Goal: Task Accomplishment & Management: Manage account settings

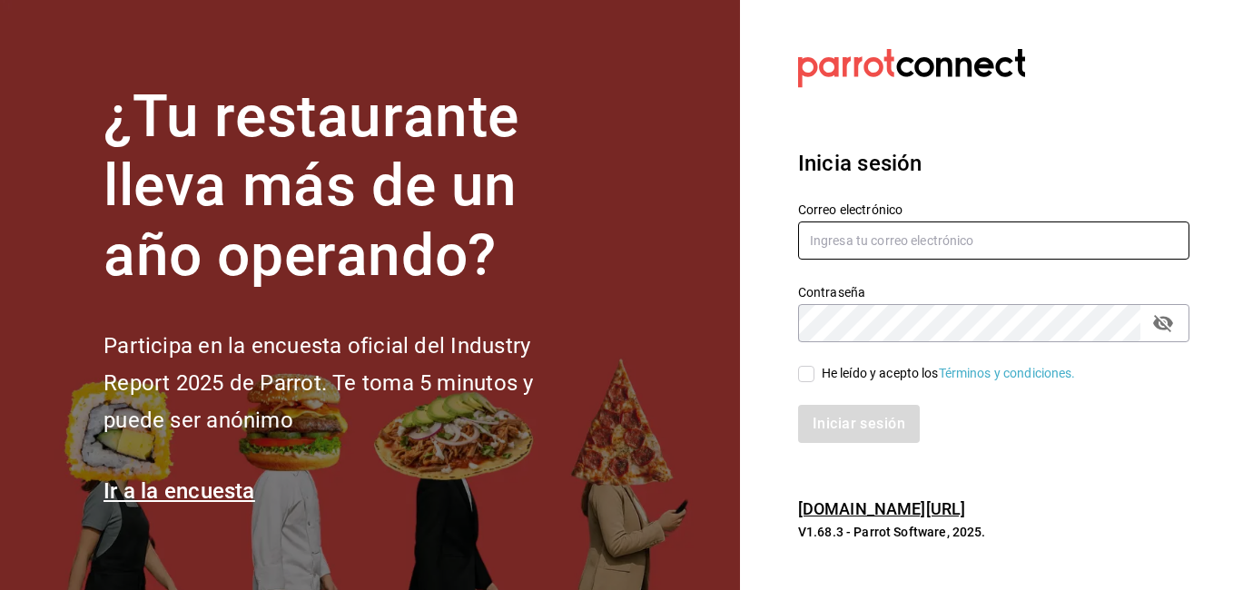
click at [890, 250] on input "text" at bounding box center [993, 241] width 391 height 38
type input "[EMAIL_ADDRESS][DOMAIN_NAME]"
click at [1172, 320] on icon "passwordField" at bounding box center [1164, 323] width 22 height 22
click at [804, 376] on input "He leído y acepto los Términos y condiciones." at bounding box center [806, 374] width 16 height 16
checkbox input "true"
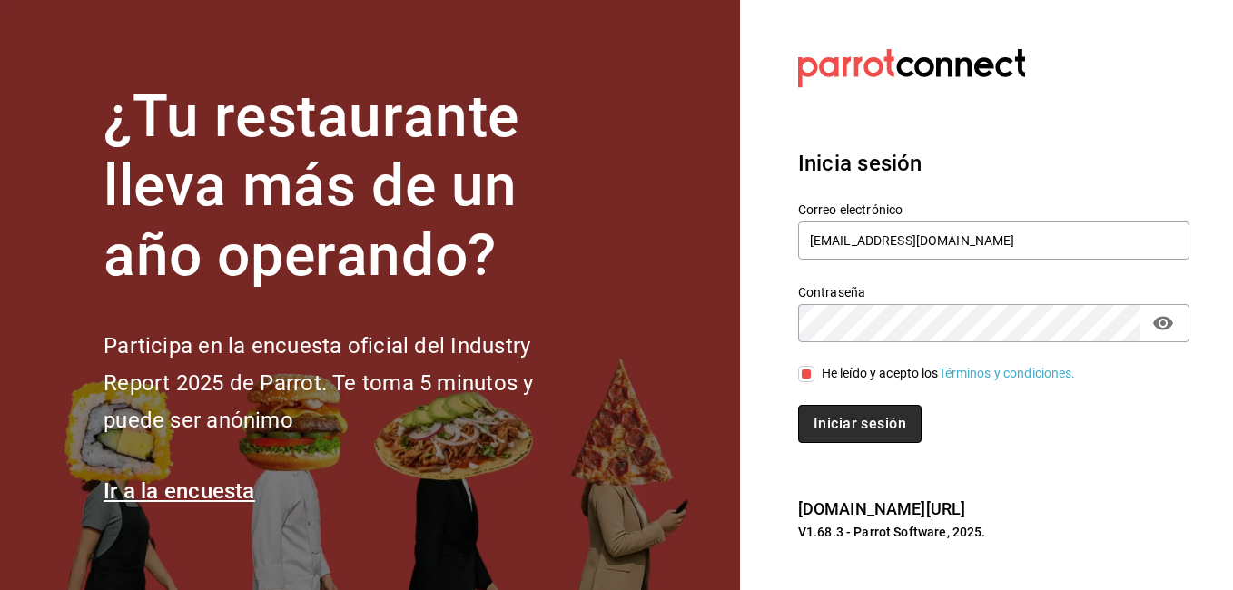
click at [826, 438] on button "Iniciar sesión" at bounding box center [860, 424] width 124 height 38
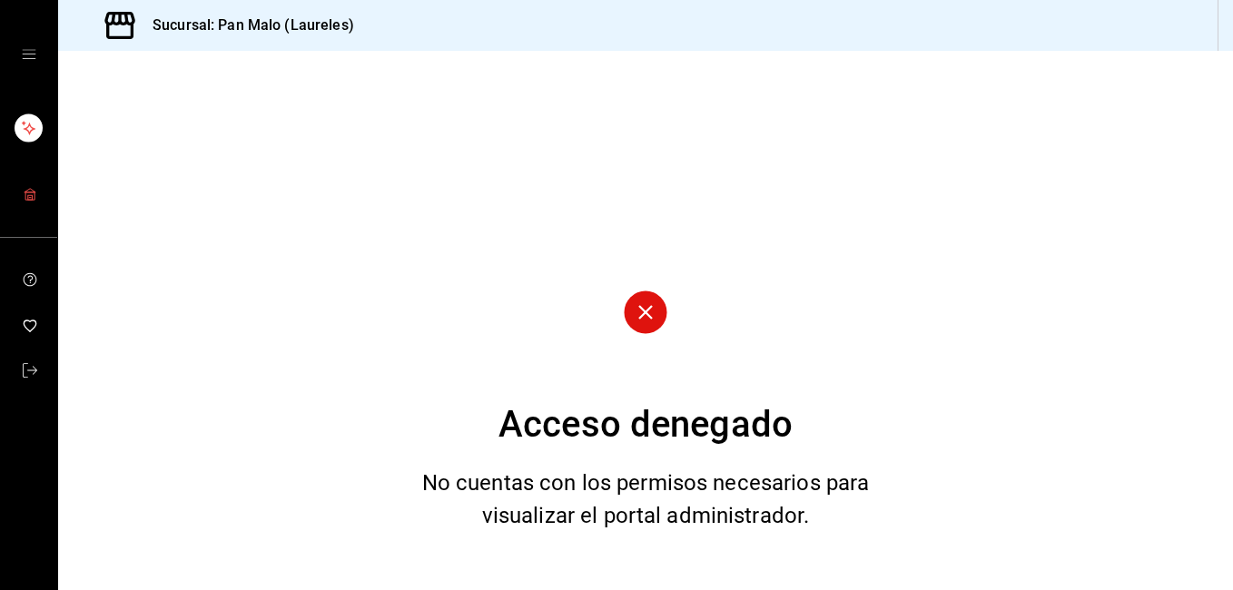
click at [24, 183] on link "mailbox folders" at bounding box center [28, 195] width 57 height 39
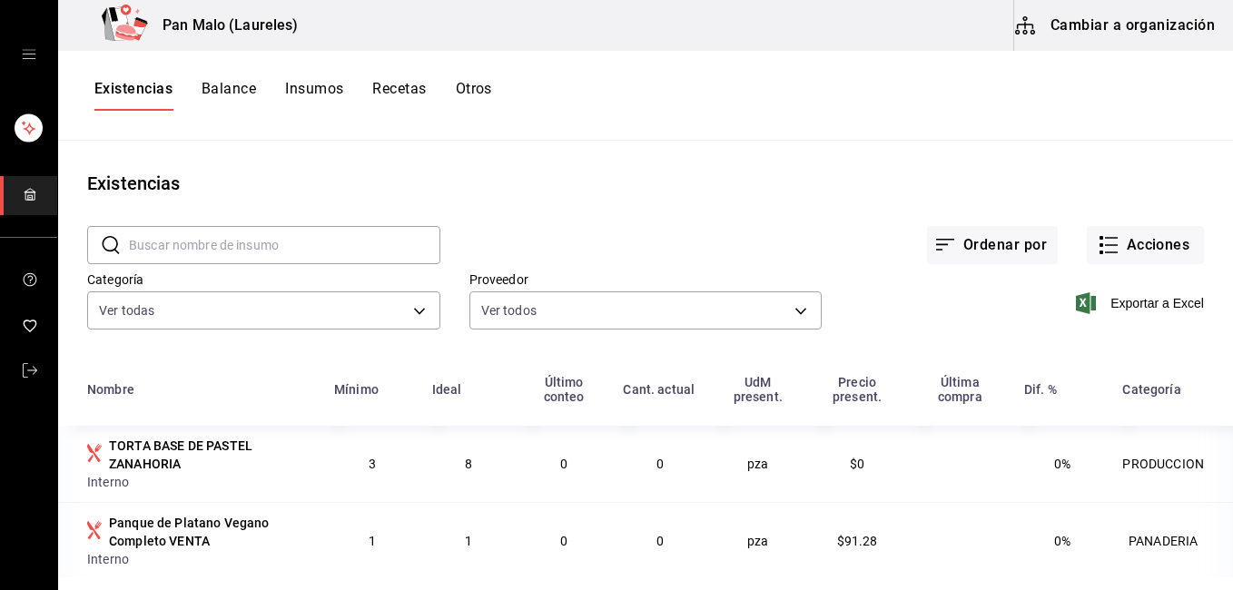
drag, startPoint x: 774, startPoint y: 460, endPoint x: 177, endPoint y: 454, distance: 596.7
click at [177, 454] on tr "TORTA BASE DE PASTEL ZANAHORIA Interno 3 8 0 0 pza $0 0% PRODUCCION" at bounding box center [645, 464] width 1175 height 76
click at [657, 186] on div "Existencias" at bounding box center [645, 183] width 1175 height 27
click at [1133, 244] on button "Acciones" at bounding box center [1145, 245] width 117 height 38
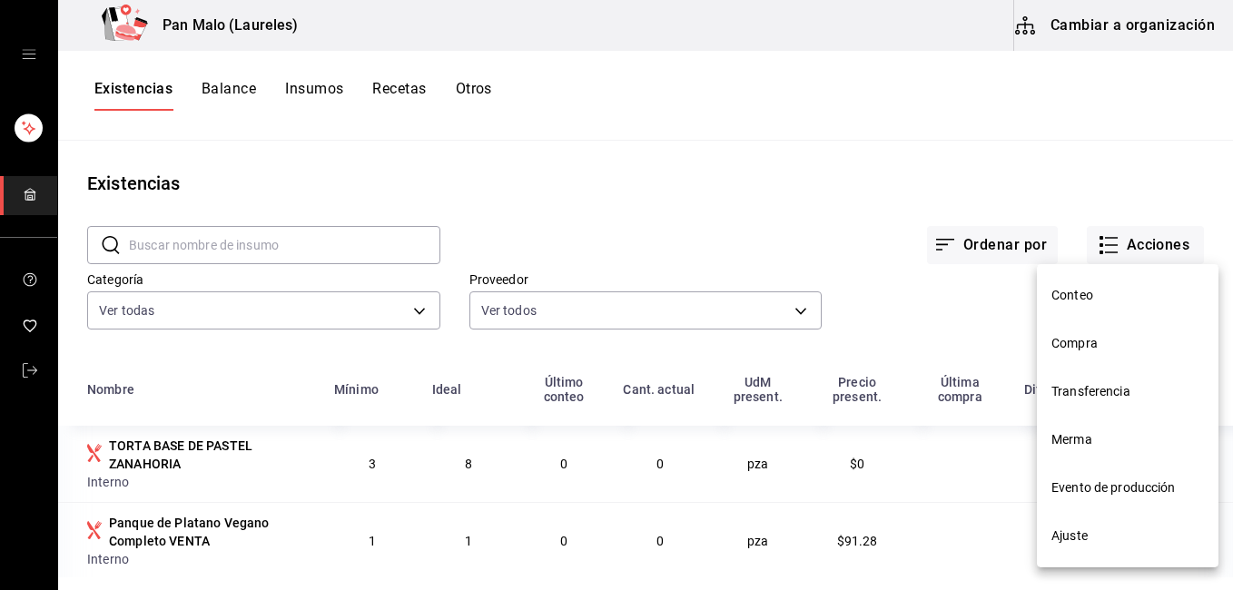
click at [1113, 537] on span "Ajuste" at bounding box center [1128, 536] width 153 height 19
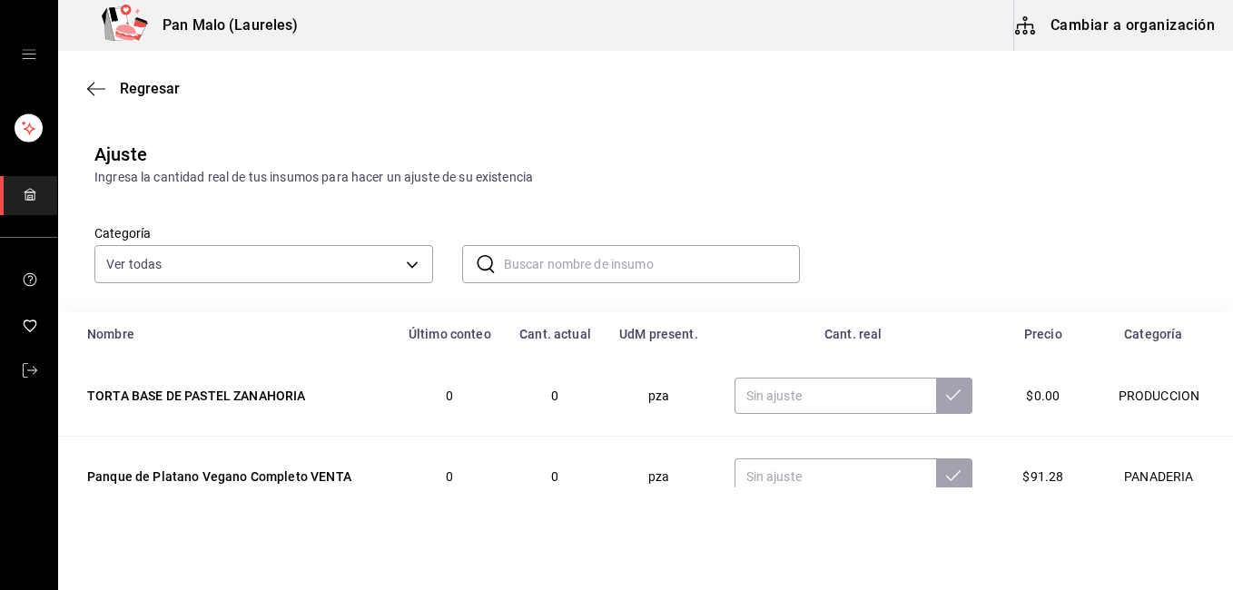
click at [562, 268] on input "text" at bounding box center [652, 264] width 297 height 36
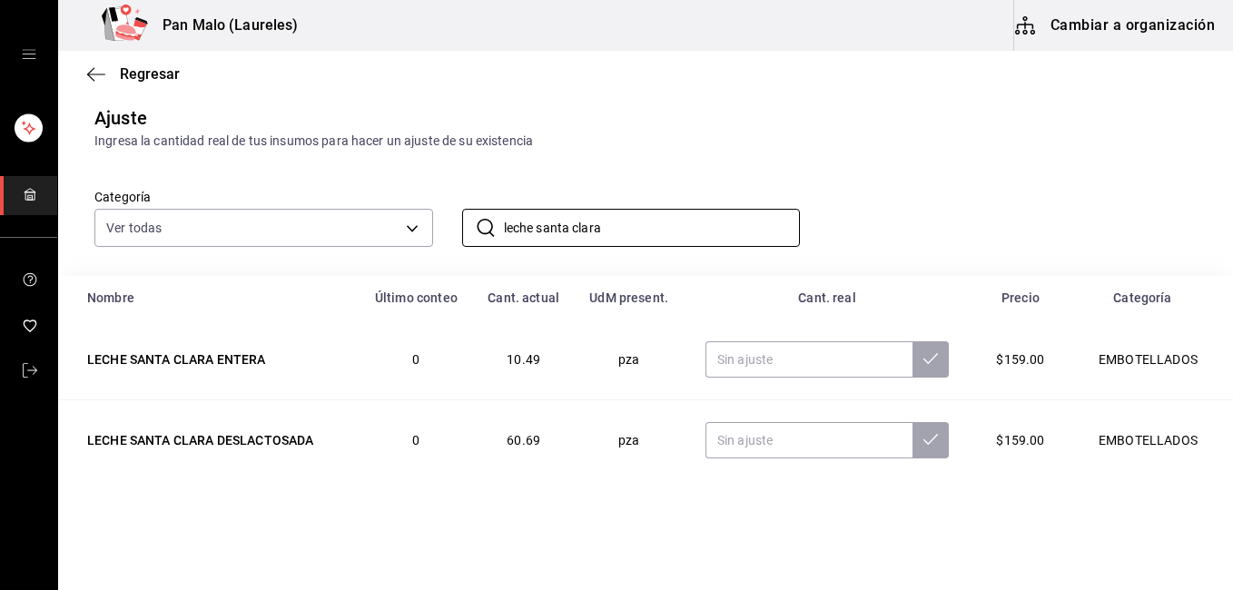
scroll to position [37, 0]
click at [644, 222] on input "leche santa clara" at bounding box center [652, 228] width 297 height 36
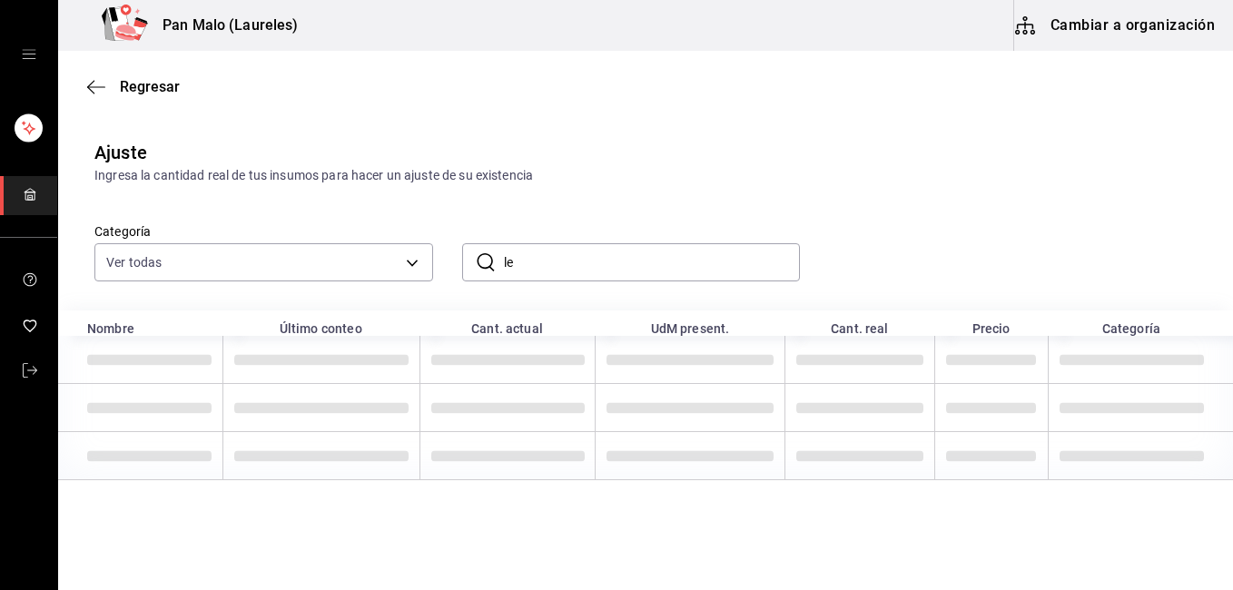
type input "l"
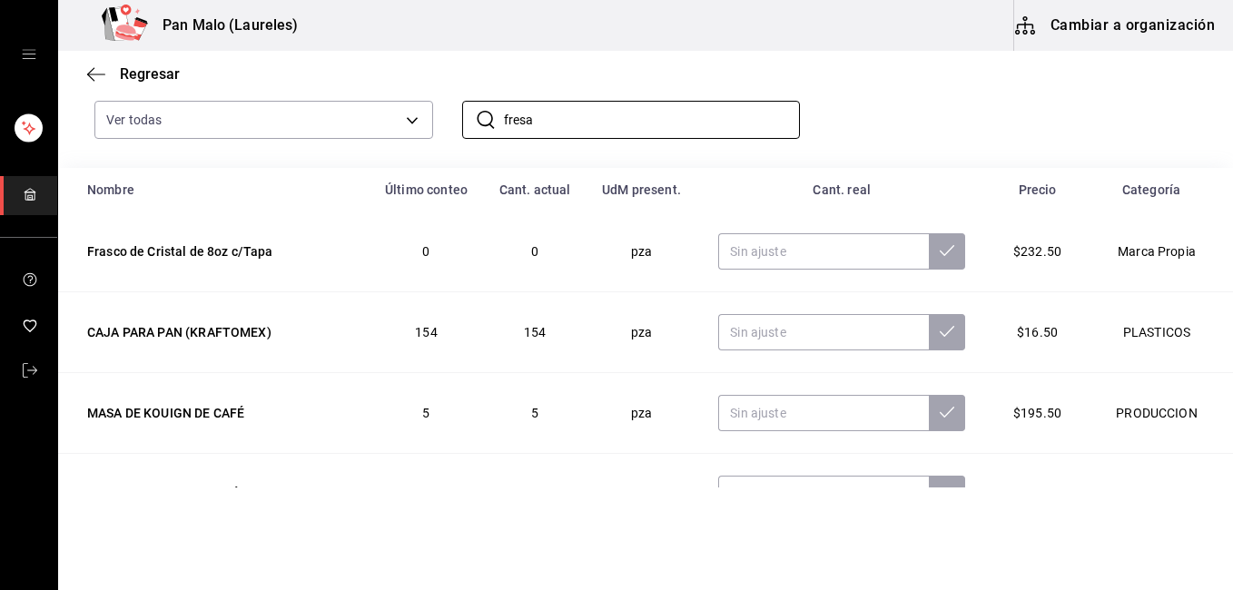
scroll to position [148, 0]
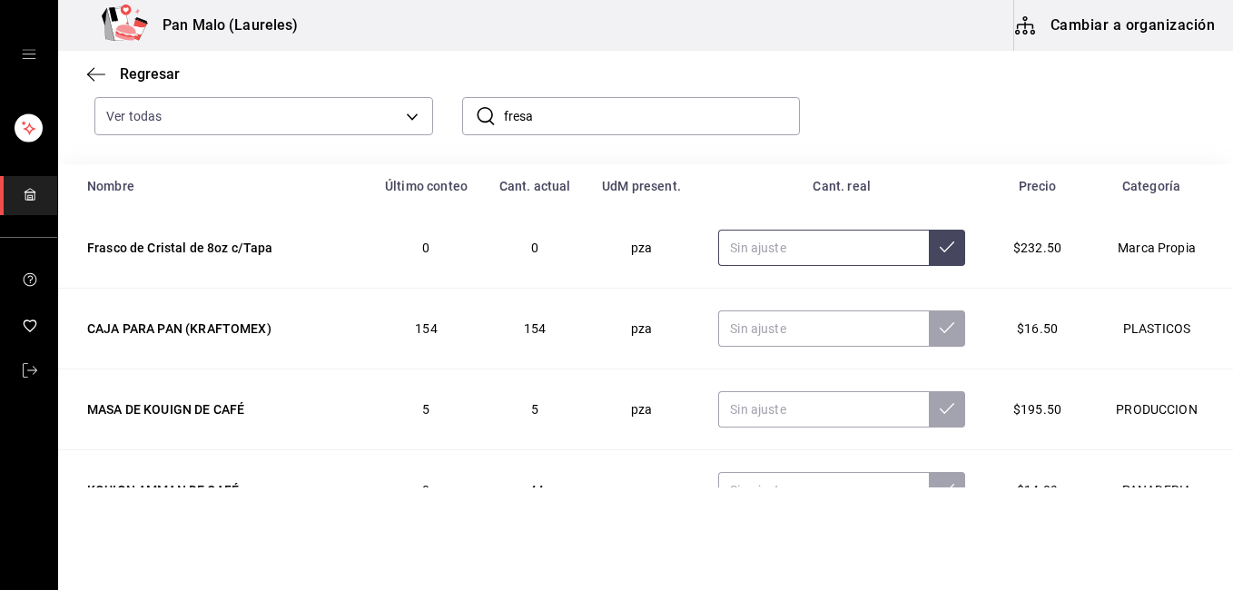
click at [797, 249] on input "text" at bounding box center [823, 248] width 211 height 36
click at [555, 121] on input "fresa" at bounding box center [652, 116] width 297 height 36
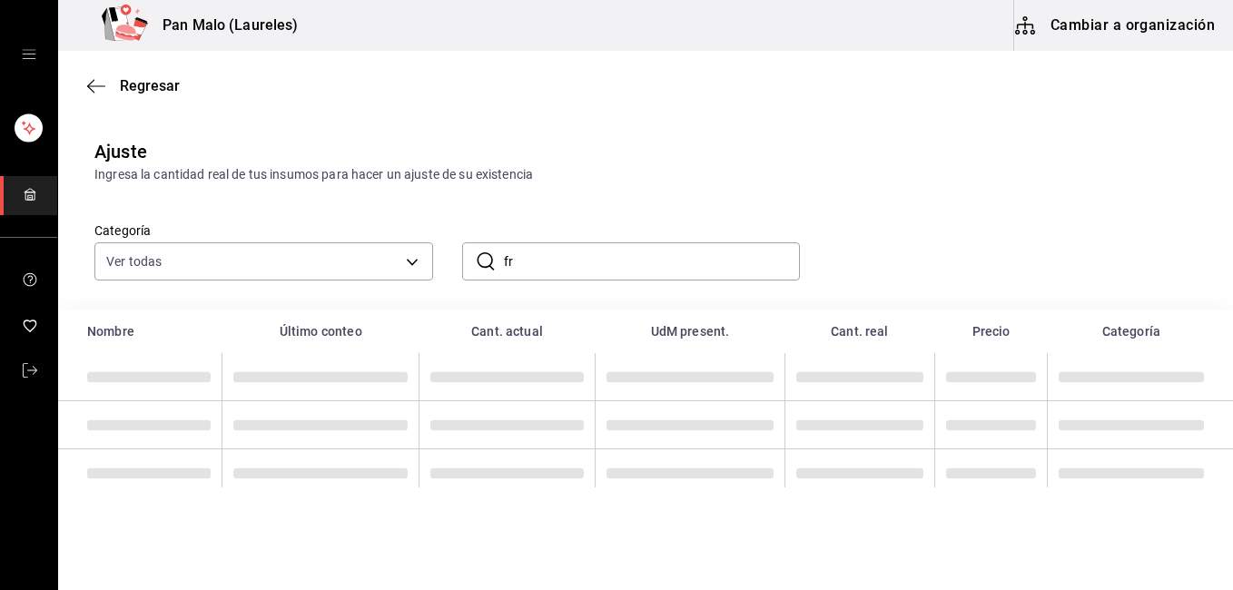
type input "f"
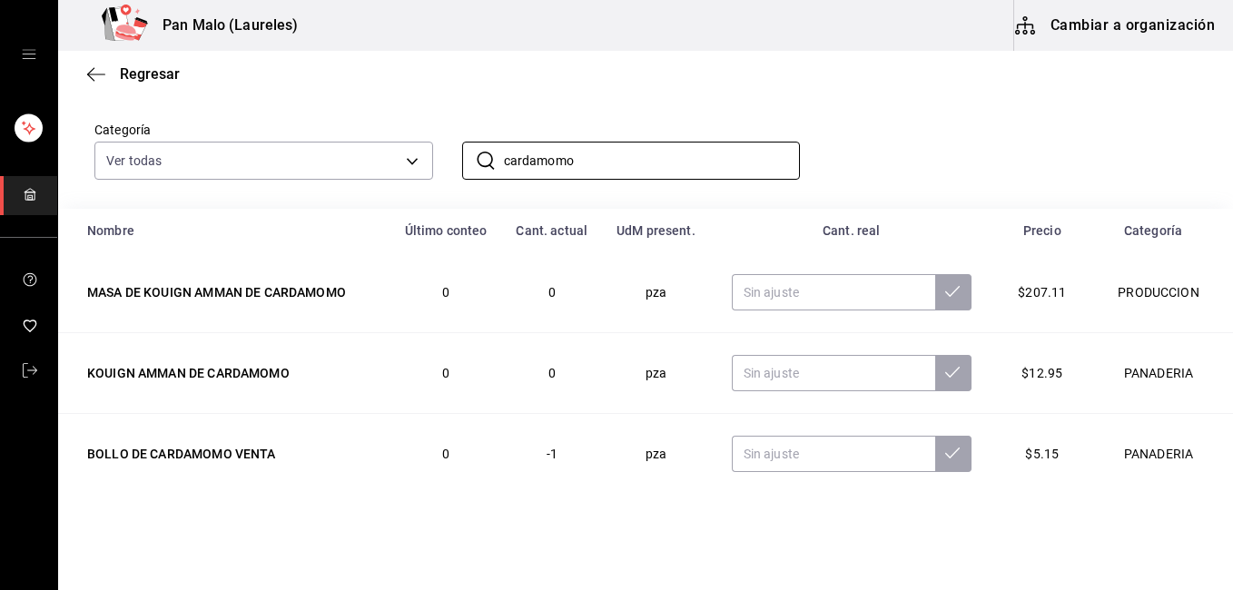
scroll to position [0, 0]
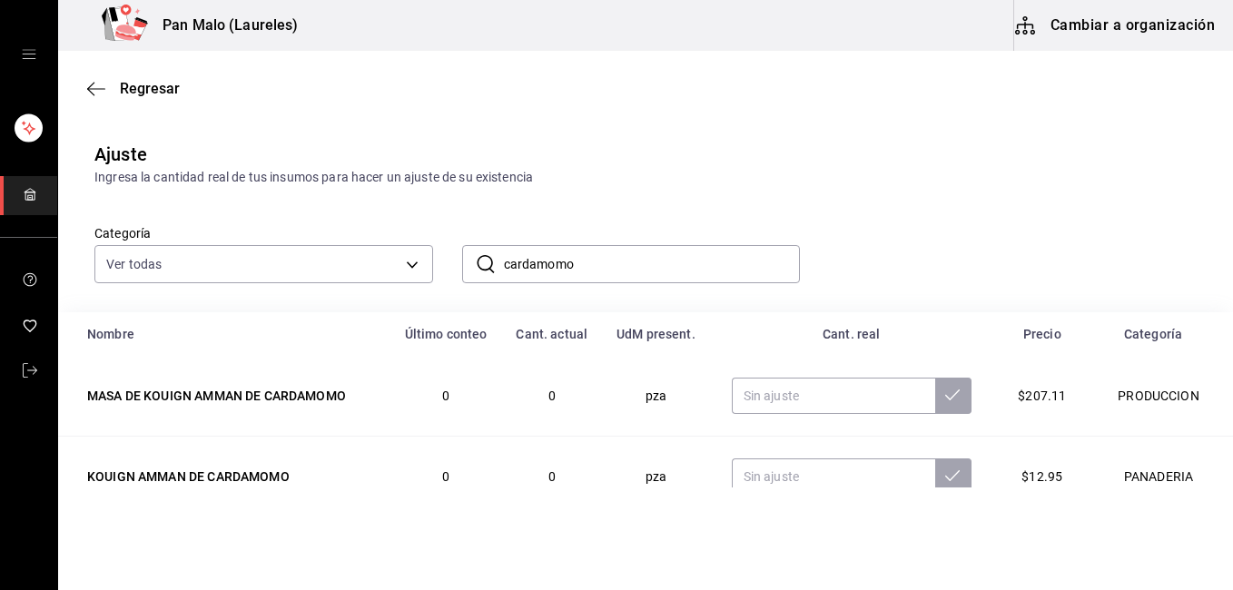
click at [601, 262] on input "cardamomo" at bounding box center [652, 264] width 297 height 36
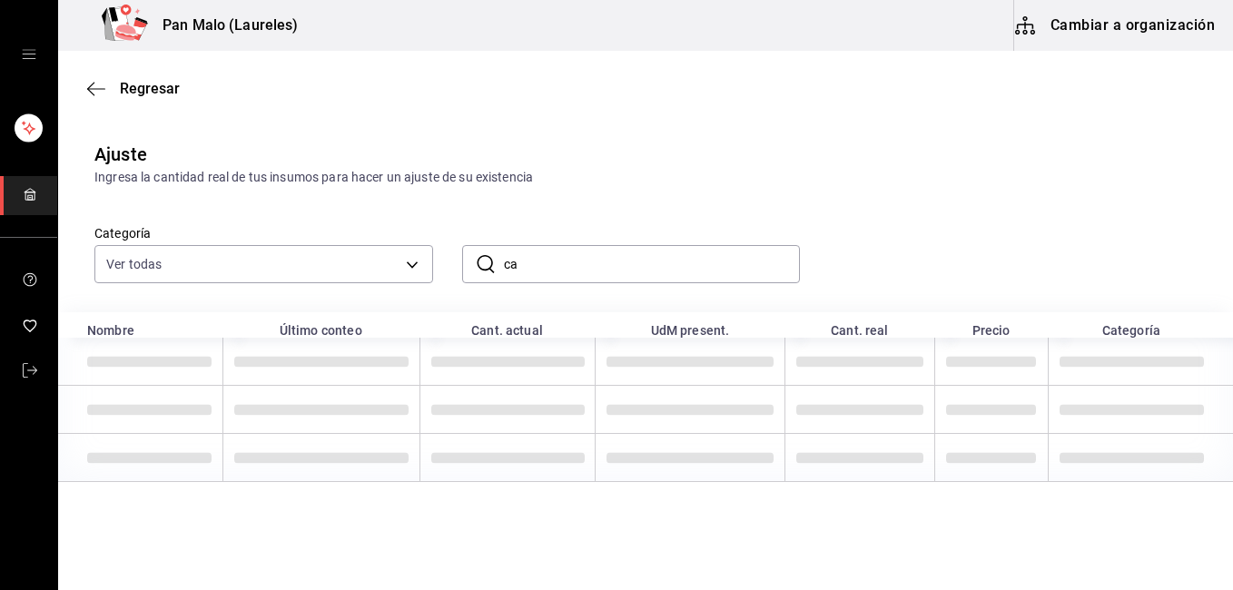
type input "c"
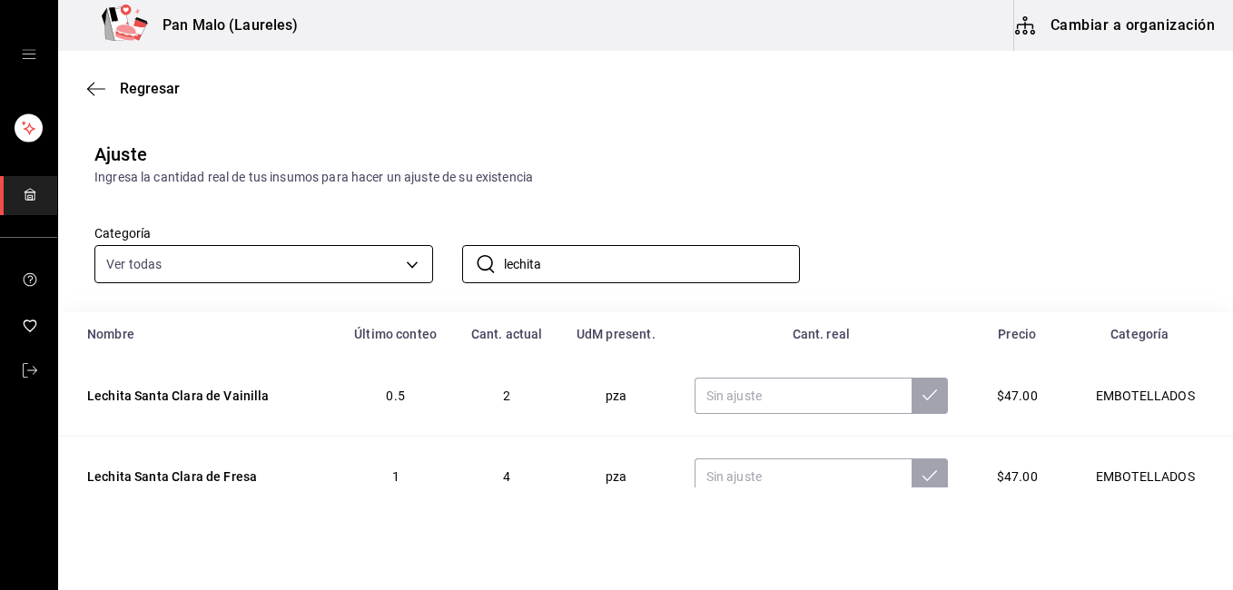
type input "lechita"
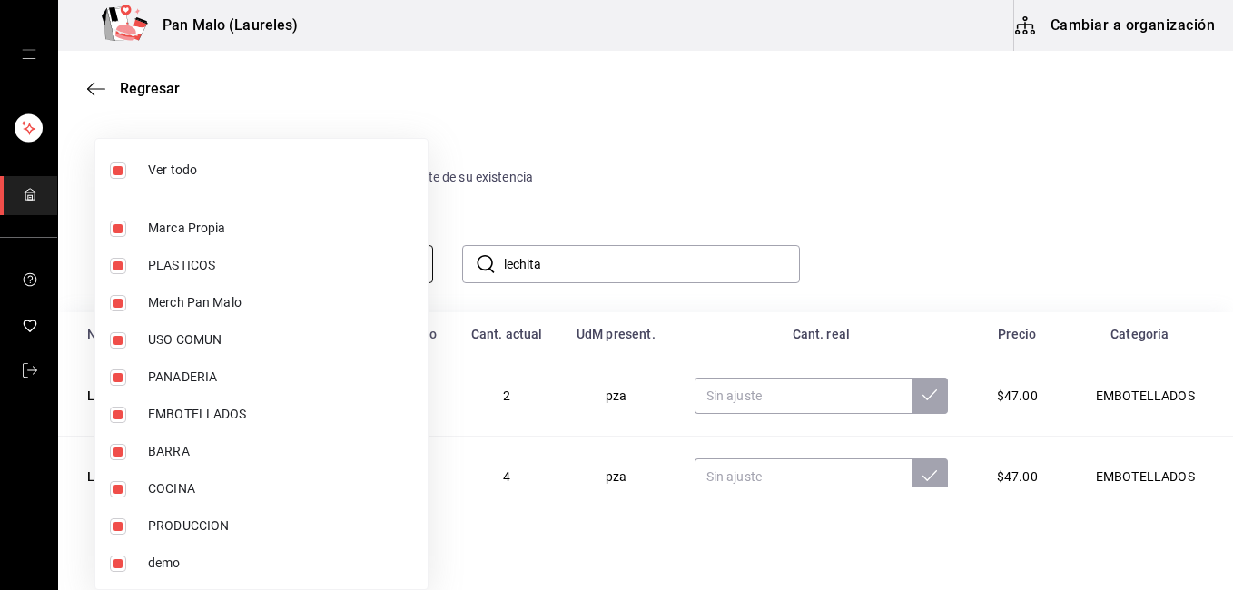
click at [416, 275] on body "Pan Malo (Laureles) Cambiar a organización Regresar Ajuste Ingresa la cantidad …" at bounding box center [616, 244] width 1233 height 488
click at [128, 178] on label at bounding box center [122, 171] width 24 height 16
click at [126, 178] on input "checkbox" at bounding box center [118, 171] width 16 height 16
checkbox input "true"
type input "57a97c15-a577-4602-bf7e-77eca11ca1d4,845d24ca-60dd-4e7e-b3c9-ca2702778d83,d2582…"
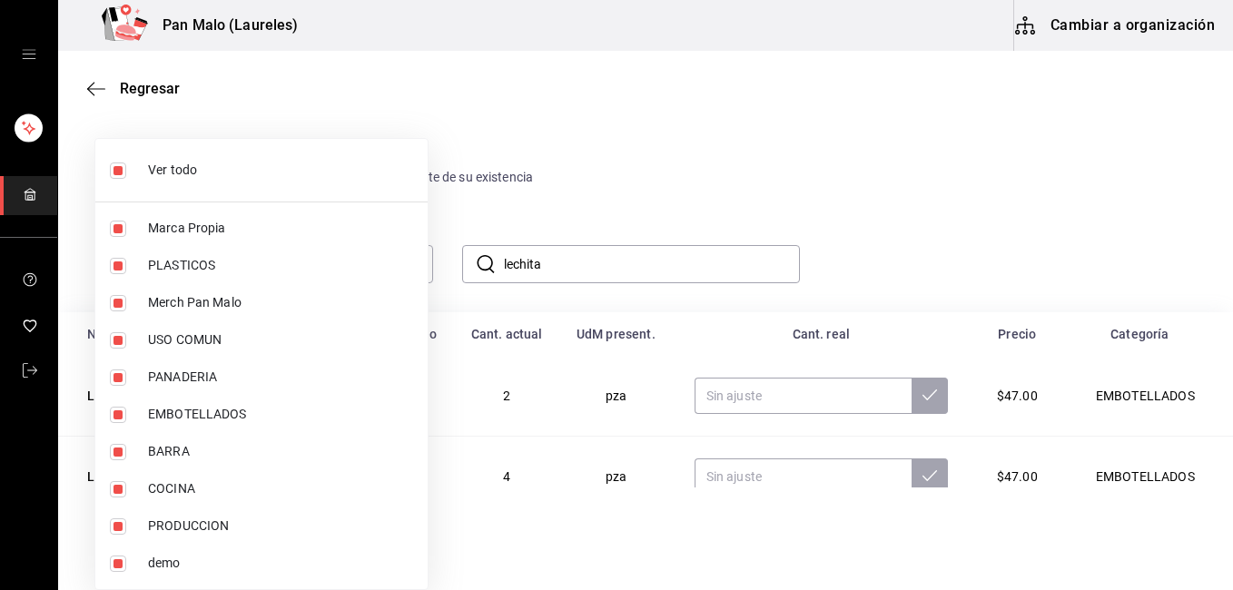
checkbox input "true"
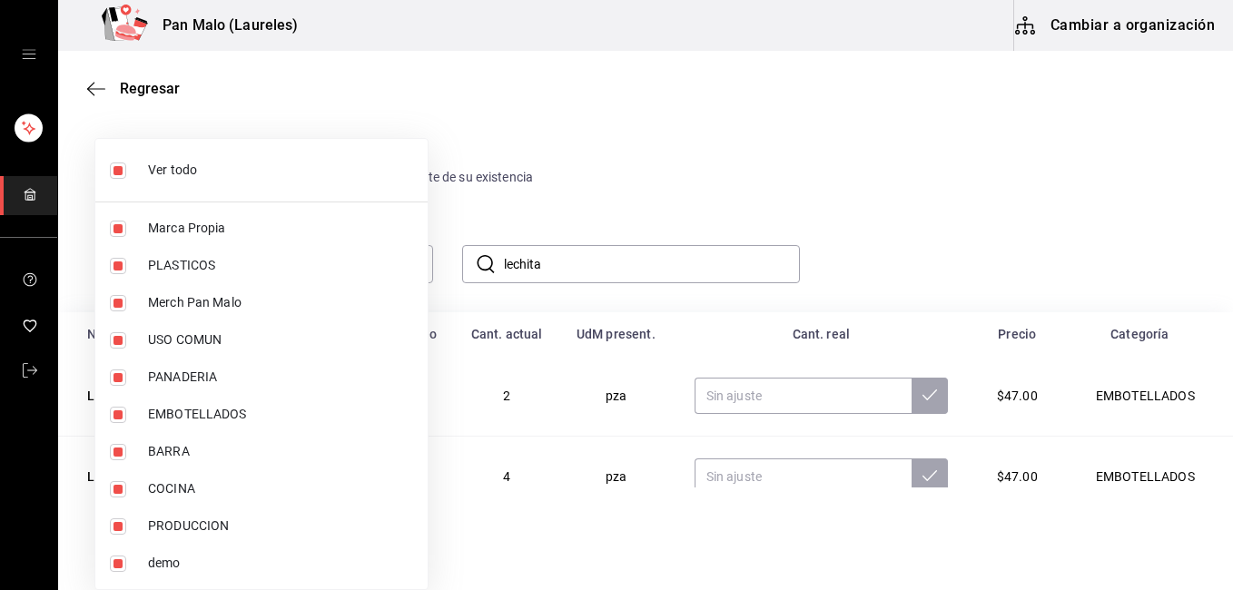
checkbox input "true"
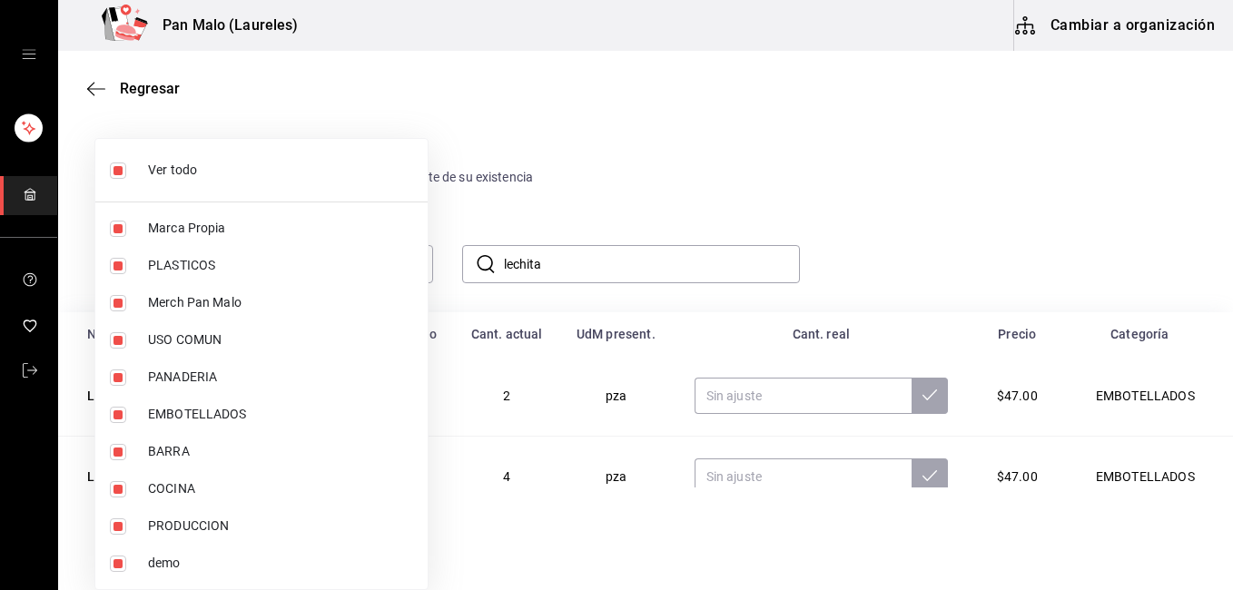
click at [115, 177] on input "checkbox" at bounding box center [118, 171] width 16 height 16
checkbox input "false"
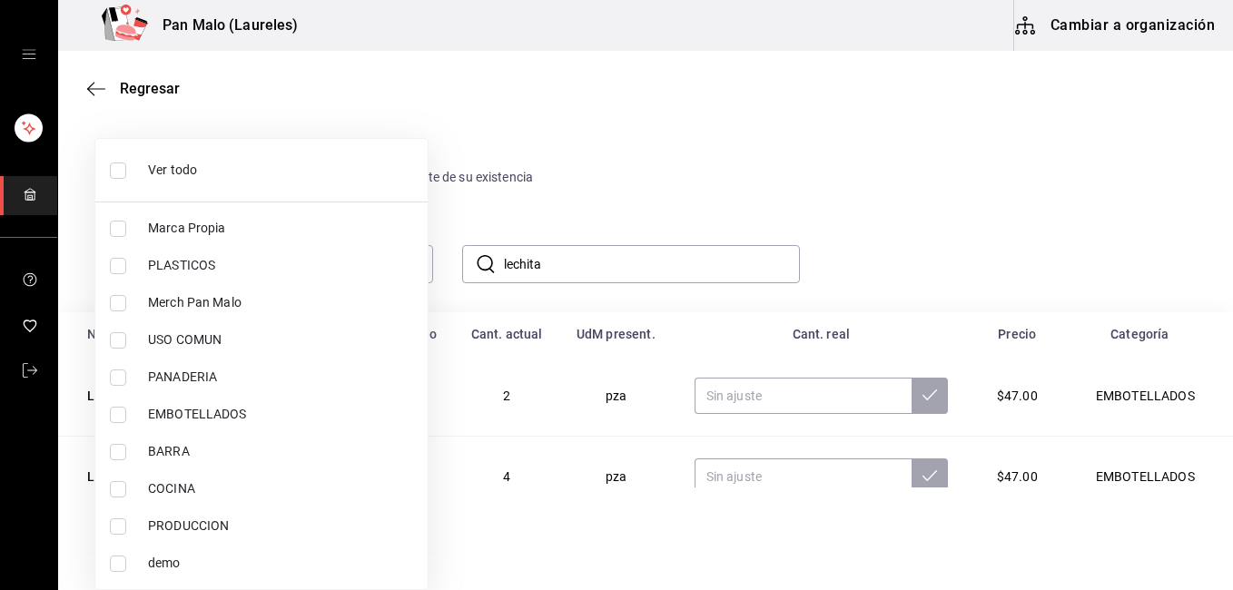
checkbox input "false"
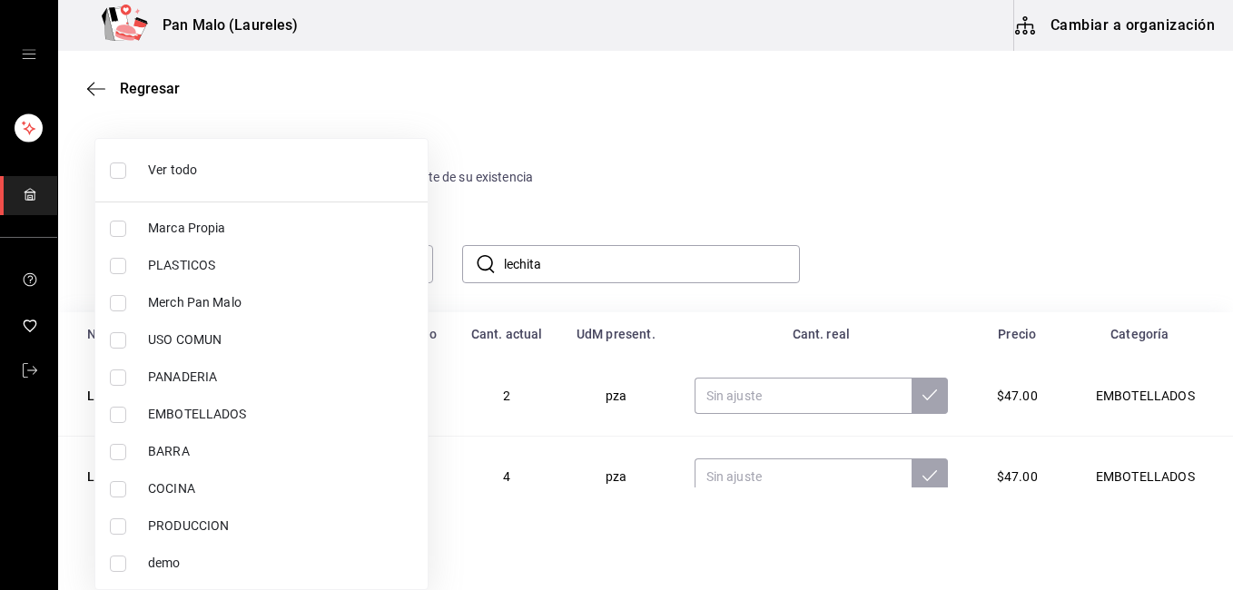
checkbox input "false"
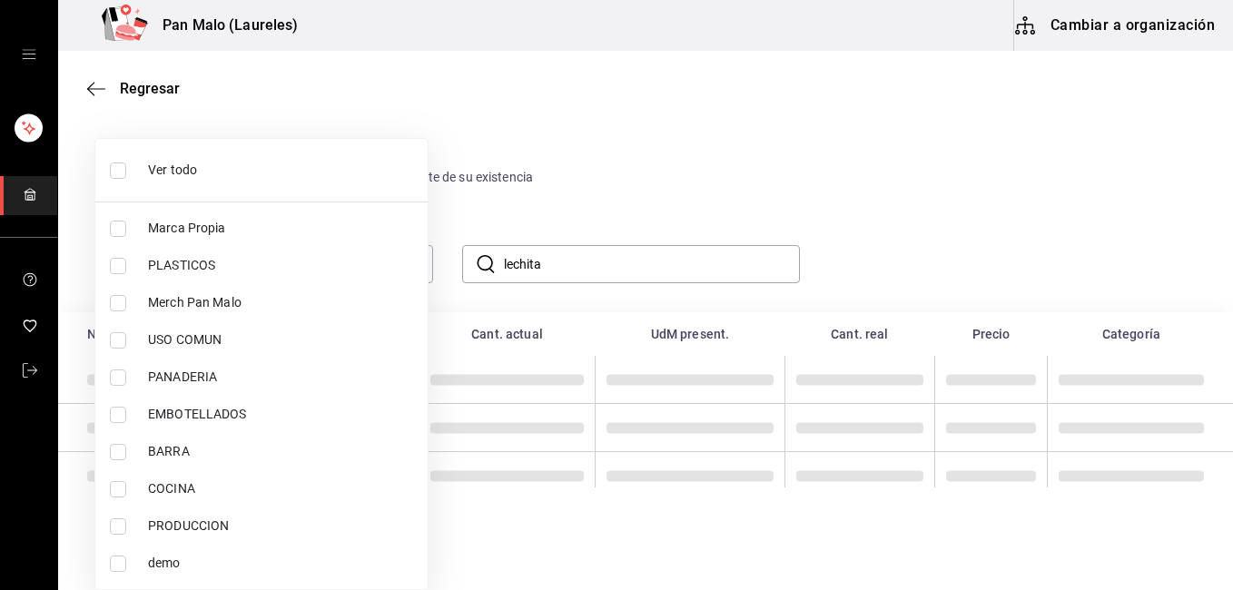
click at [124, 231] on input "checkbox" at bounding box center [118, 229] width 16 height 16
checkbox input "true"
type input "57a97c15-a577-4602-bf7e-77eca11ca1d4"
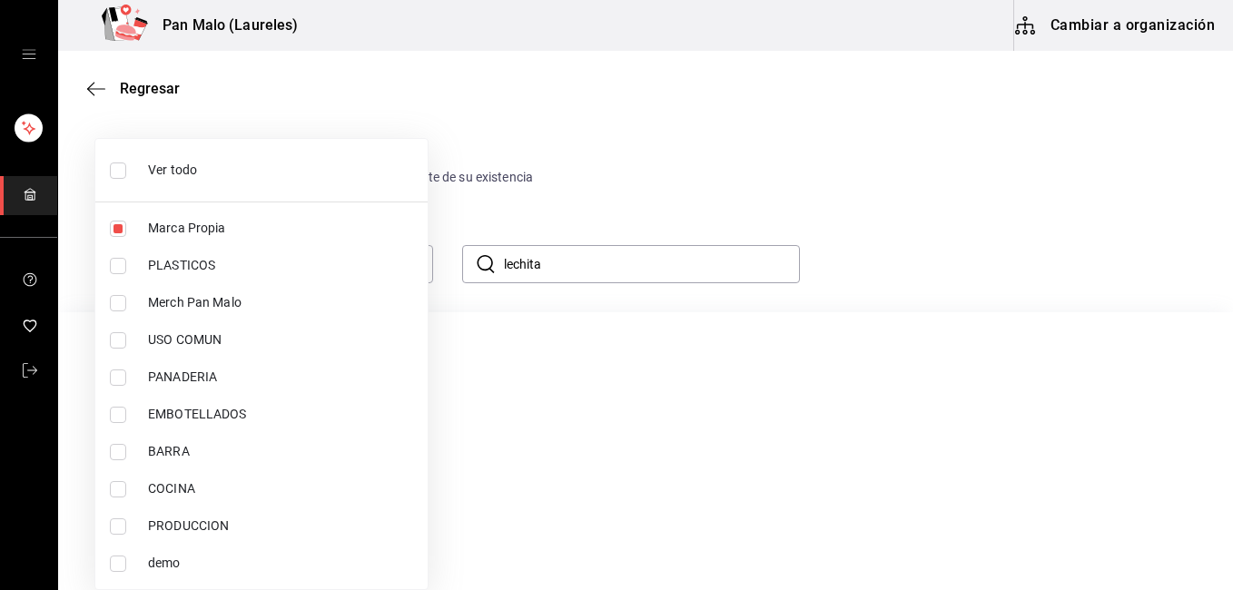
click at [994, 97] on div at bounding box center [616, 295] width 1233 height 590
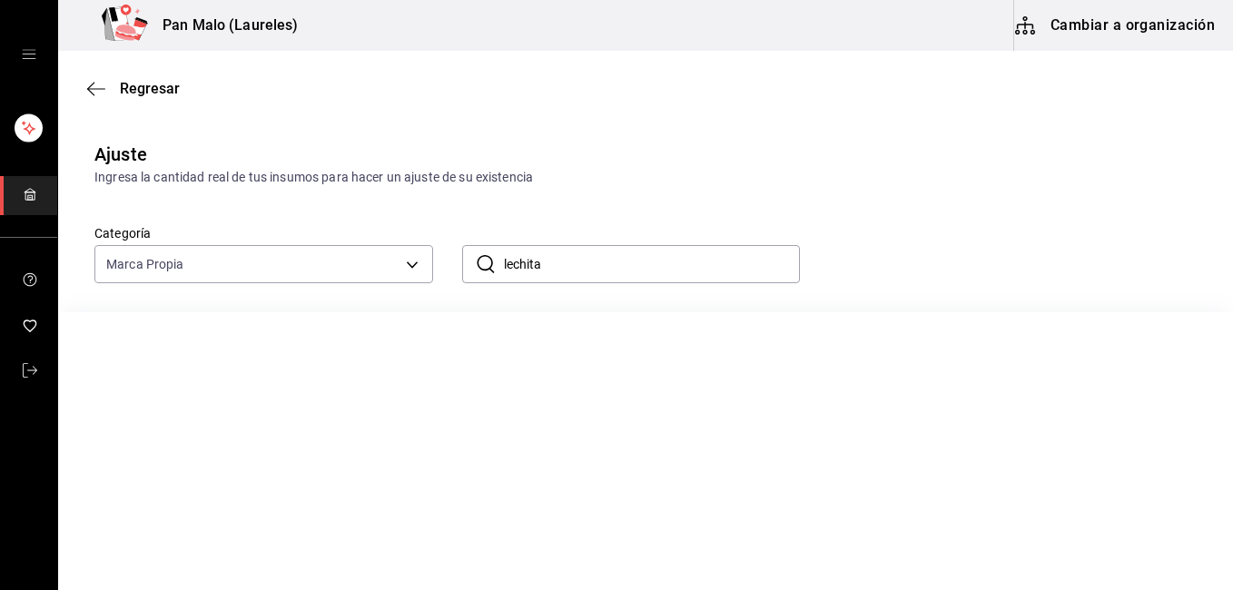
click at [559, 259] on input "lechita" at bounding box center [652, 264] width 297 height 36
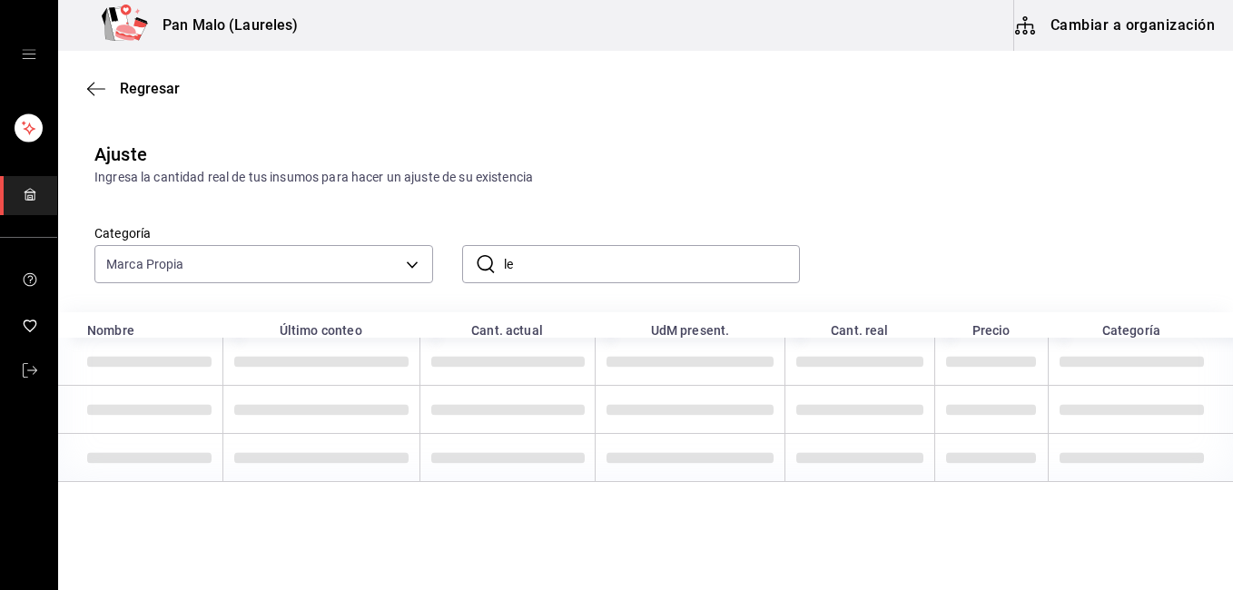
type input "l"
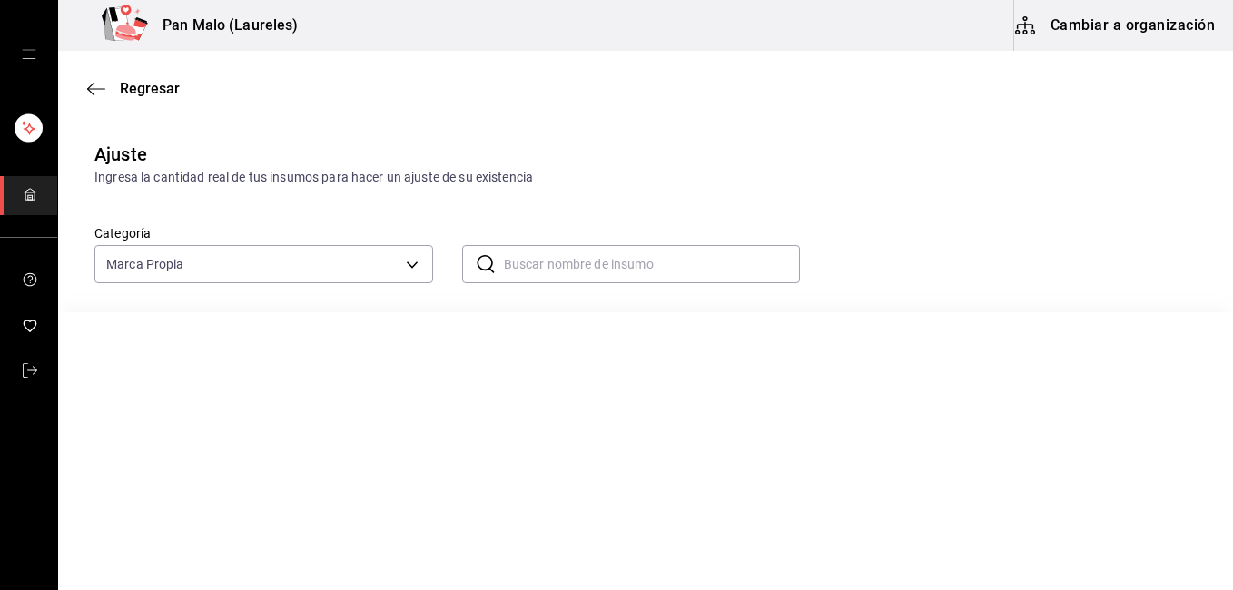
click at [1027, 255] on div "Categoría Marca Propia 57a97c15-a577-4602-bf7e-77eca11ca1d4 ​ ​" at bounding box center [616, 235] width 1103 height 96
click at [413, 275] on body "Pan Malo (Laureles) Cambiar a organización Regresar Ajuste Ingresa la cantidad …" at bounding box center [616, 244] width 1233 height 488
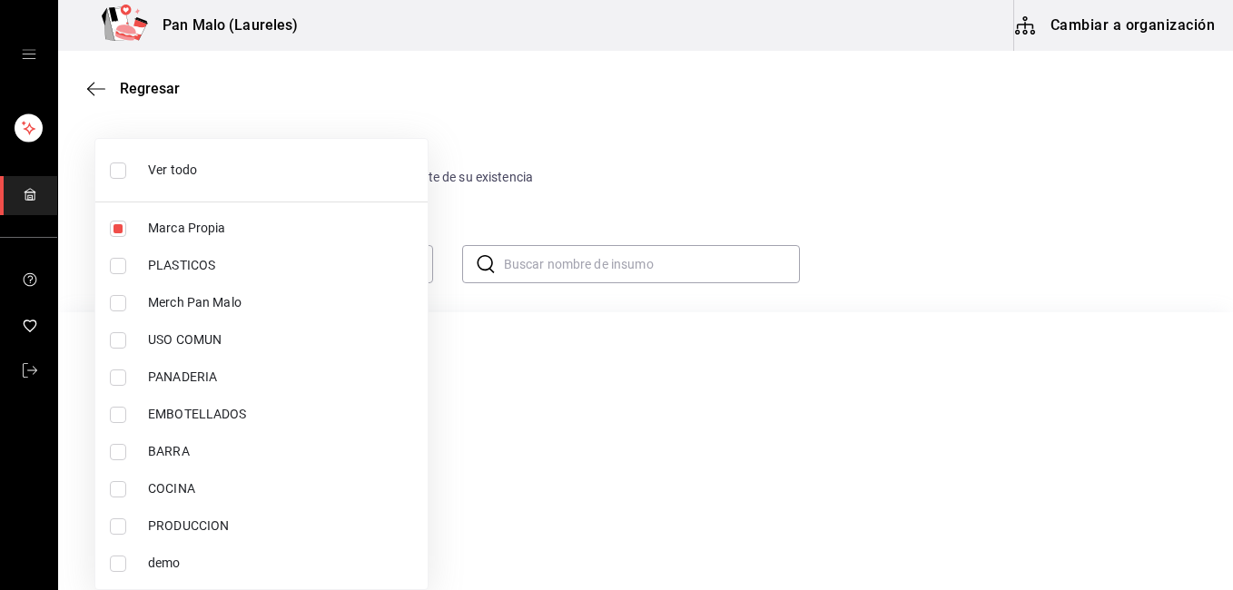
click at [117, 165] on input "checkbox" at bounding box center [118, 171] width 16 height 16
checkbox input "true"
type input "57a97c15-a577-4602-bf7e-77eca11ca1d4,845d24ca-60dd-4e7e-b3c9-ca2702778d83,d2582…"
checkbox input "true"
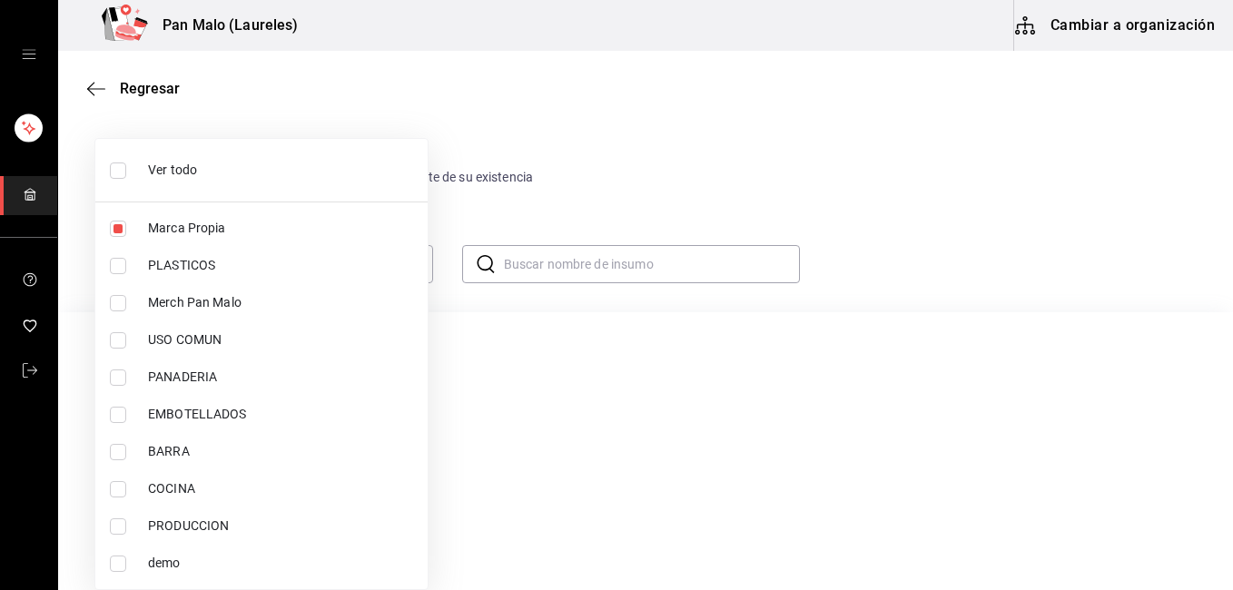
checkbox input "true"
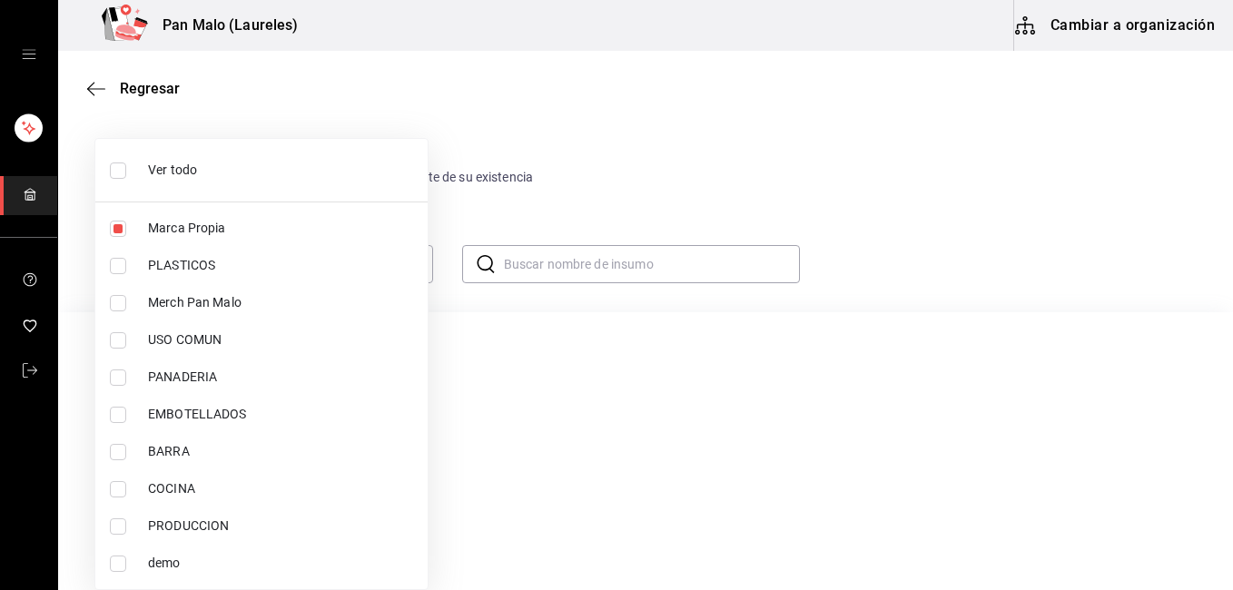
checkbox input "true"
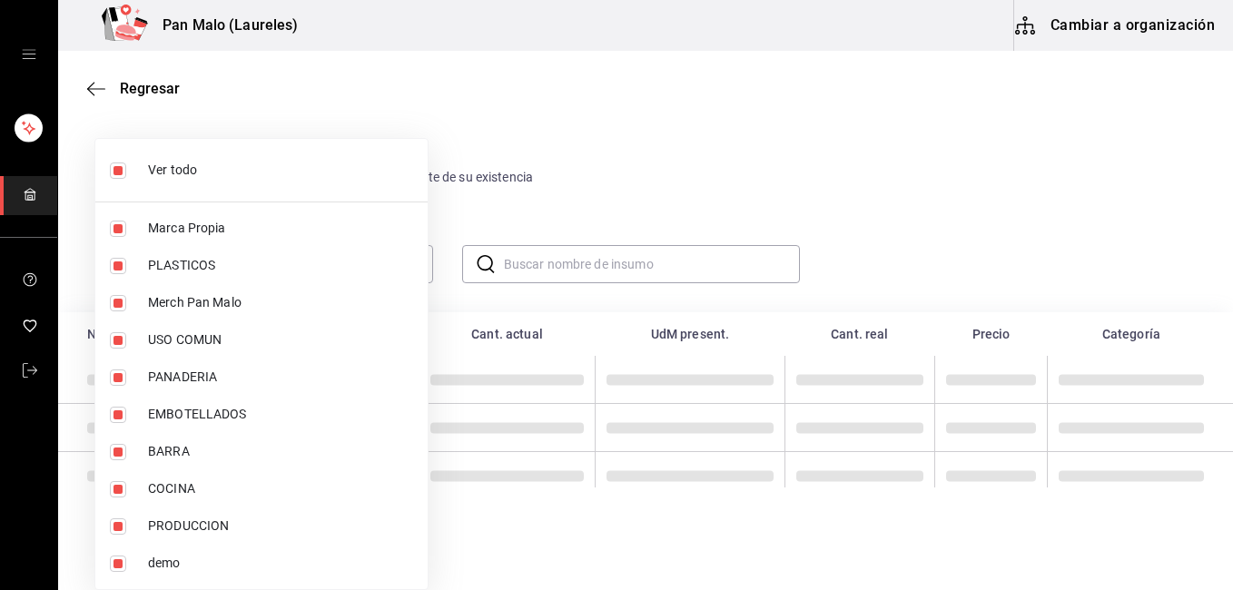
click at [116, 169] on input "checkbox" at bounding box center [118, 171] width 16 height 16
checkbox input "false"
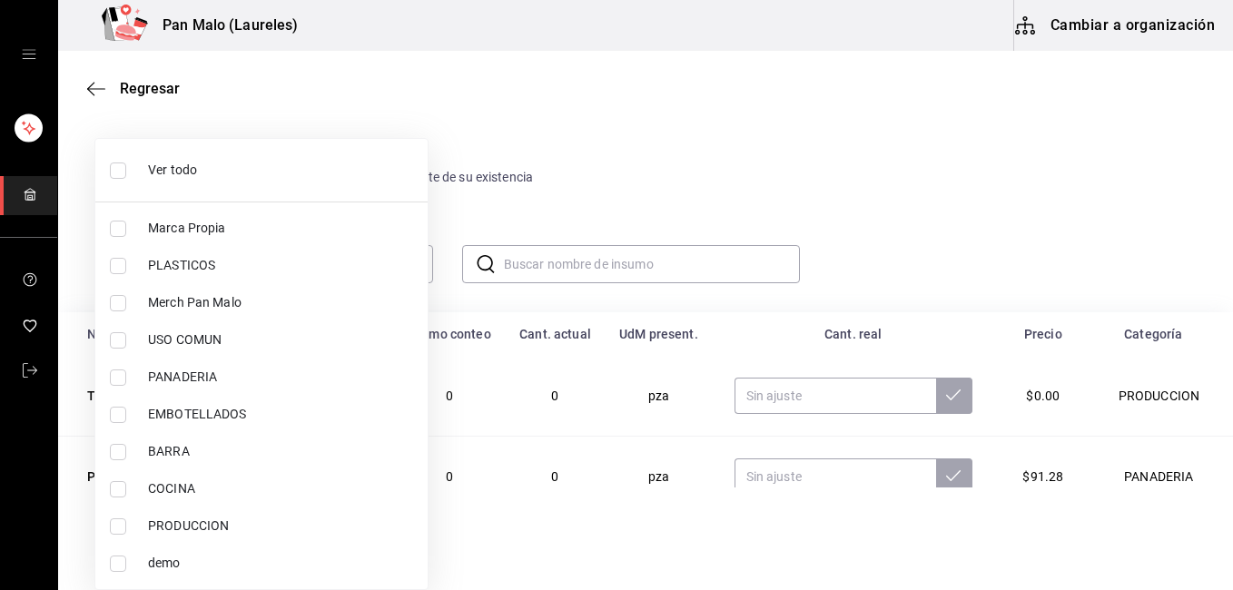
checkbox input "false"
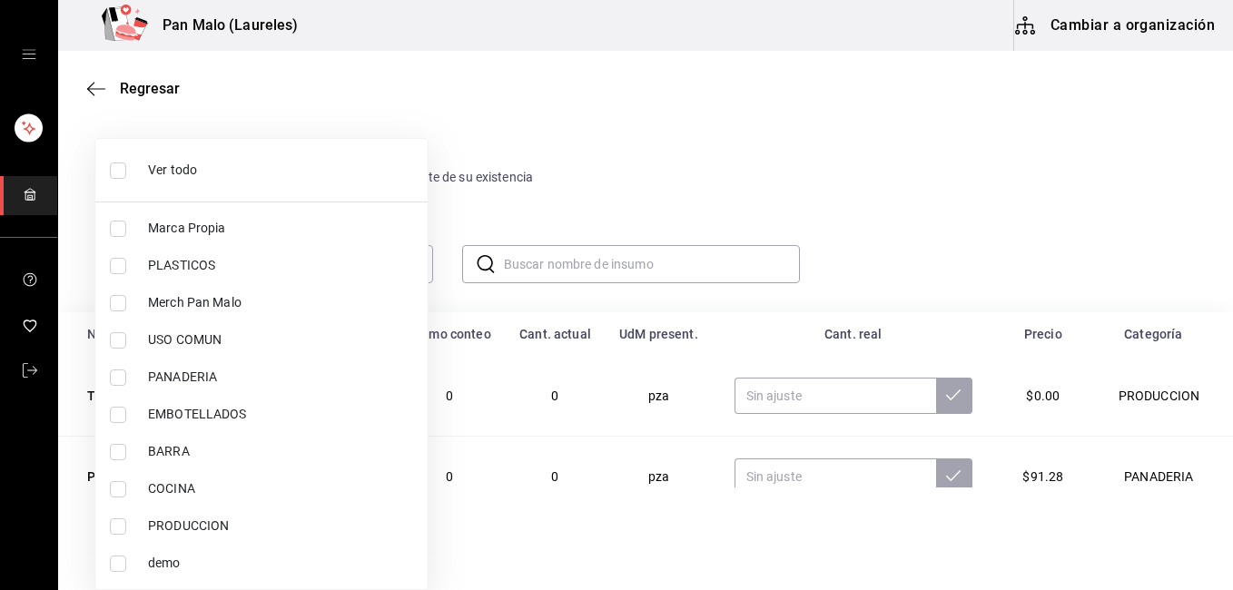
checkbox input "false"
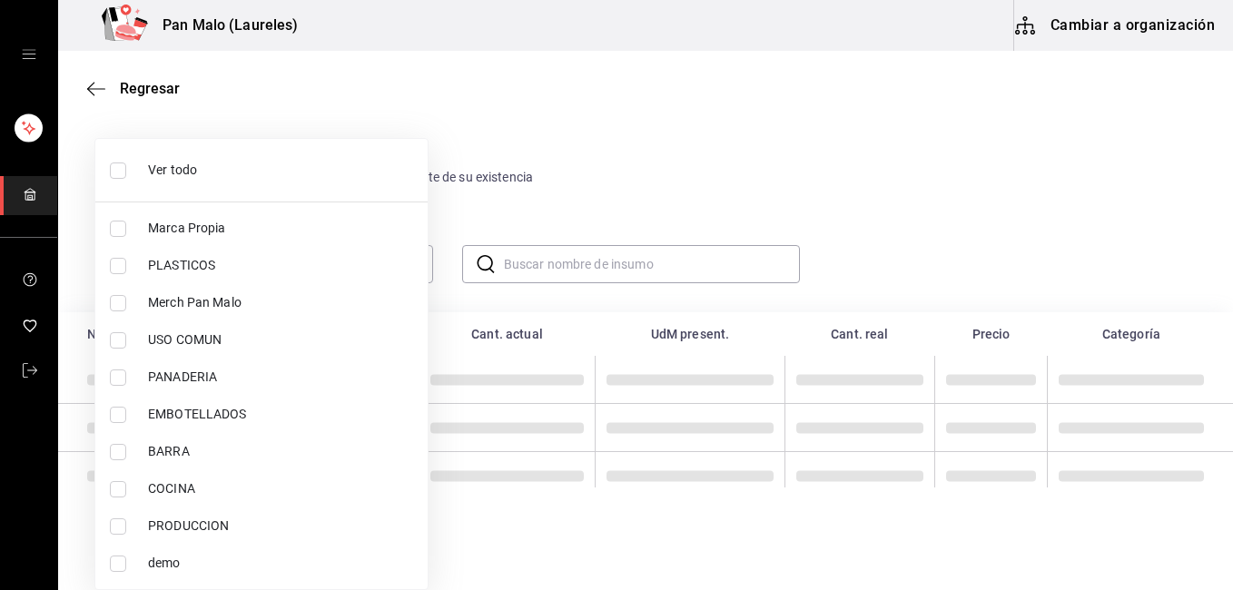
click at [120, 272] on input "checkbox" at bounding box center [118, 266] width 16 height 16
checkbox input "true"
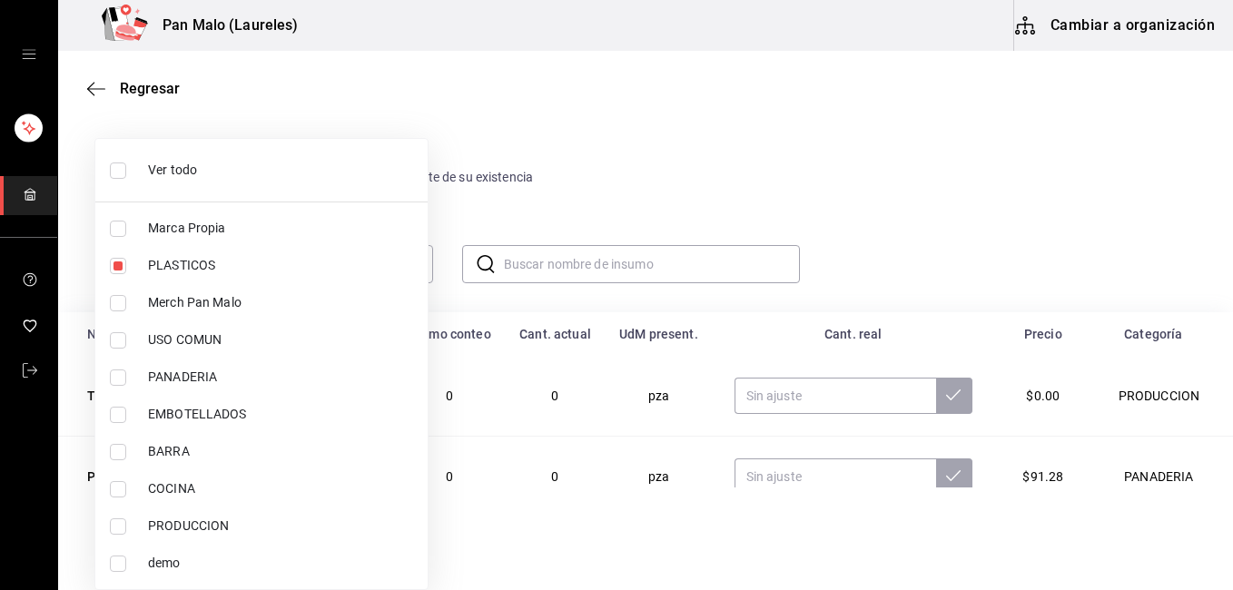
type input "845d24ca-60dd-4e7e-b3c9-ca2702778d83"
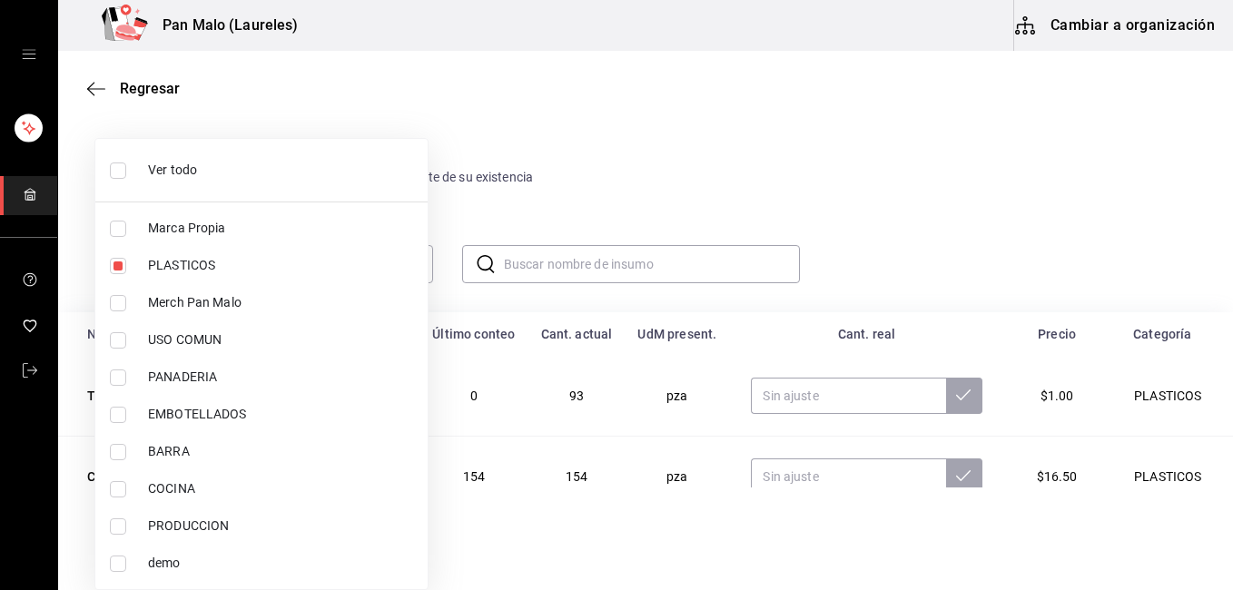
click at [777, 117] on div at bounding box center [616, 295] width 1233 height 590
click at [1009, 117] on div at bounding box center [616, 295] width 1233 height 590
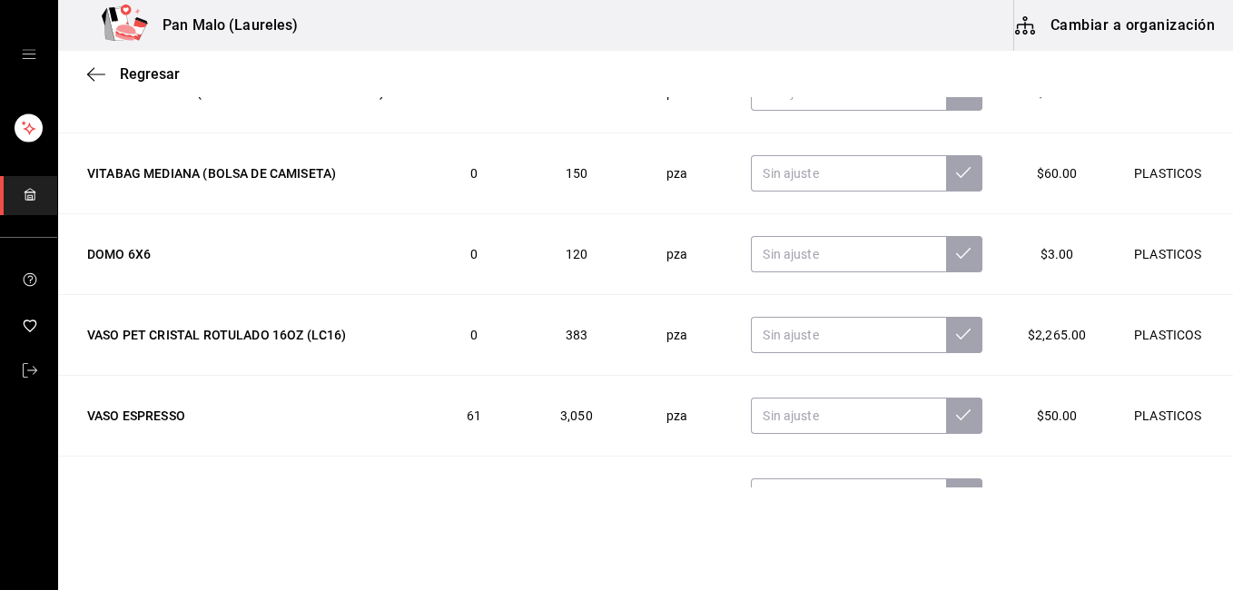
scroll to position [686, 0]
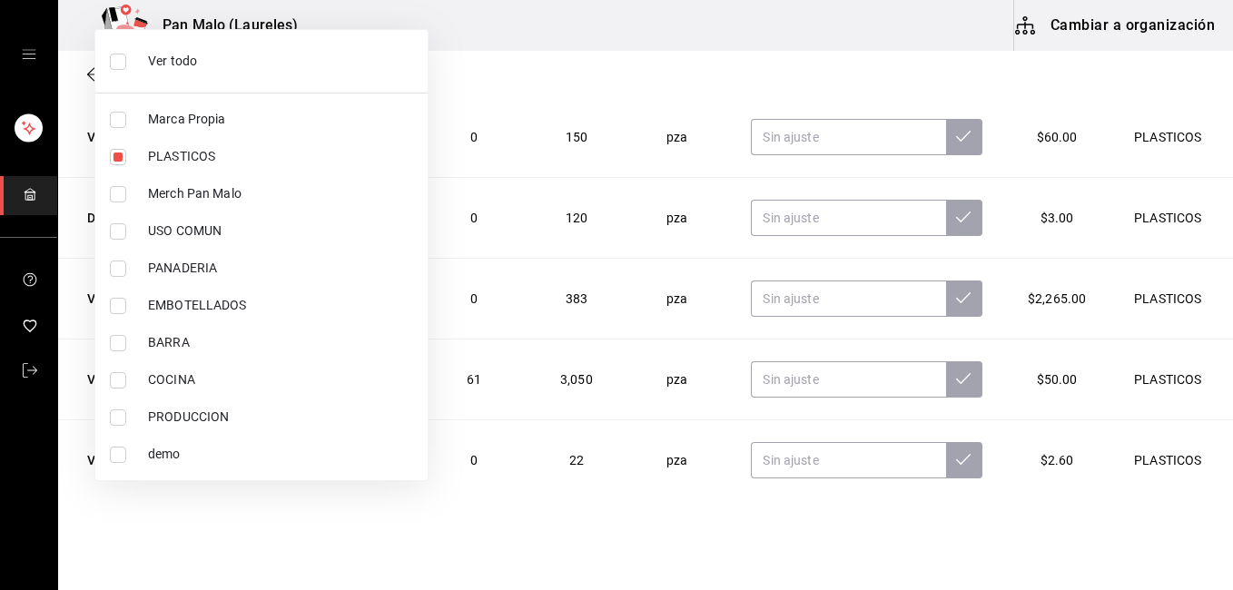
click at [1147, 200] on div at bounding box center [616, 295] width 1233 height 590
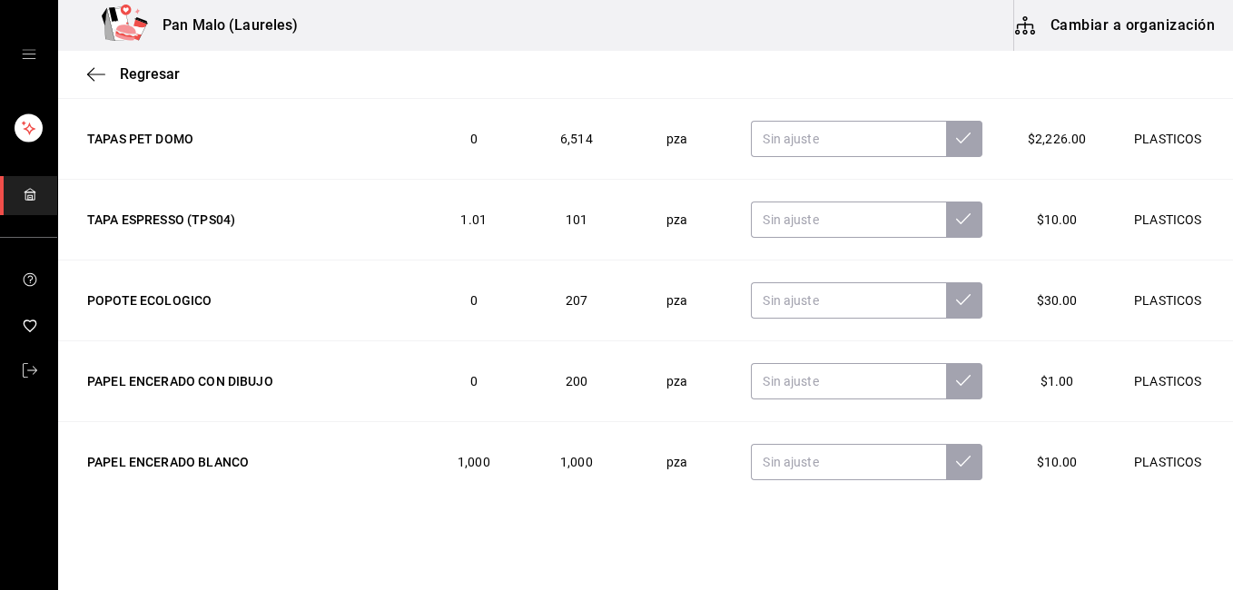
scroll to position [1192, 0]
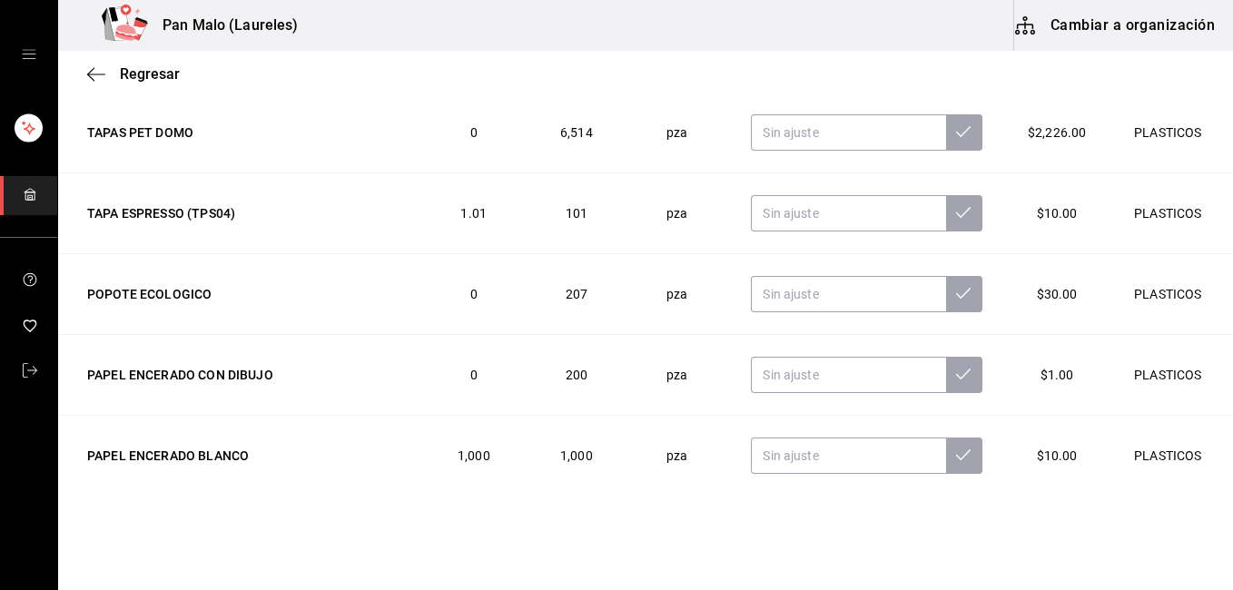
click at [1212, 488] on html "Pan Malo (Laureles) Cambiar a organización Regresar Ajuste Ingresa la cantidad …" at bounding box center [616, 244] width 1233 height 488
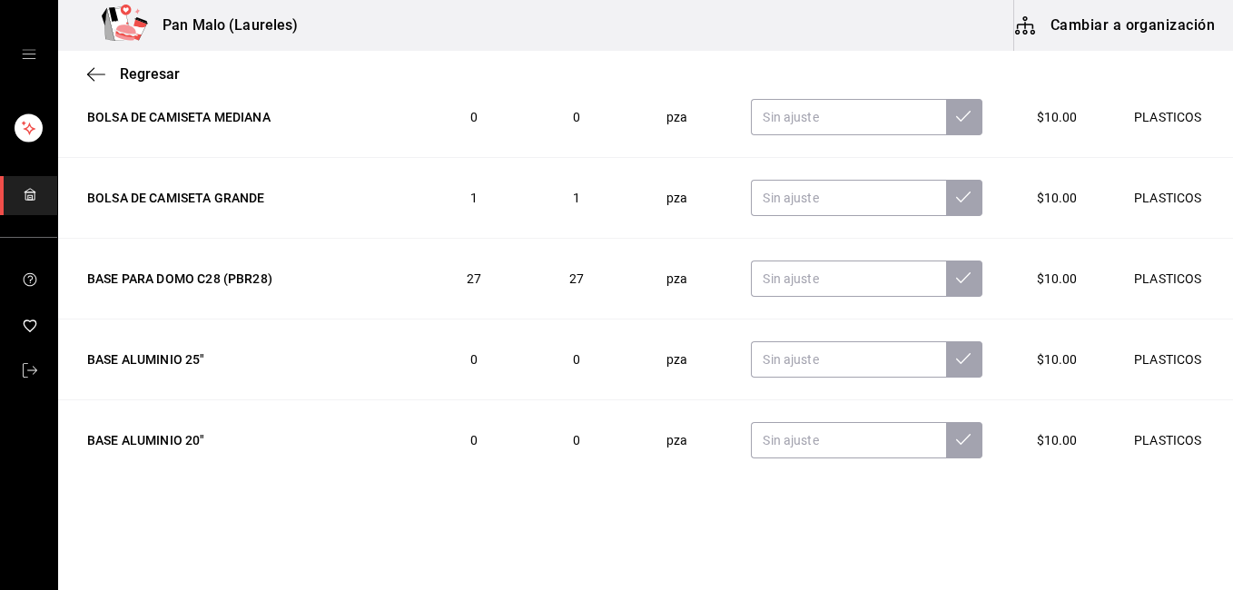
scroll to position [2111, 0]
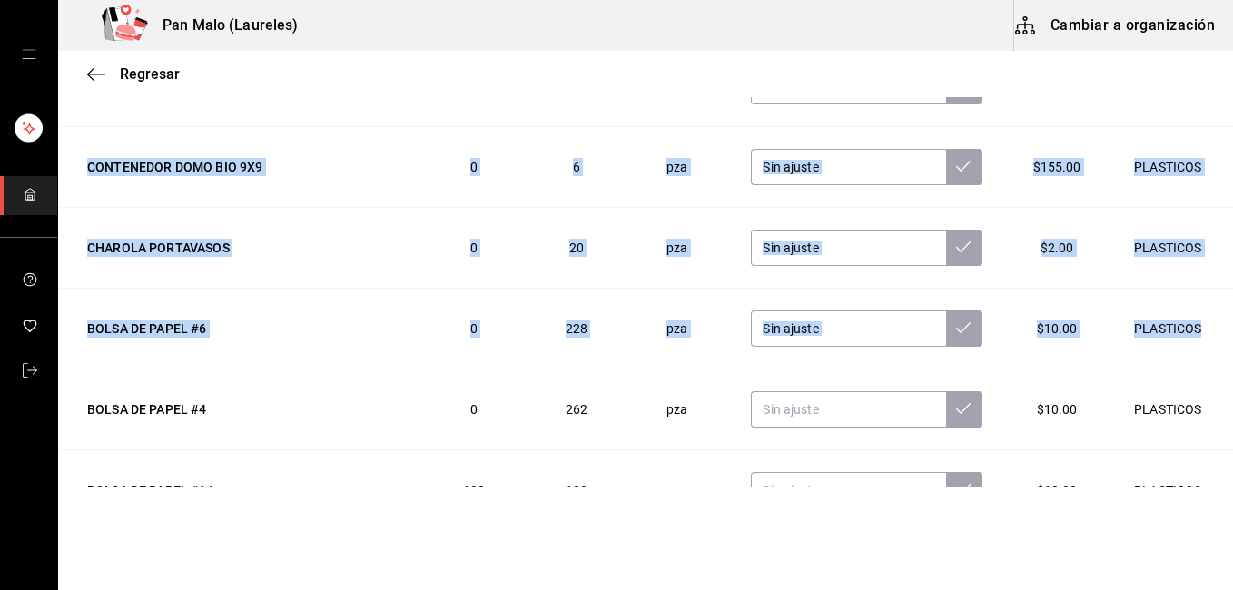
drag, startPoint x: 1199, startPoint y: 347, endPoint x: 1208, endPoint y: 327, distance: 21.9
click at [1208, 327] on div "Nombre Último conteo Cant. actual [GEOGRAPHIC_DATA] present. Cant. real Precio …" at bounding box center [645, 250] width 1175 height 476
copy table "Loremi Dolors ametco Adip. elitse DoE tempori. Utla. etdo Magnaa Enimadmin VENI…"
click at [1202, 272] on td "PLASTICOS" at bounding box center [1173, 248] width 124 height 81
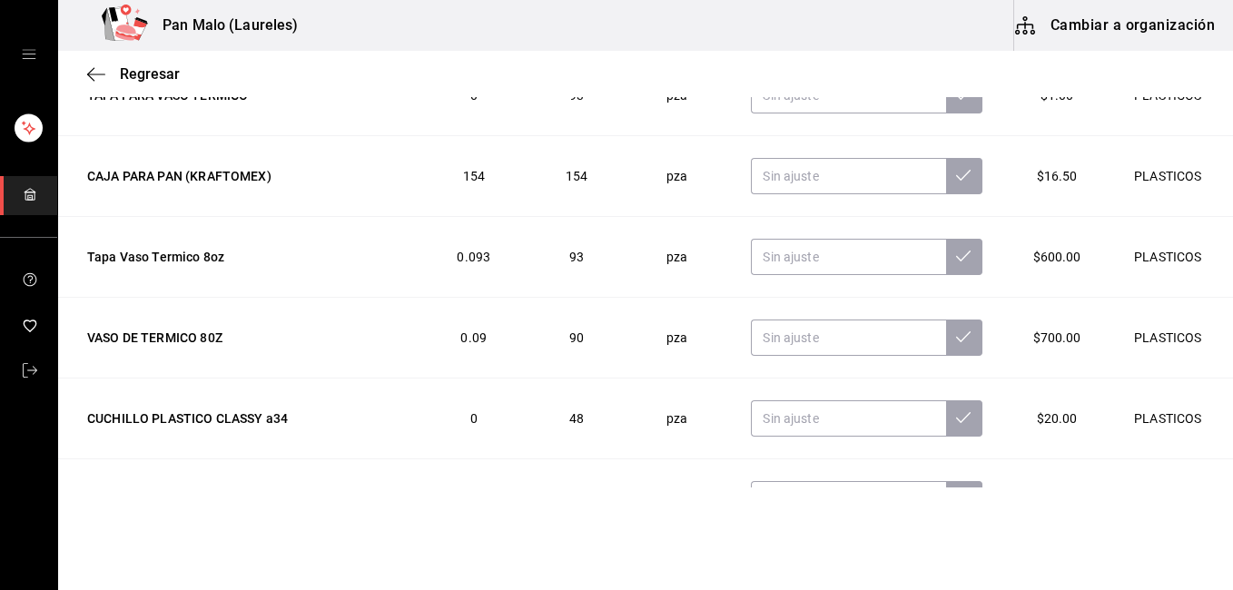
scroll to position [0, 0]
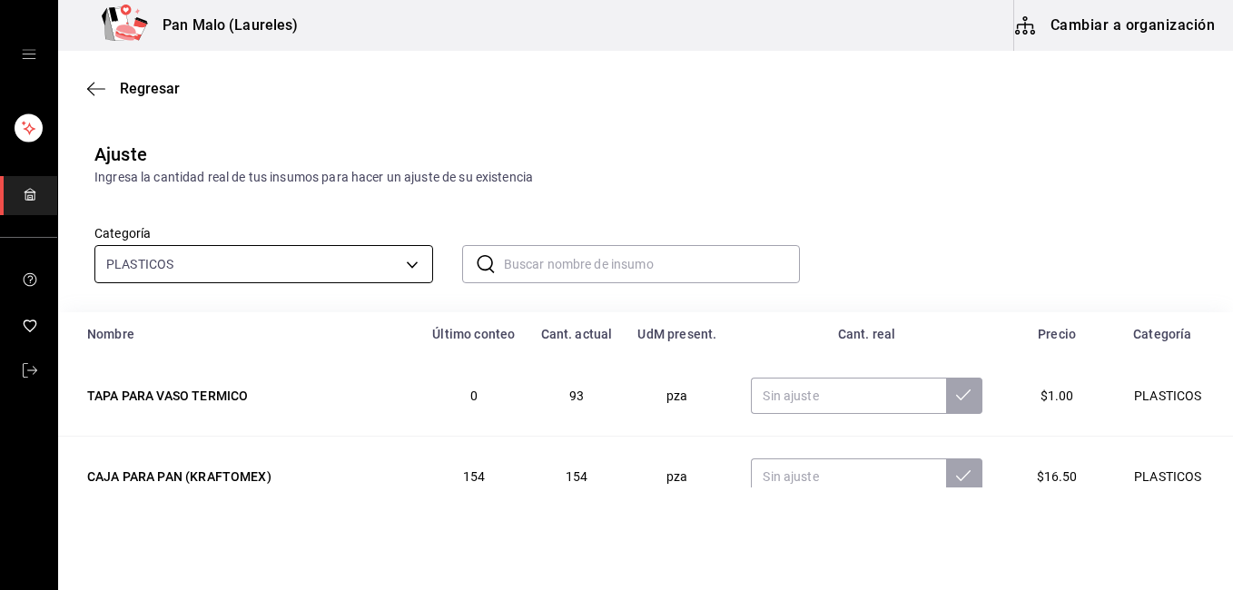
click at [410, 272] on body "Pan Malo (Laureles) Cambiar a organización Regresar Ajuste Ingresa la cantidad …" at bounding box center [616, 244] width 1233 height 488
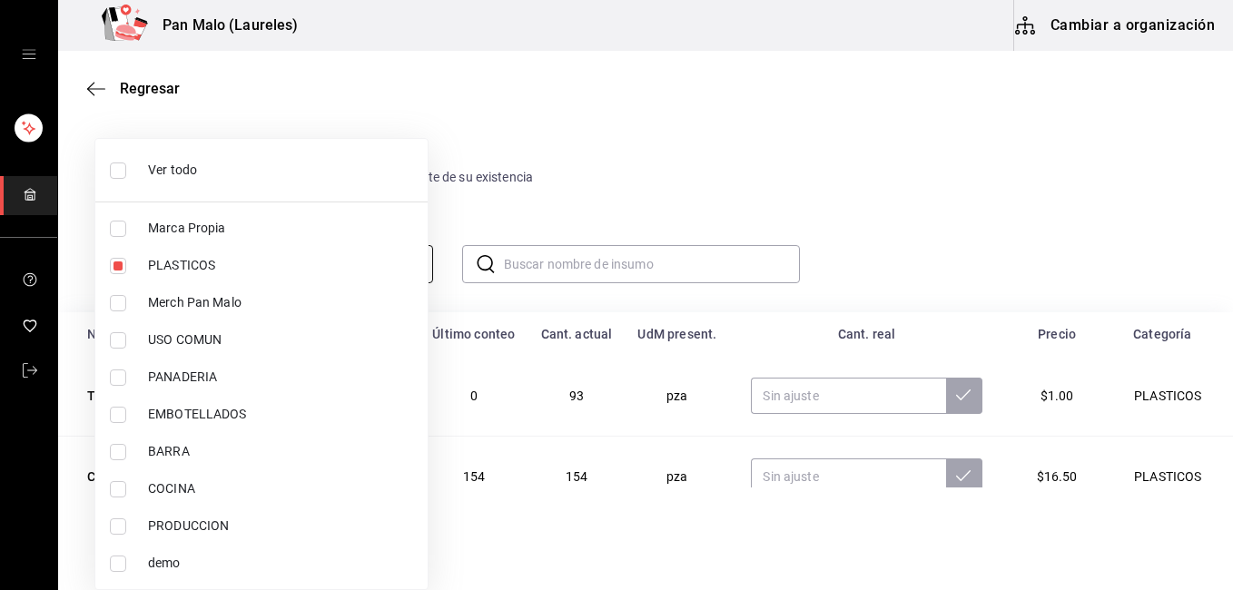
click at [409, 262] on div at bounding box center [616, 295] width 1233 height 590
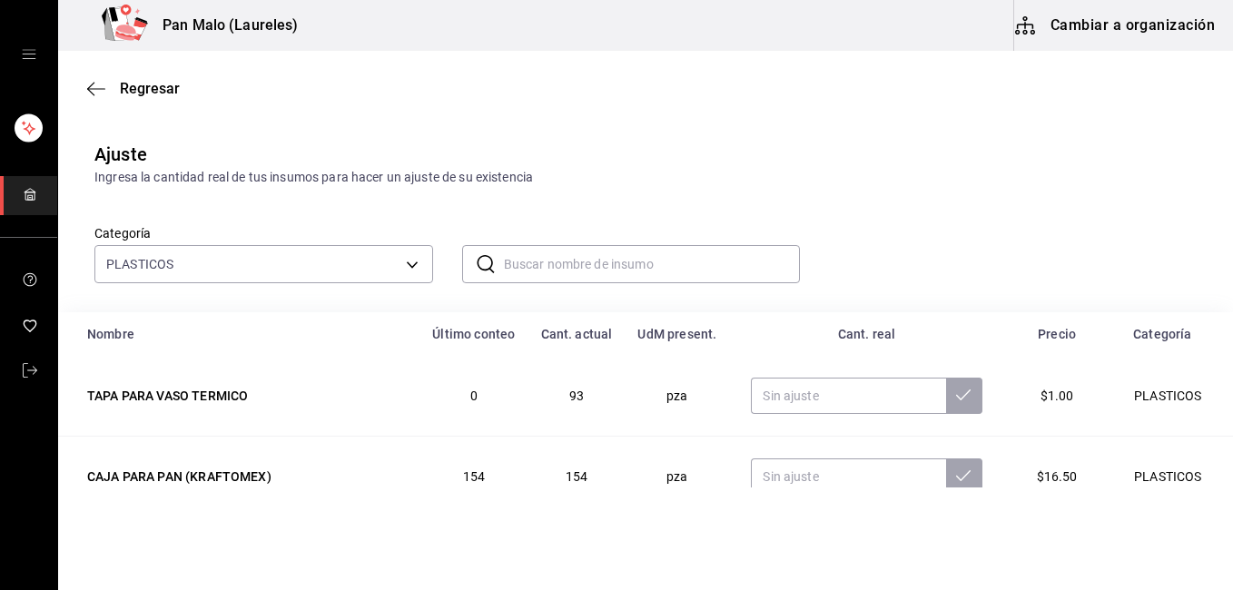
click at [407, 262] on body "Pan Malo (Laureles) Cambiar a organización Regresar Ajuste Ingresa la cantidad …" at bounding box center [616, 244] width 1233 height 488
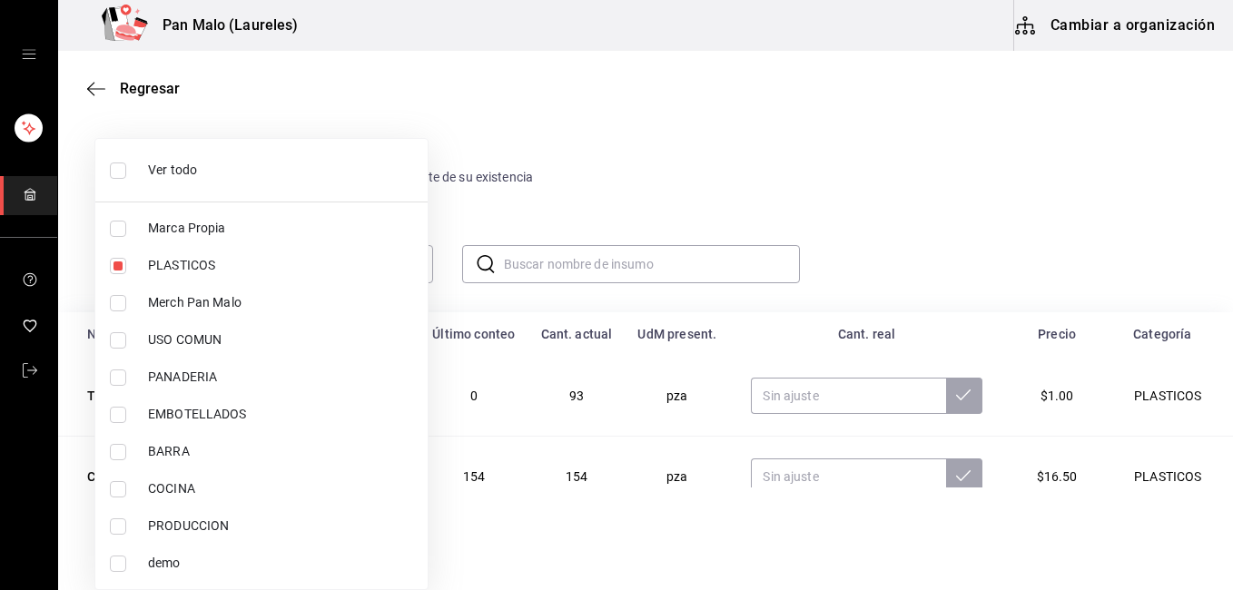
click at [95, 93] on div at bounding box center [616, 295] width 1233 height 590
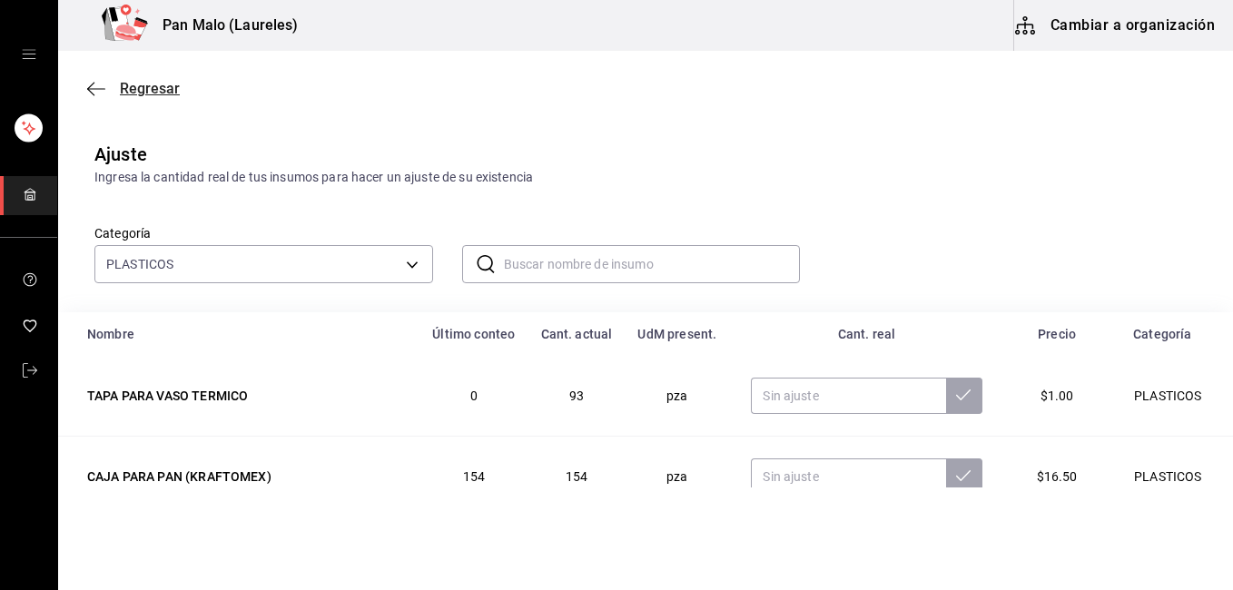
click at [93, 84] on icon "button" at bounding box center [90, 89] width 7 height 14
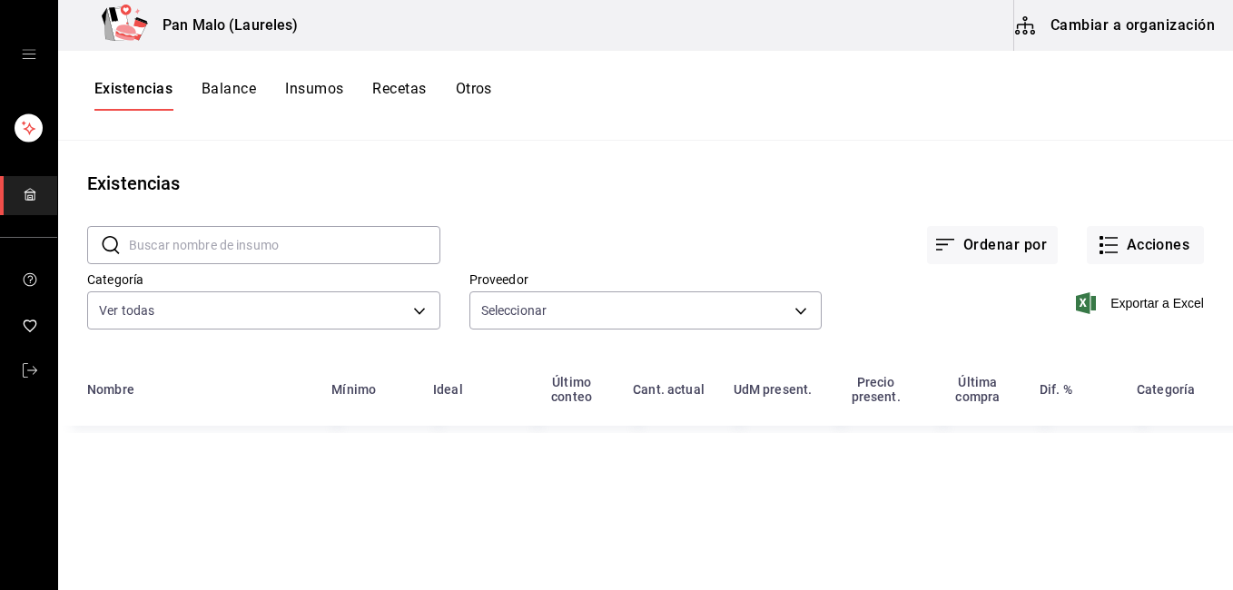
type input "36340c73-94e1-4ffc-8e70-5641b5614b16,62d2566f-a3bd-4000-8dc1-406bdbf1afd5,40f0e…"
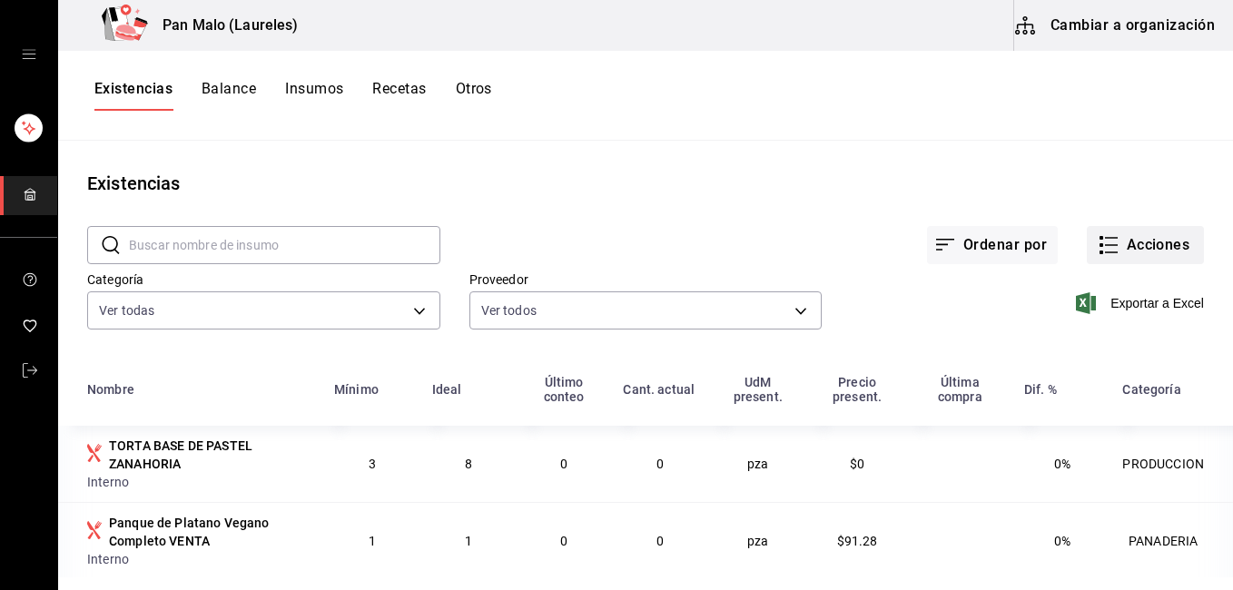
click at [1133, 232] on button "Acciones" at bounding box center [1145, 245] width 117 height 38
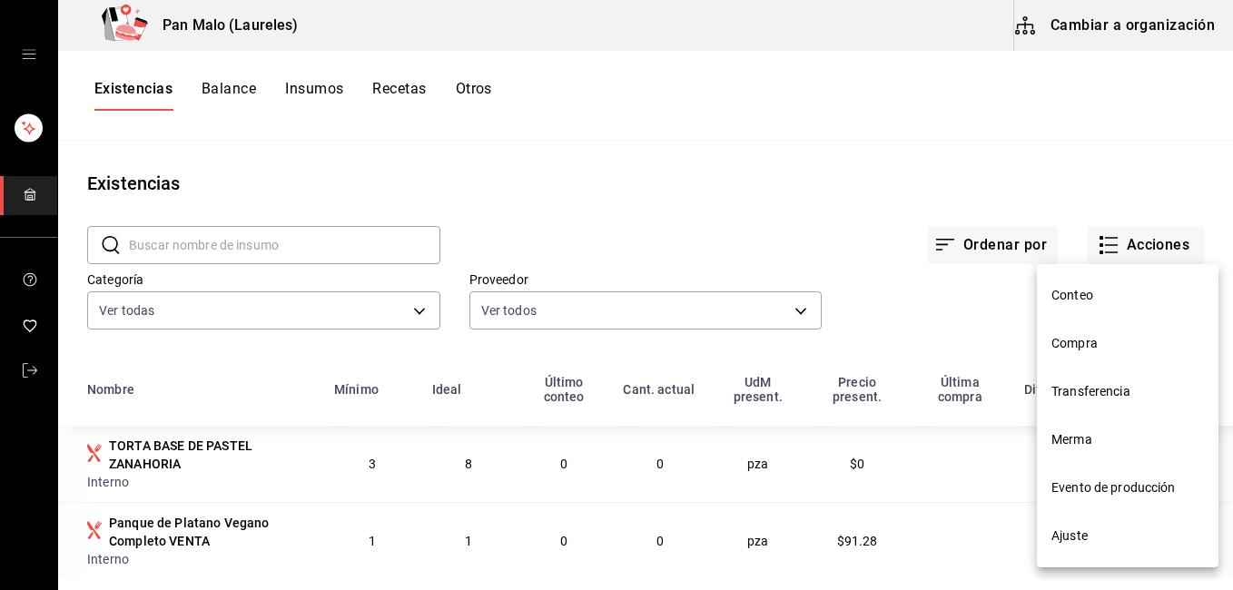
click at [1097, 535] on span "Ajuste" at bounding box center [1128, 536] width 153 height 19
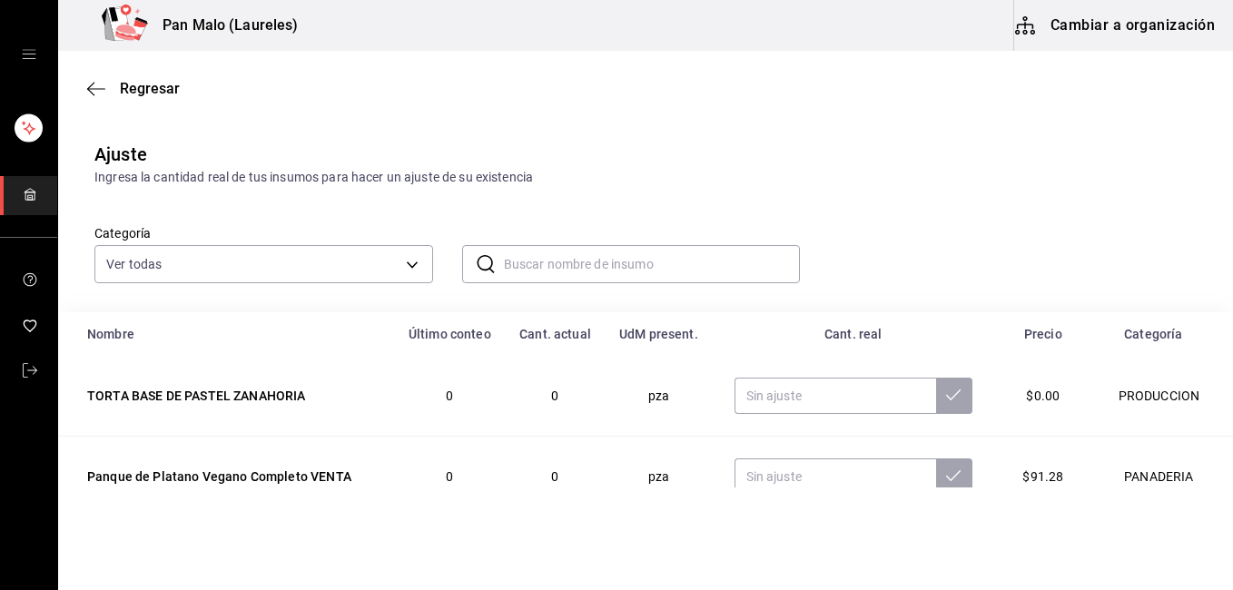
click at [552, 259] on input "text" at bounding box center [652, 264] width 297 height 36
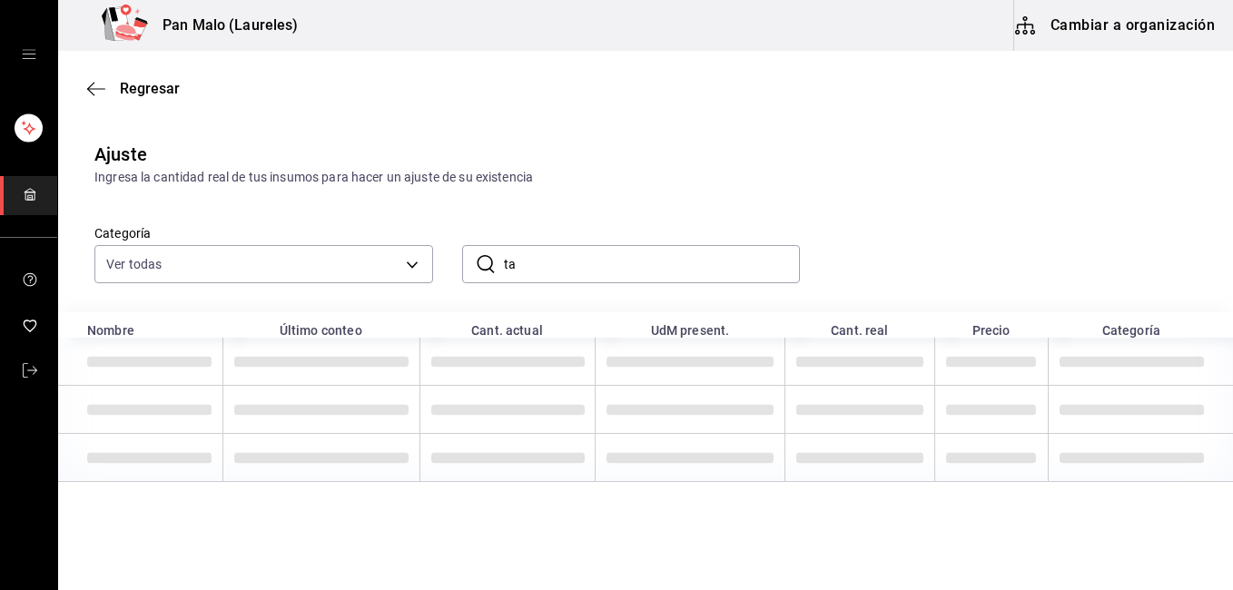
type input "t"
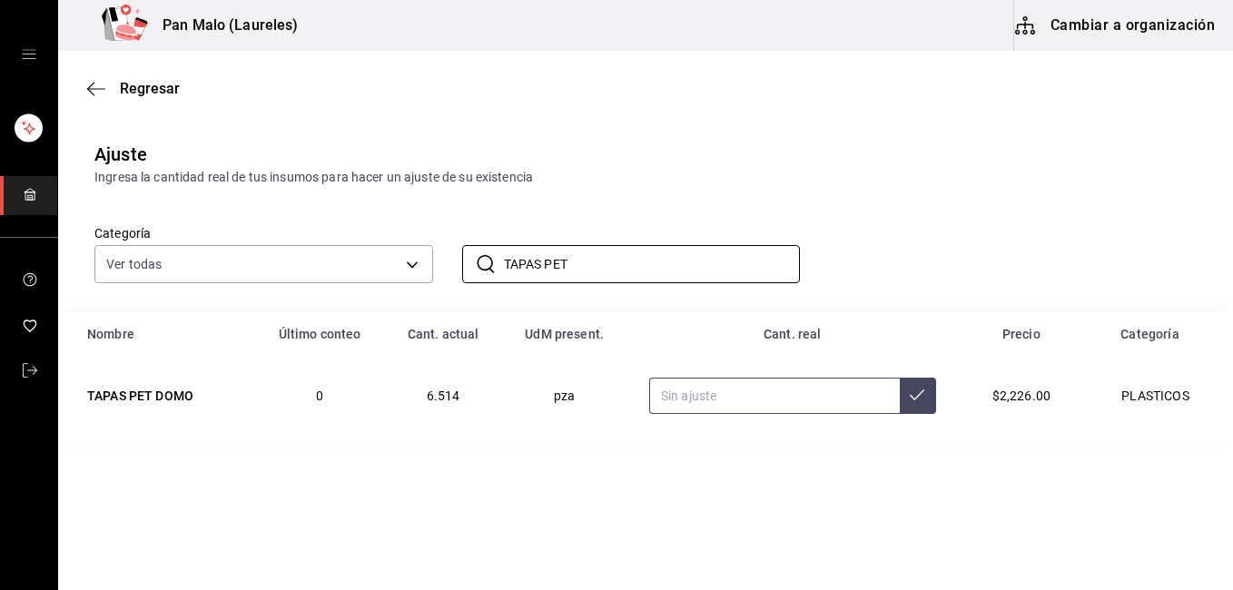
type input "TAPAS PET"
click at [867, 404] on input "text" at bounding box center [774, 396] width 251 height 36
click at [910, 397] on icon at bounding box center [917, 395] width 15 height 11
click at [91, 89] on icon "button" at bounding box center [96, 88] width 18 height 1
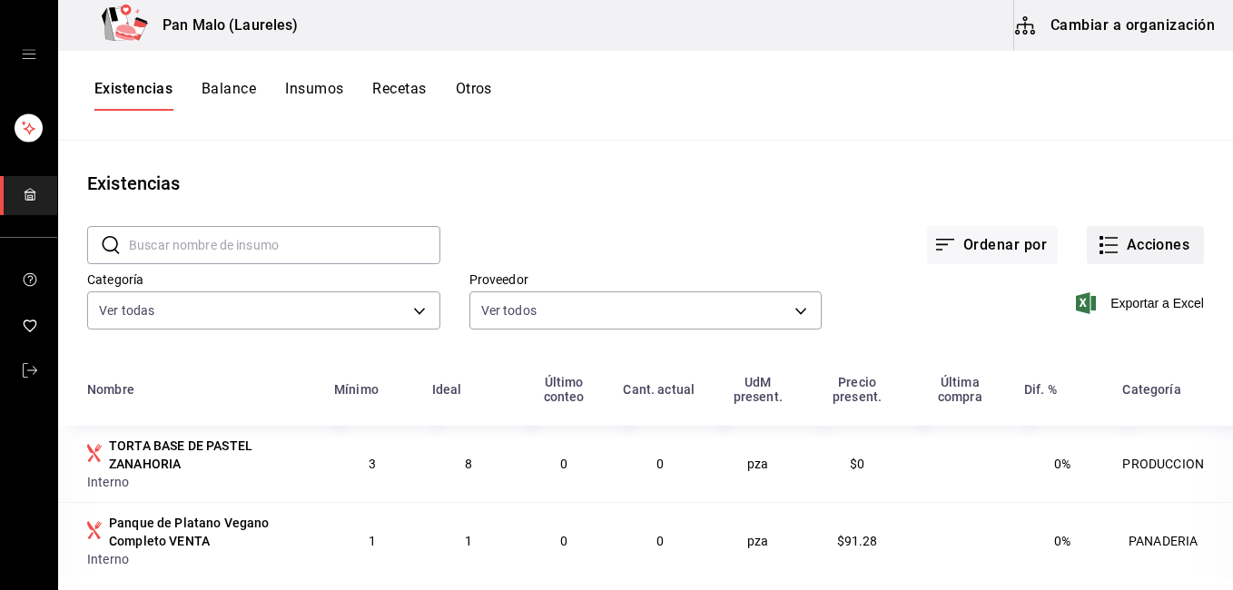
click at [1133, 246] on button "Acciones" at bounding box center [1145, 245] width 117 height 38
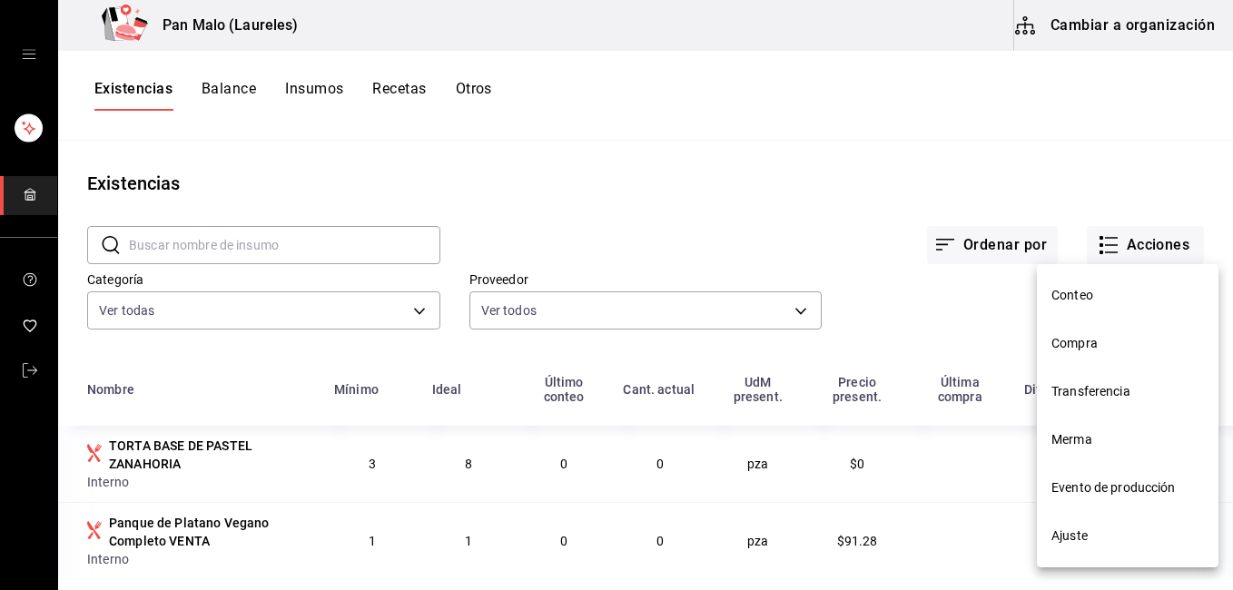
click at [1083, 536] on span "Ajuste" at bounding box center [1128, 536] width 153 height 19
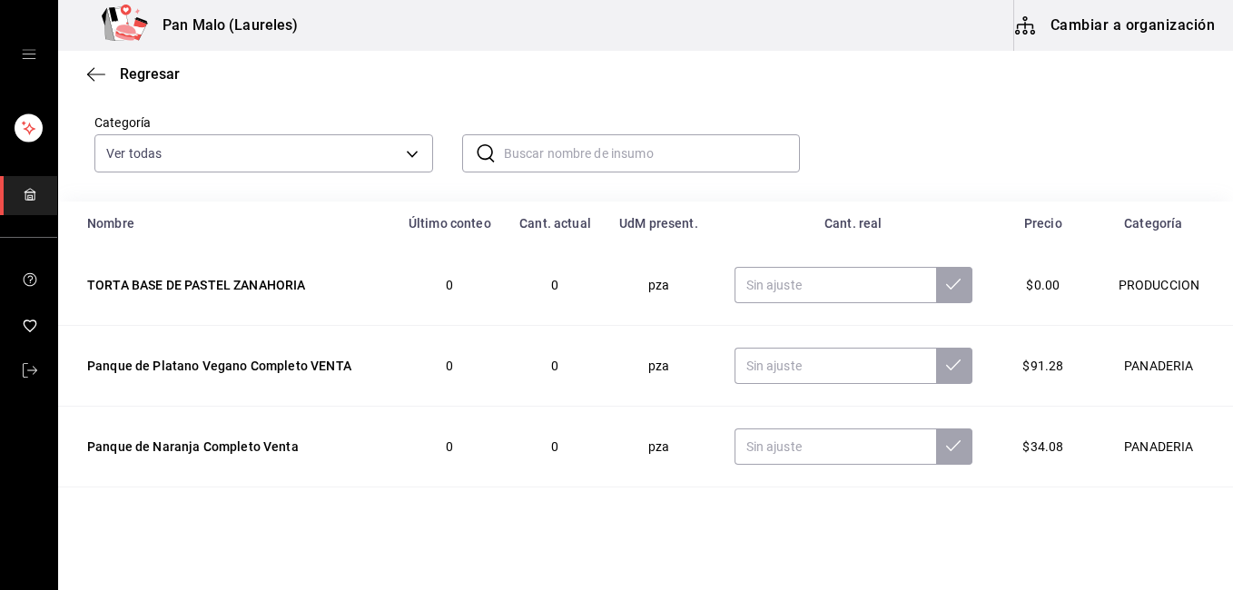
scroll to position [115, 0]
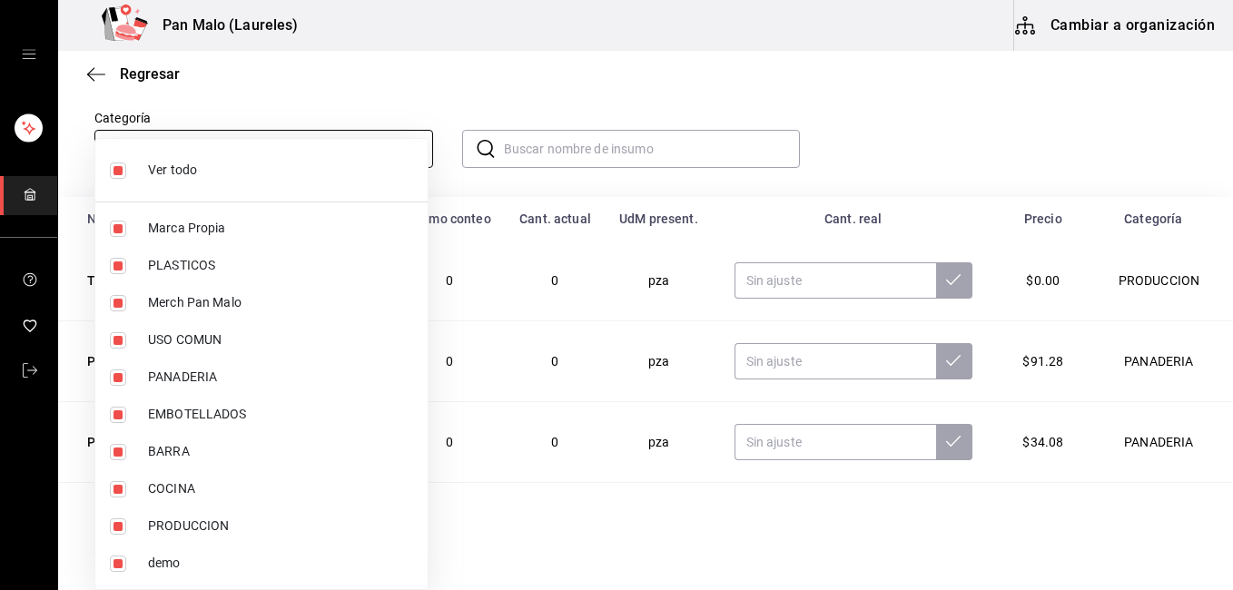
click at [399, 140] on body "Pan Malo (Laureles) Cambiar a organización Regresar Ajuste Ingresa la cantidad …" at bounding box center [616, 244] width 1233 height 488
click at [116, 167] on input "checkbox" at bounding box center [118, 171] width 16 height 16
checkbox input "false"
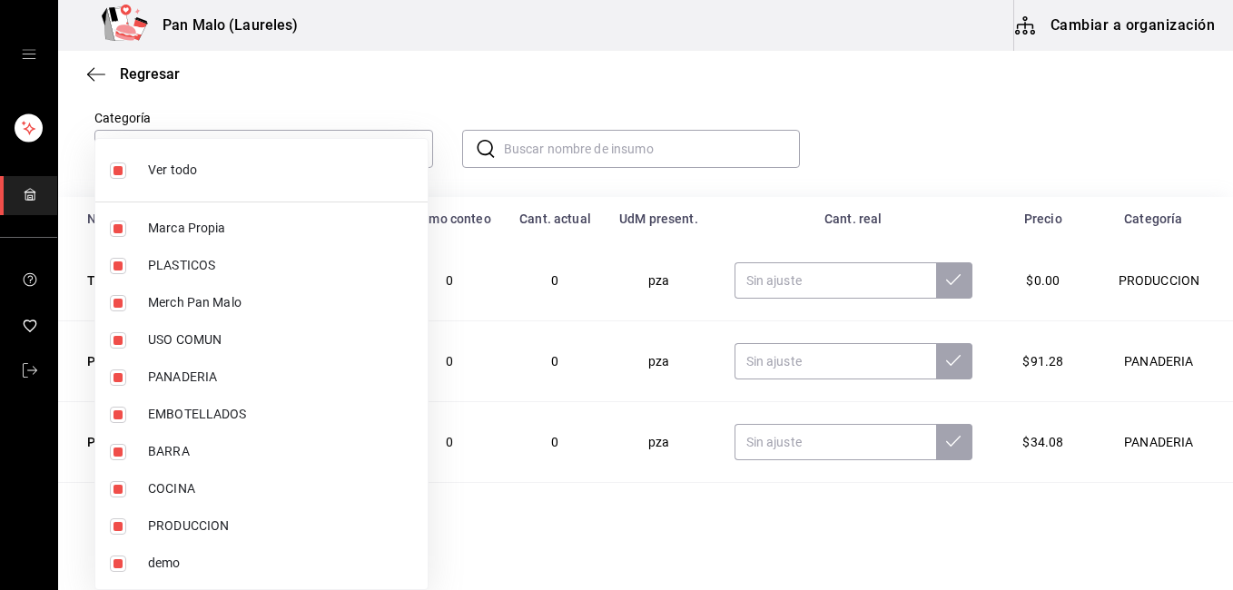
checkbox input "false"
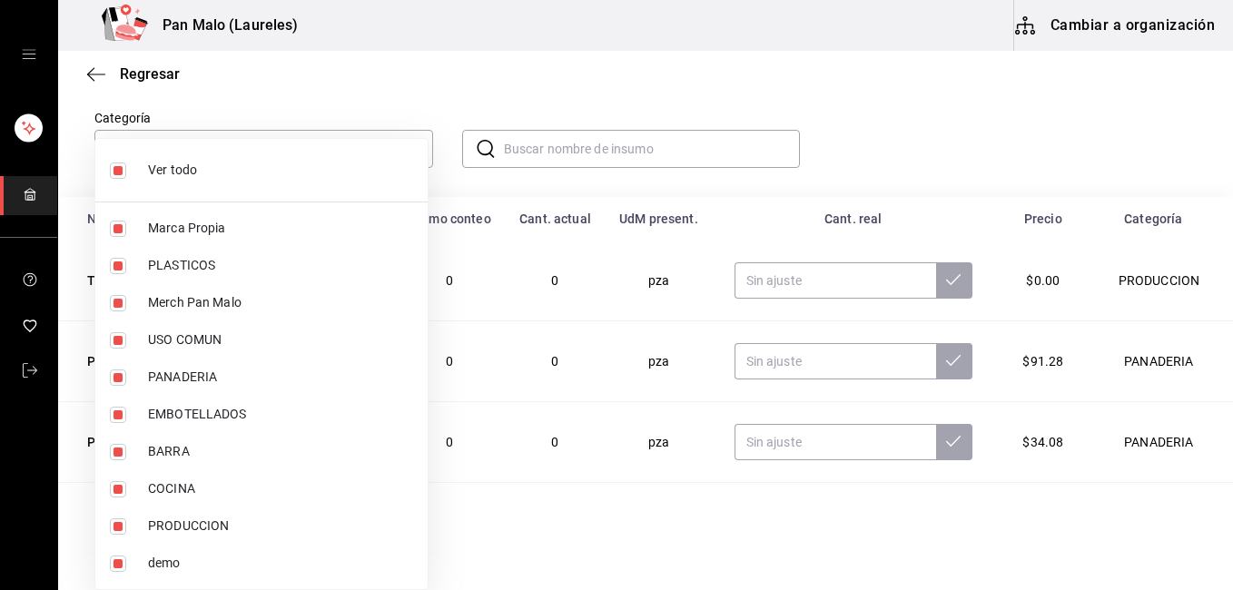
checkbox input "false"
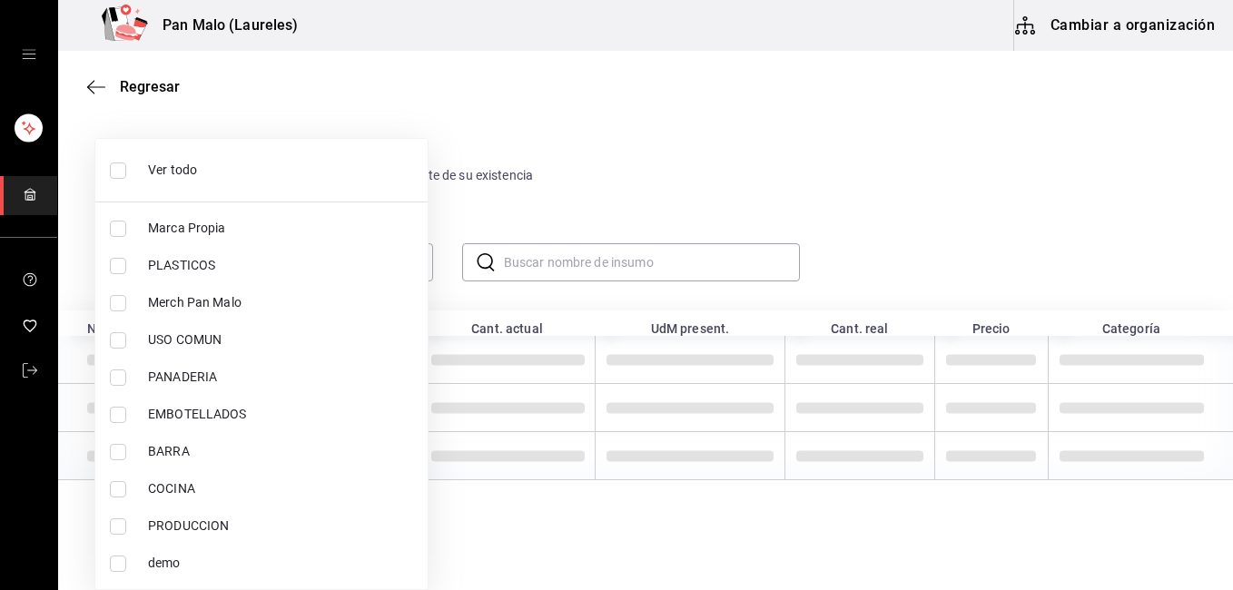
scroll to position [3, 0]
click at [113, 265] on input "checkbox" at bounding box center [118, 266] width 16 height 16
checkbox input "true"
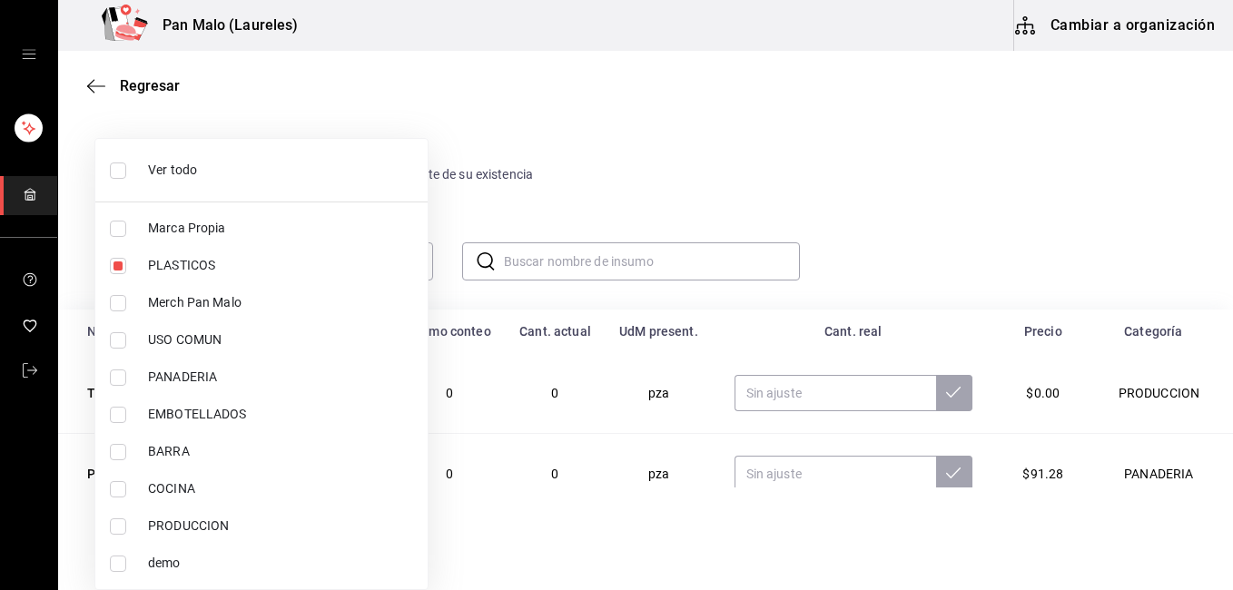
type input "845d24ca-60dd-4e7e-b3c9-ca2702778d83"
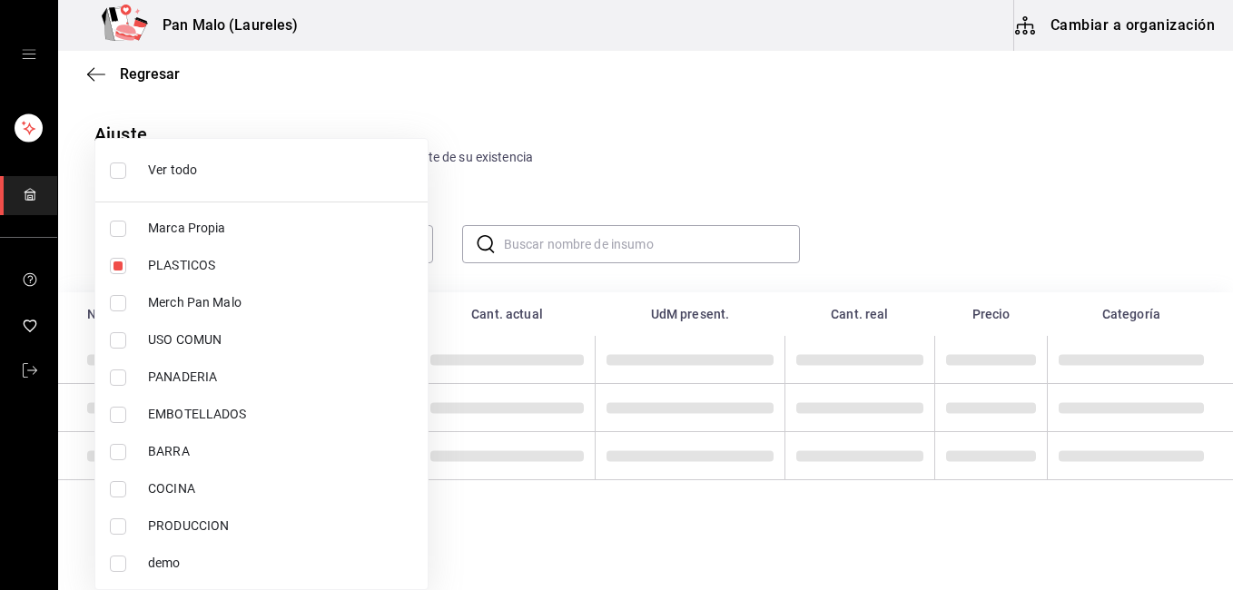
drag, startPoint x: 1224, startPoint y: 225, endPoint x: 1212, endPoint y: 257, distance: 33.9
click at [1224, 247] on div at bounding box center [616, 295] width 1233 height 590
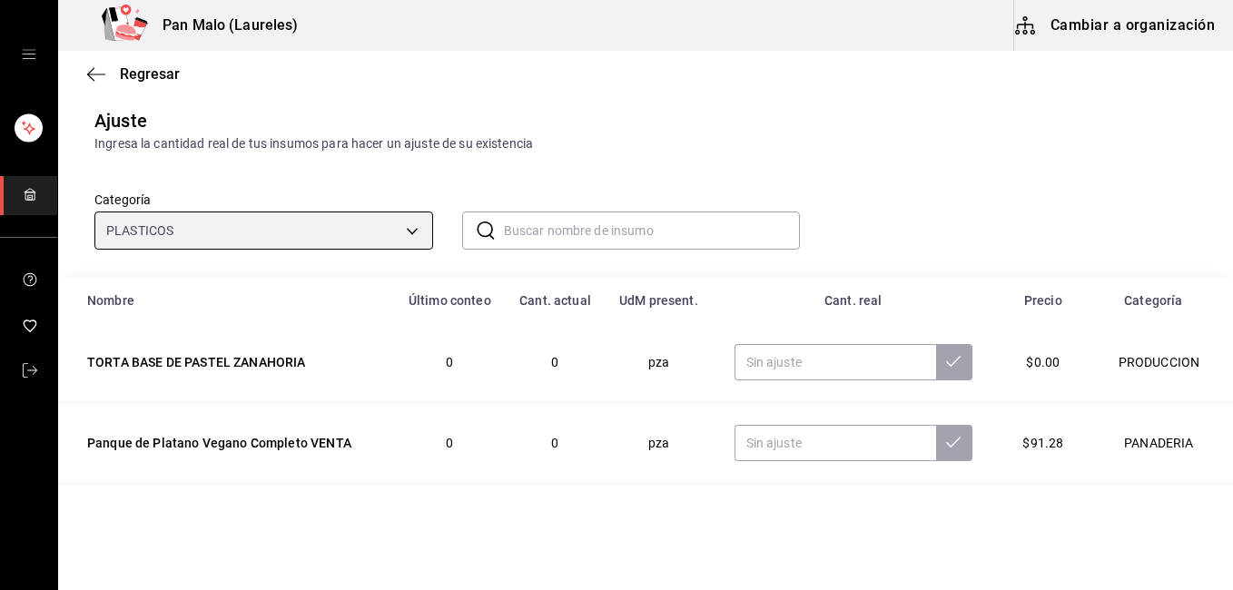
scroll to position [51, 0]
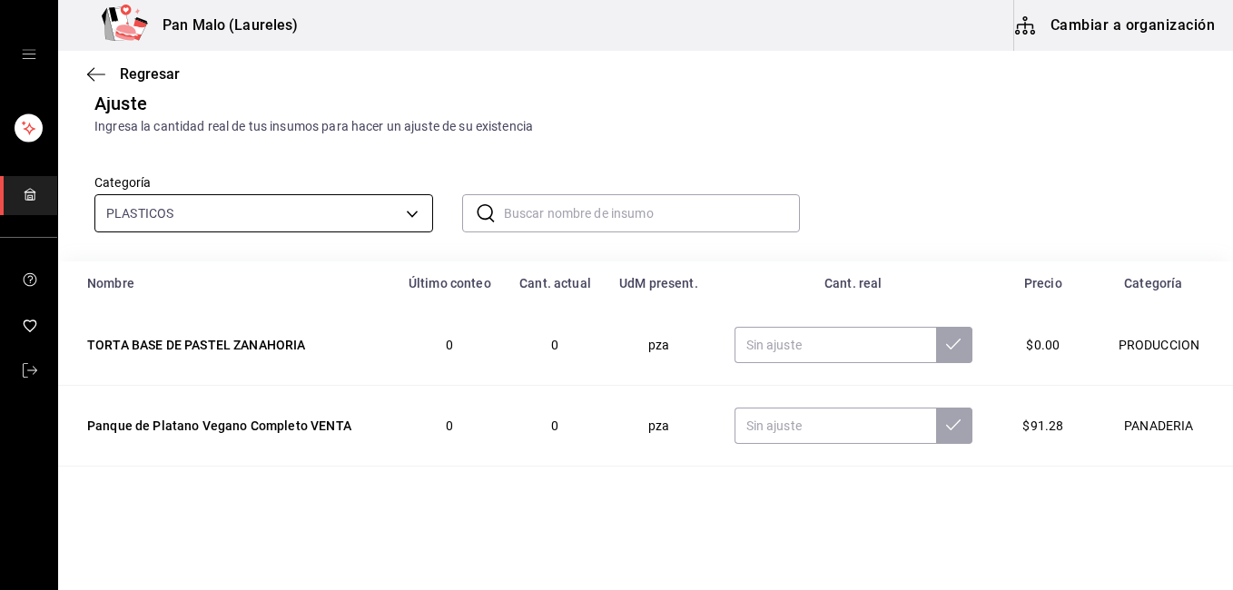
click at [410, 216] on body "Pan Malo (Laureles) Cambiar a organización Regresar Ajuste Ingresa la cantidad …" at bounding box center [616, 244] width 1233 height 488
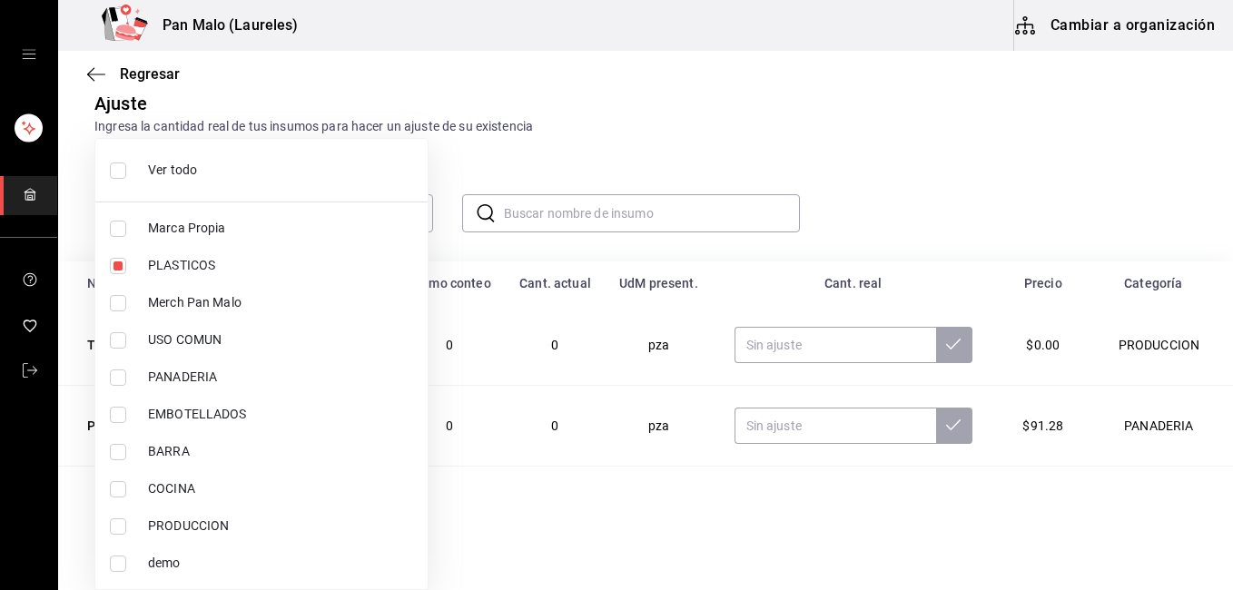
click at [123, 168] on input "checkbox" at bounding box center [118, 171] width 16 height 16
checkbox input "true"
type input "57a97c15-a577-4602-bf7e-77eca11ca1d4,845d24ca-60dd-4e7e-b3c9-ca2702778d83,d2582…"
checkbox input "true"
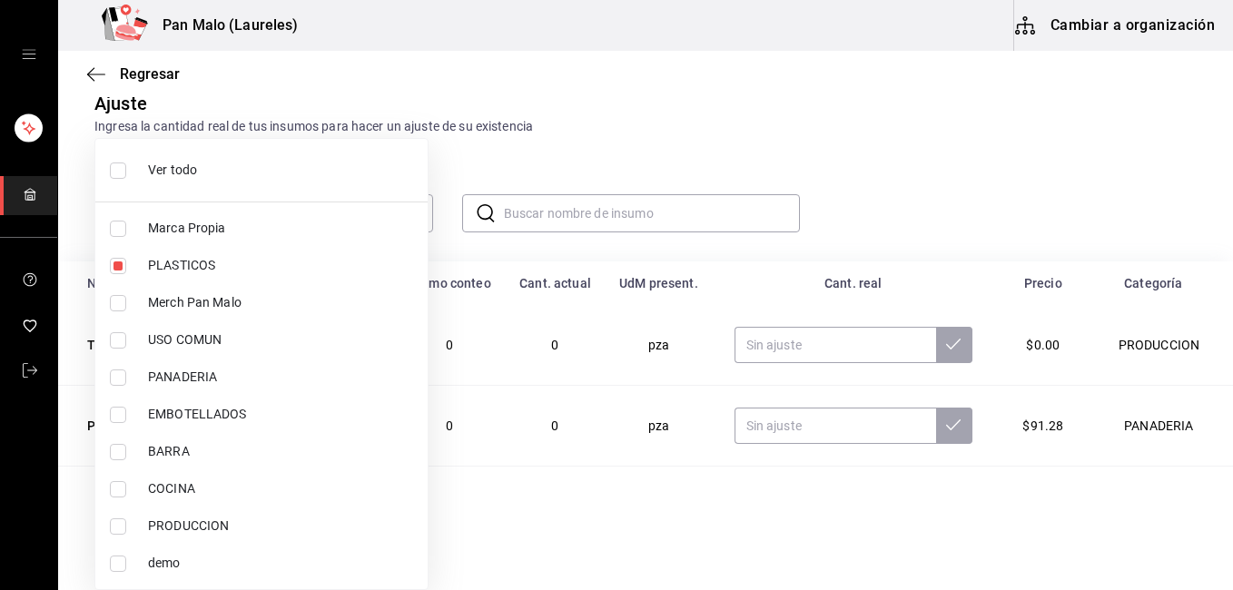
checkbox input "true"
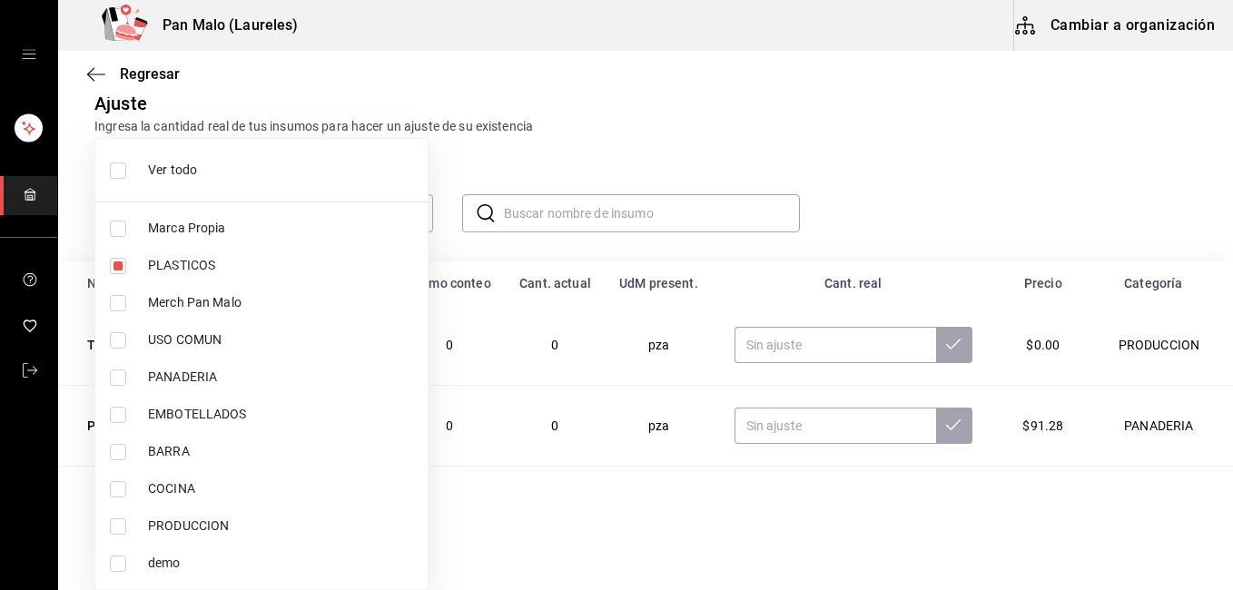
checkbox input "true"
click at [123, 168] on input "checkbox" at bounding box center [118, 171] width 16 height 16
checkbox input "false"
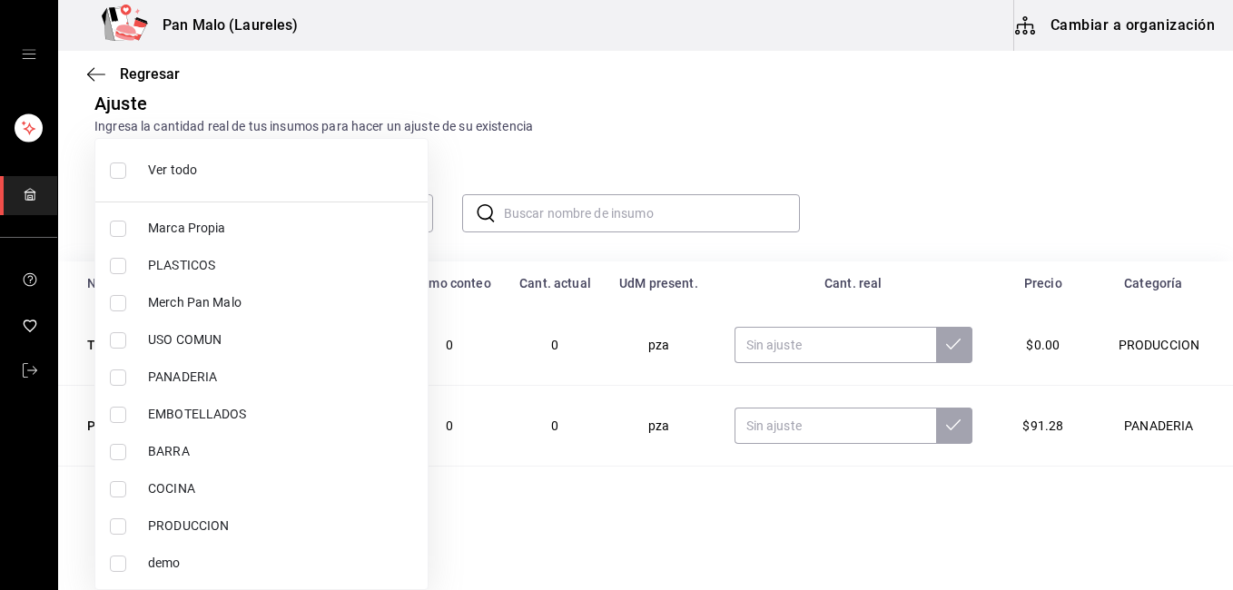
checkbox input "false"
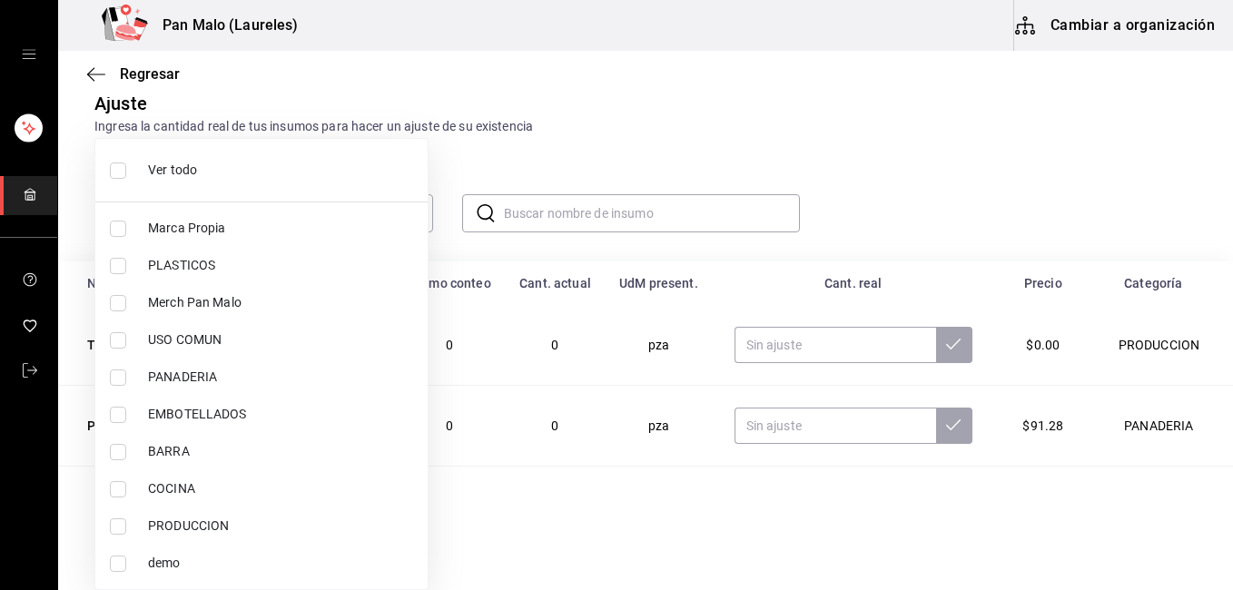
checkbox input "false"
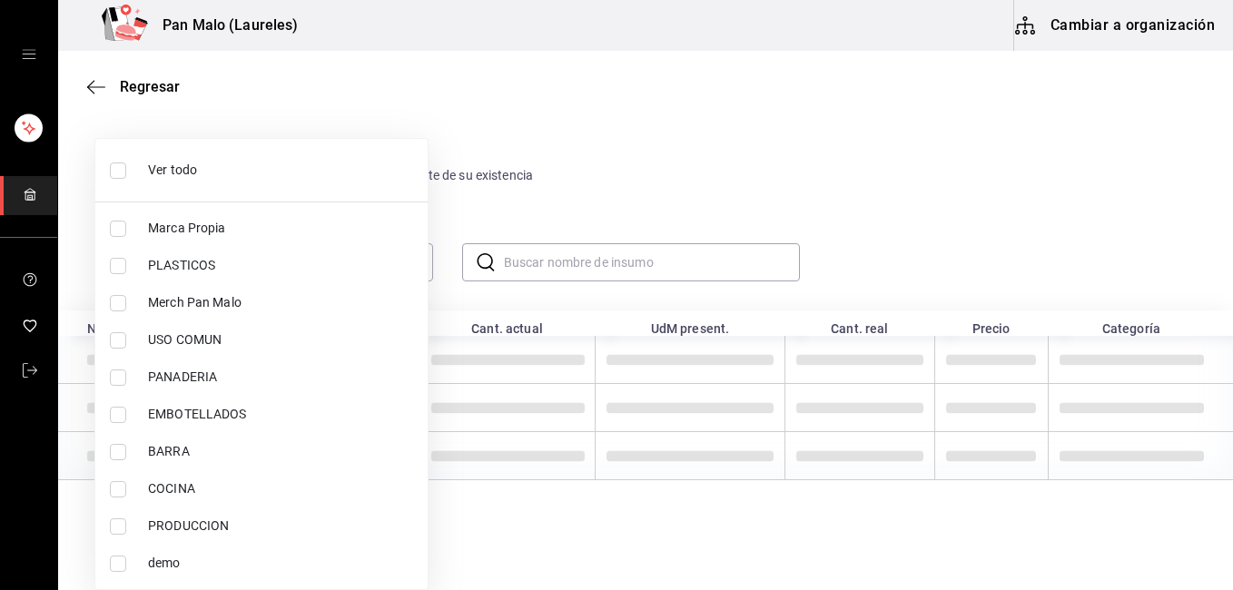
scroll to position [3, 0]
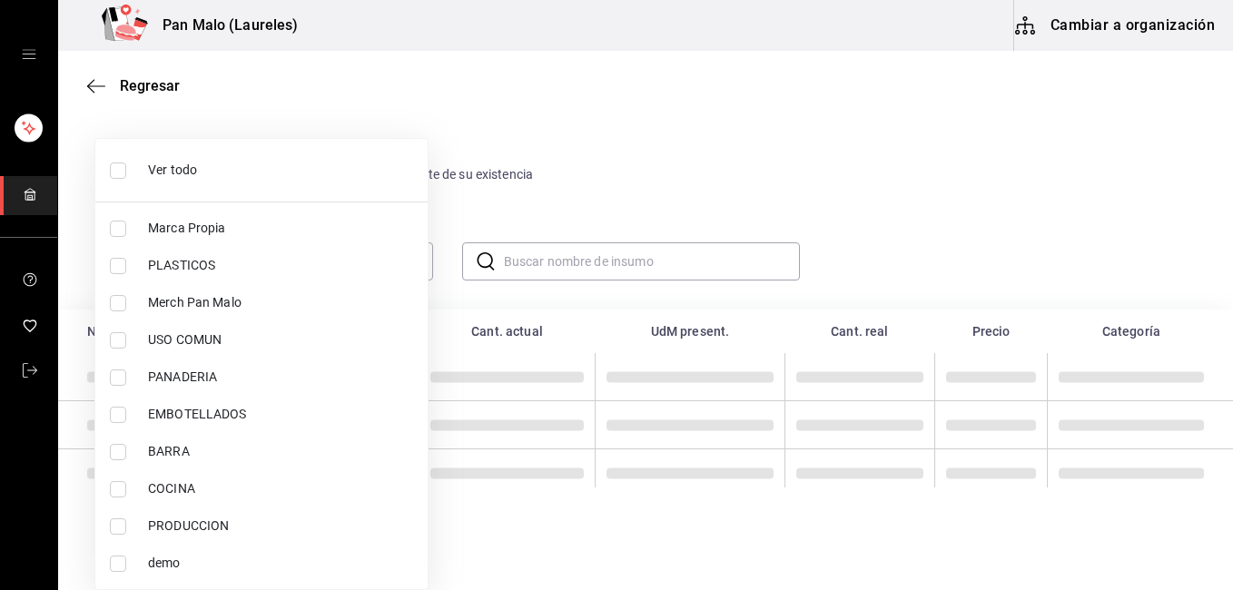
click at [114, 262] on input "checkbox" at bounding box center [118, 266] width 16 height 16
checkbox input "true"
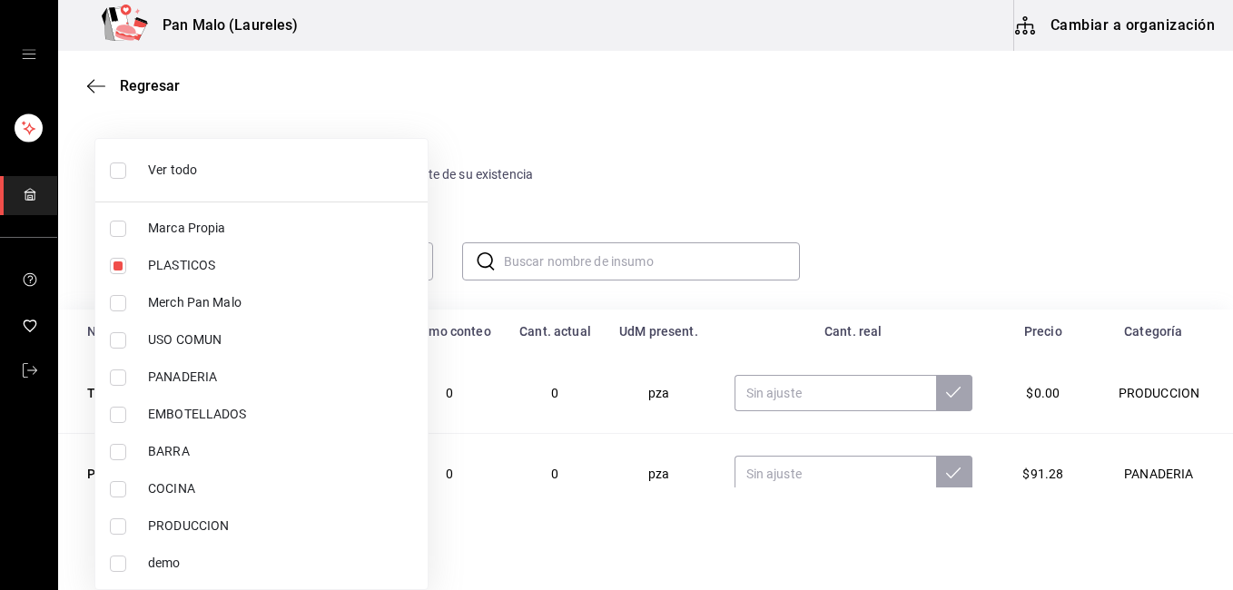
type input "845d24ca-60dd-4e7e-b3c9-ca2702778d83"
click at [584, 153] on div at bounding box center [616, 295] width 1233 height 590
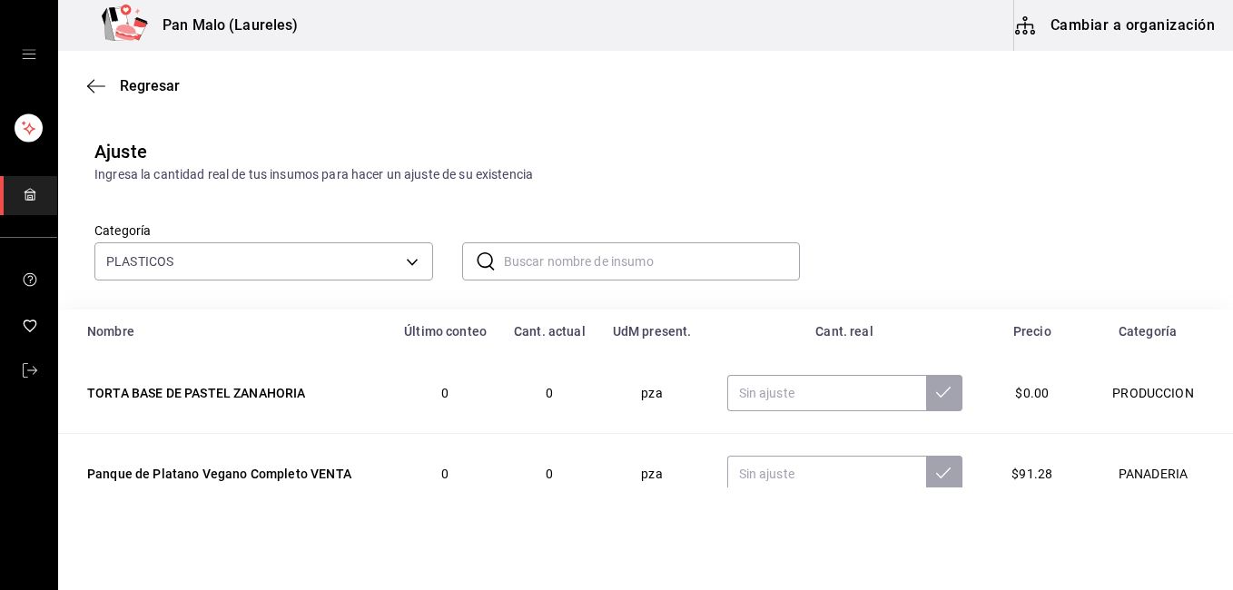
click at [598, 264] on input "text" at bounding box center [652, 261] width 297 height 36
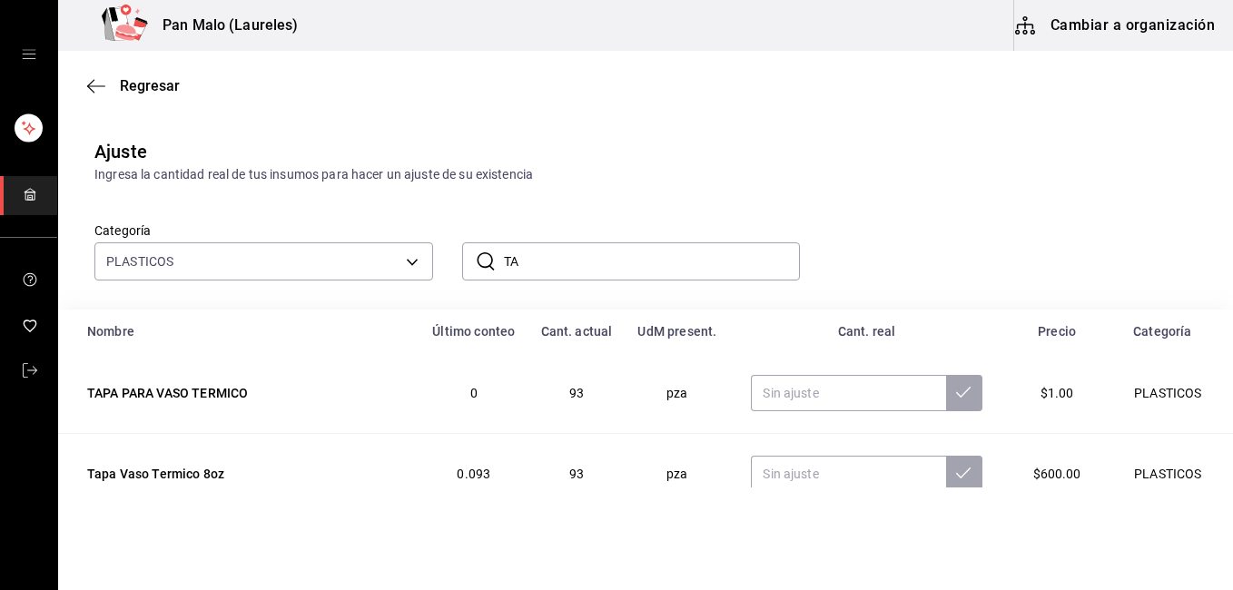
type input "T"
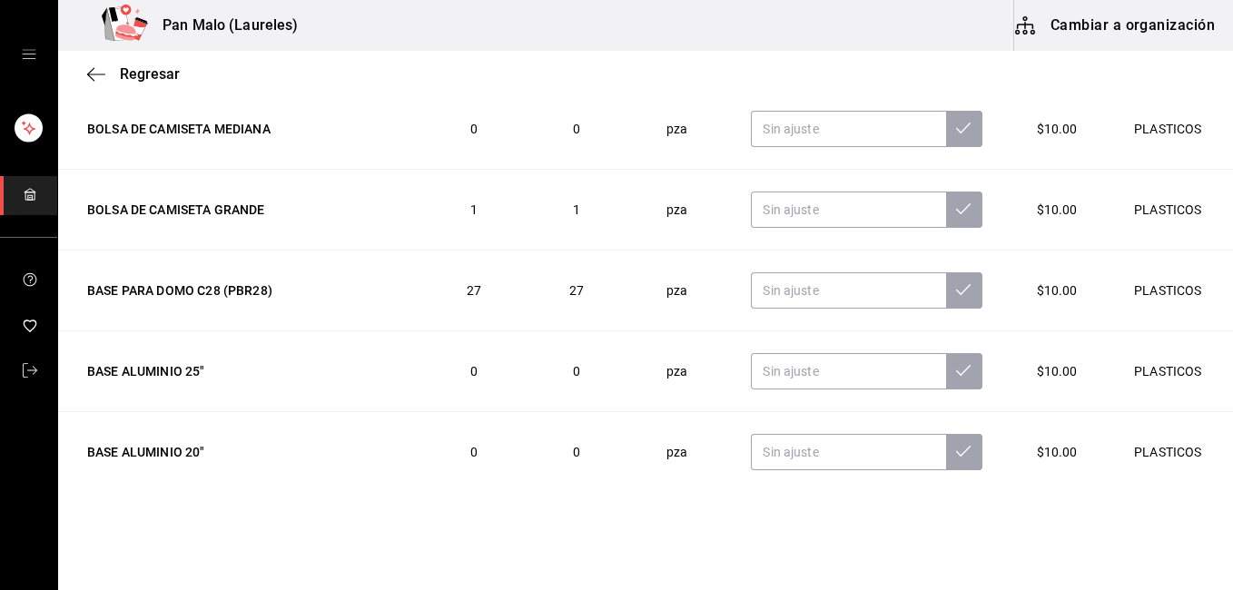
scroll to position [2485, 0]
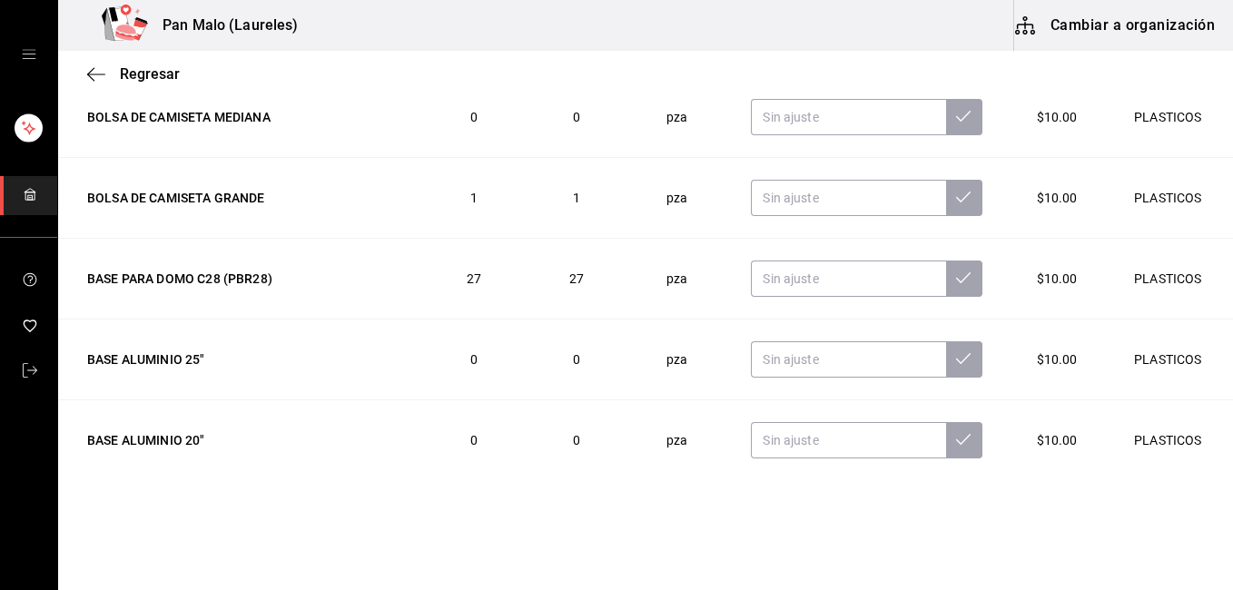
click at [1184, 488] on html "Pan Malo (Laureles) Cambiar a organización Regresar Ajuste Ingresa la cantidad …" at bounding box center [616, 244] width 1233 height 488
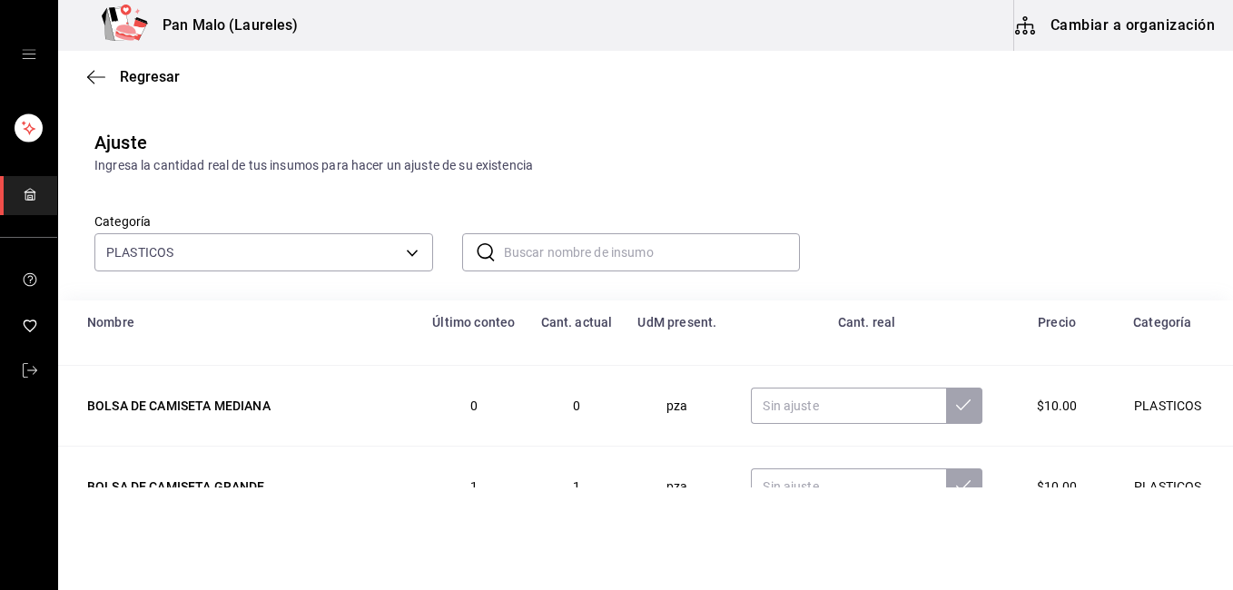
scroll to position [0, 0]
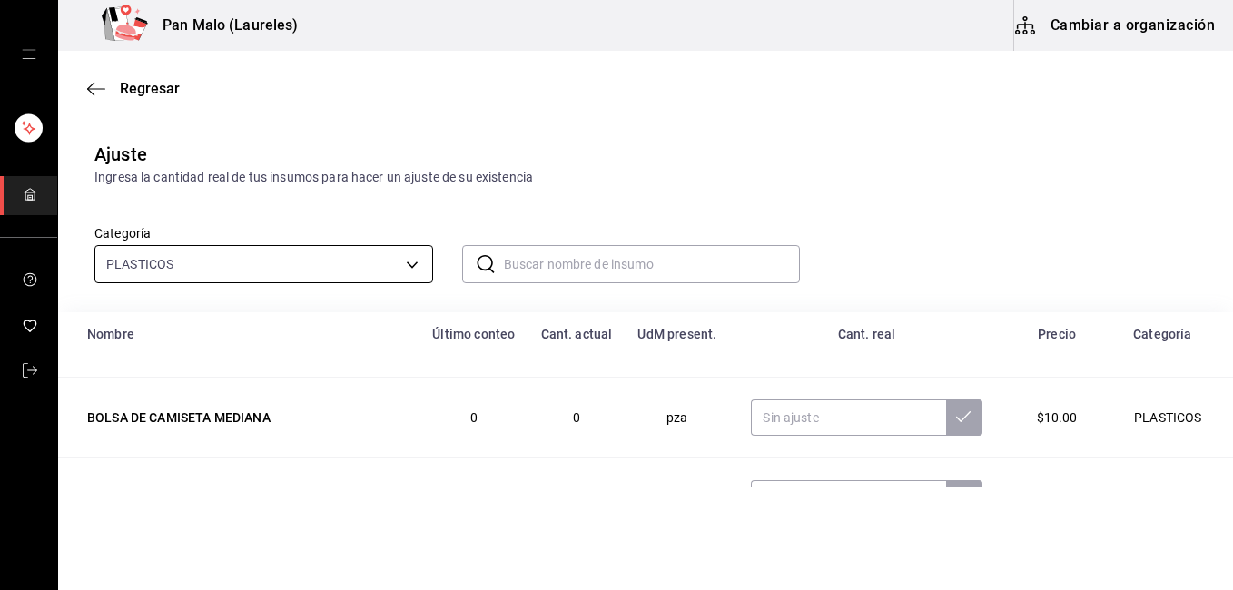
click at [175, 262] on body "Pan Malo (Laureles) Cambiar a organización Regresar Ajuste Ingresa la cantidad …" at bounding box center [616, 244] width 1233 height 488
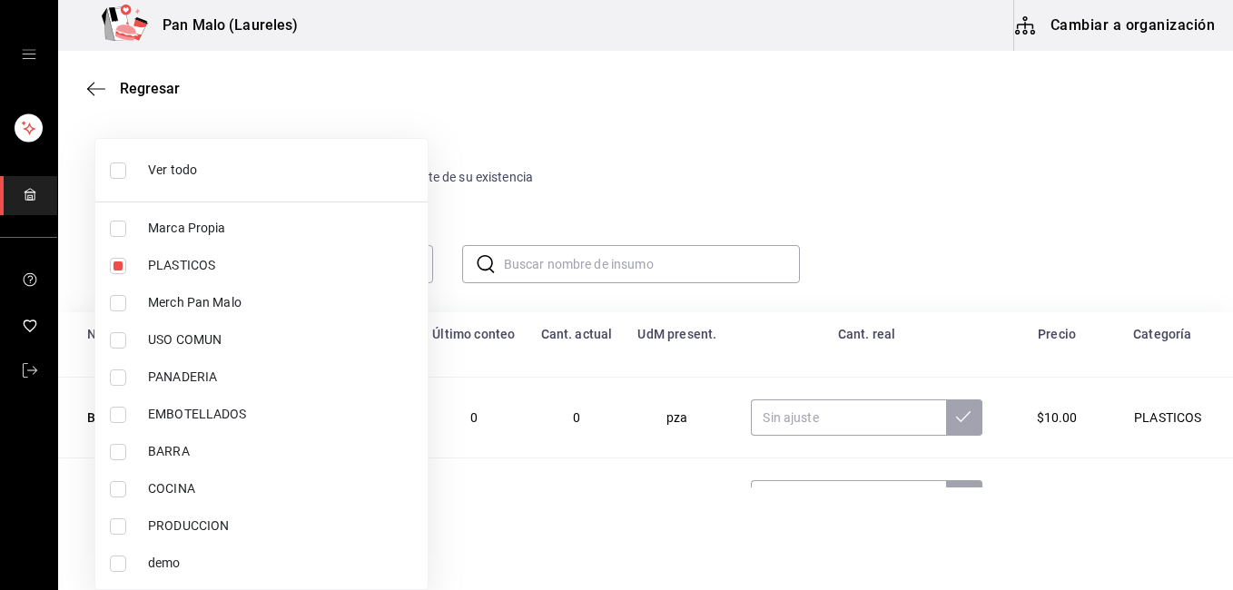
click at [134, 163] on li "Ver todo" at bounding box center [261, 170] width 332 height 48
type input "57a97c15-a577-4602-bf7e-77eca11ca1d4,845d24ca-60dd-4e7e-b3c9-ca2702778d83,d2582…"
checkbox input "true"
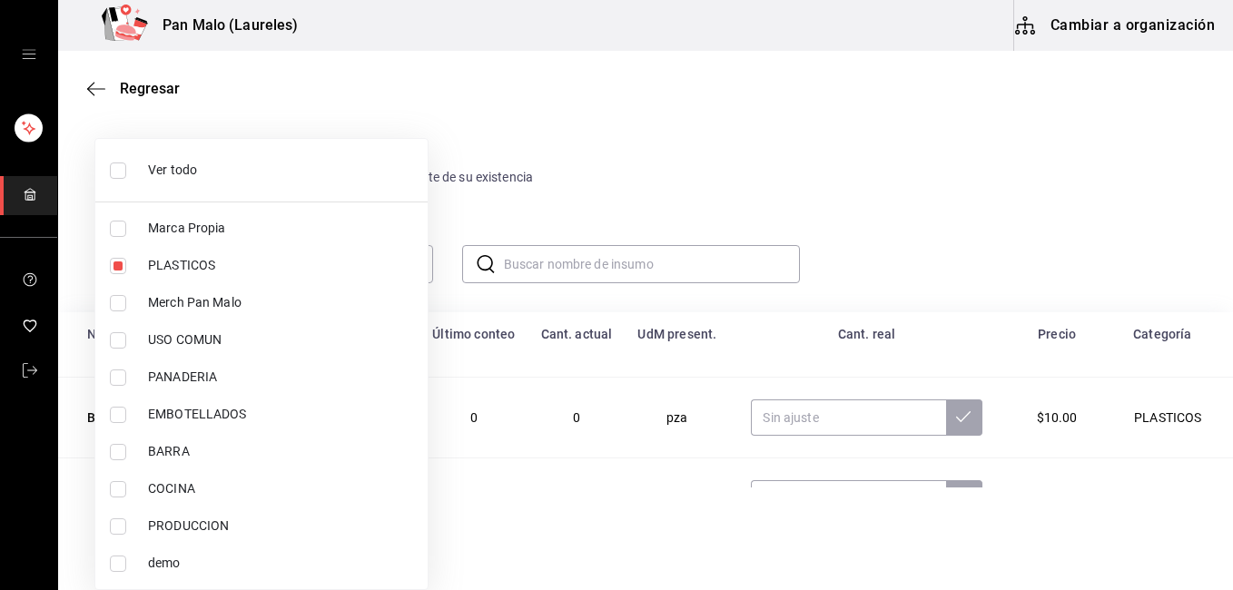
checkbox input "true"
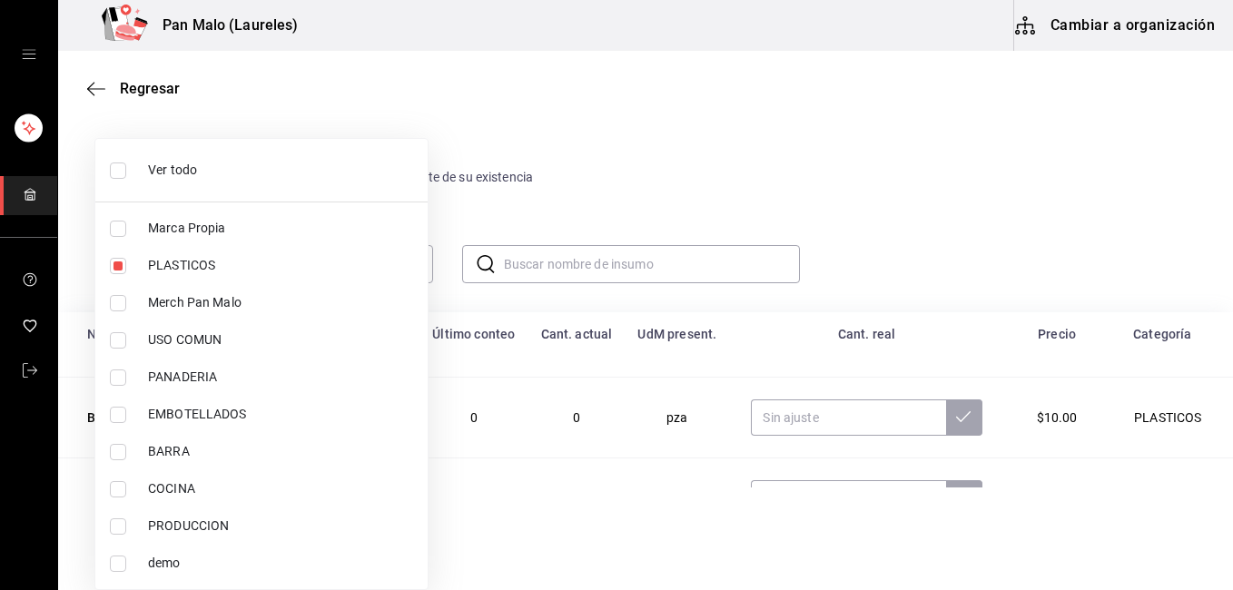
checkbox input "true"
click at [125, 183] on li "Ver todo" at bounding box center [261, 170] width 332 height 48
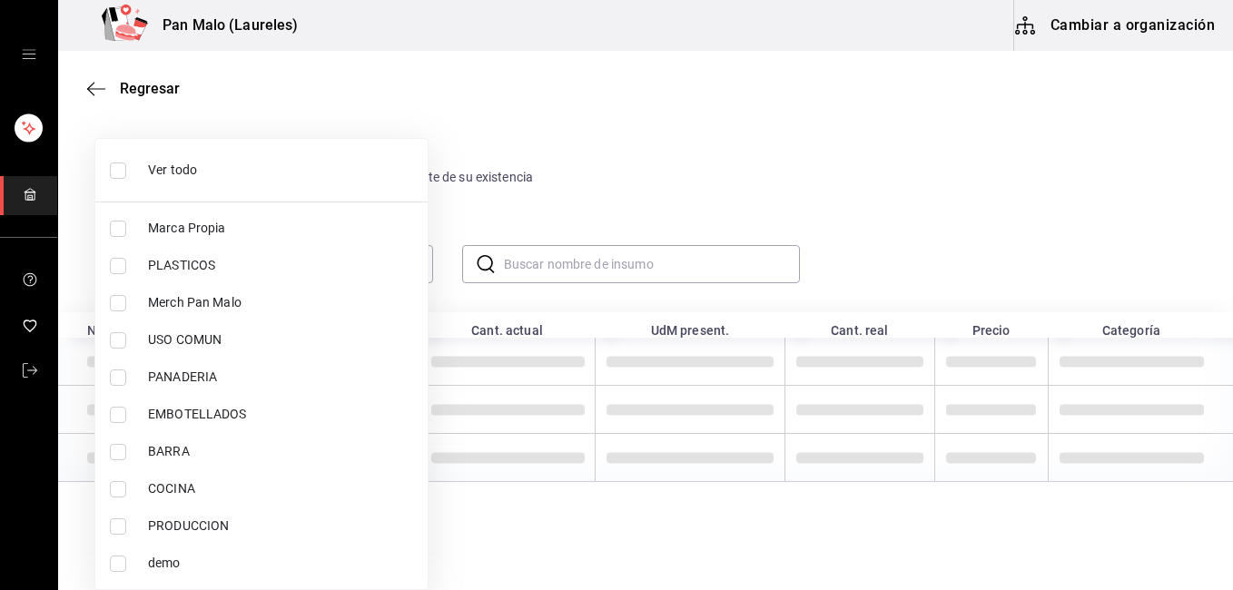
checkbox input "false"
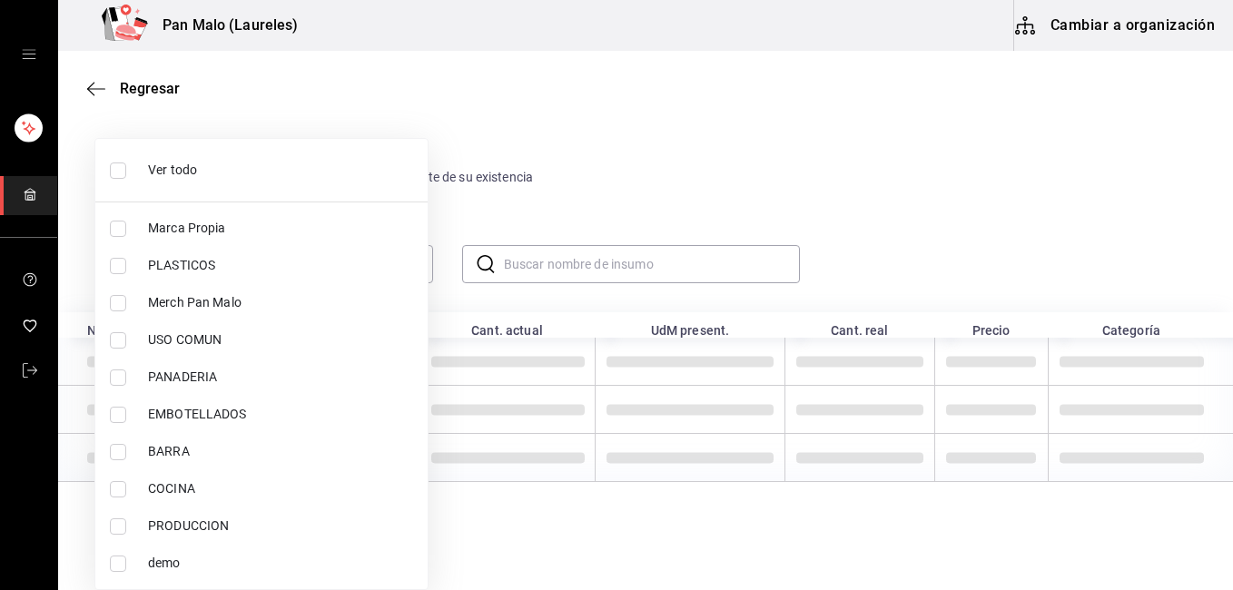
checkbox input "false"
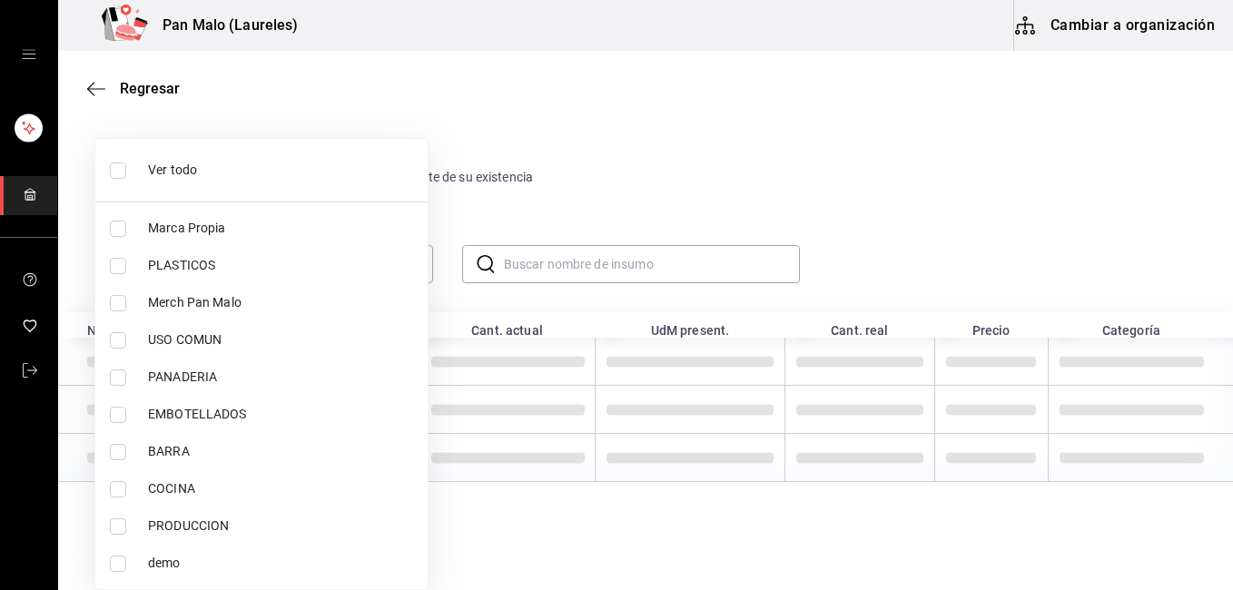
checkbox input "false"
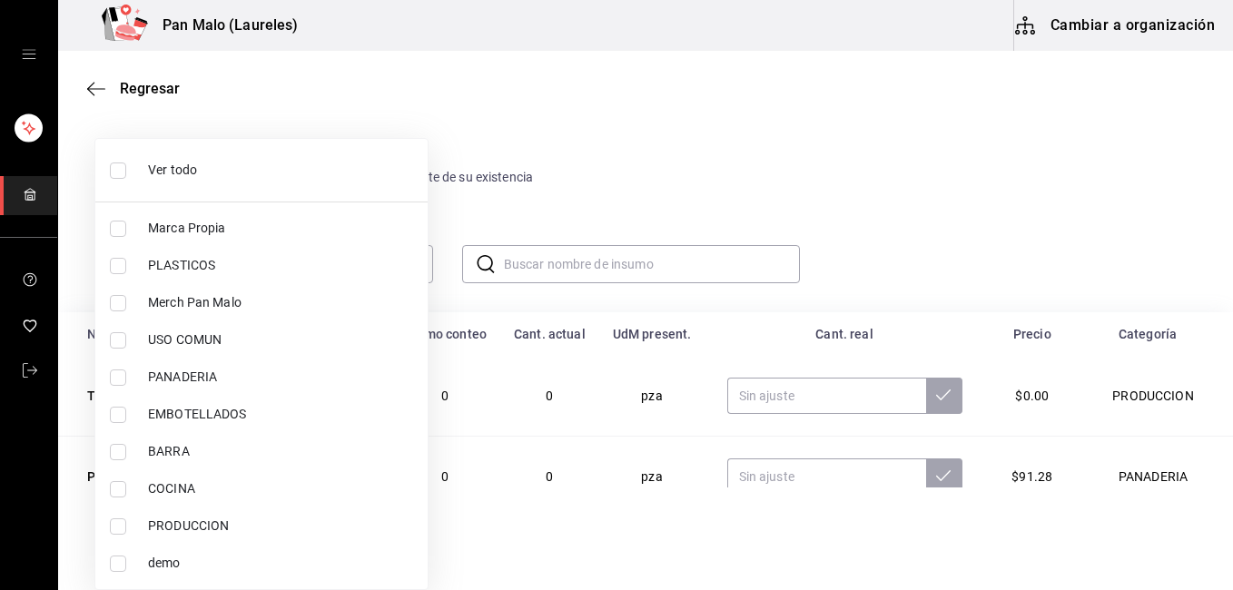
click at [706, 104] on div at bounding box center [616, 295] width 1233 height 590
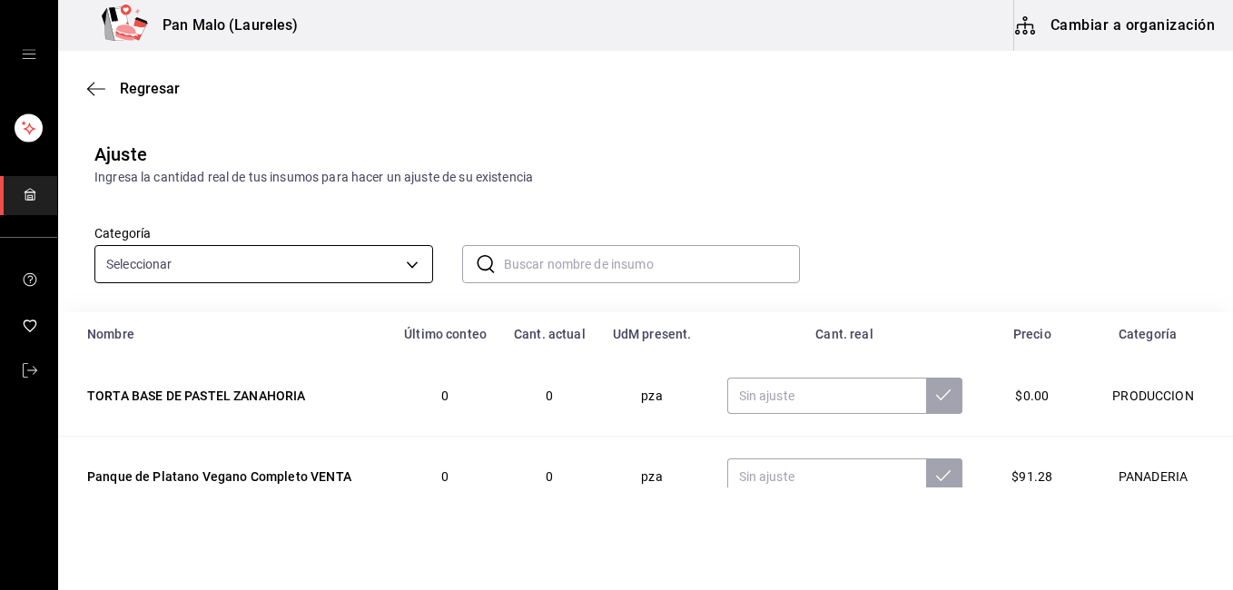
click at [411, 268] on body "Pan Malo (Laureles) Cambiar a organización Regresar Ajuste Ingresa la cantidad …" at bounding box center [616, 244] width 1233 height 488
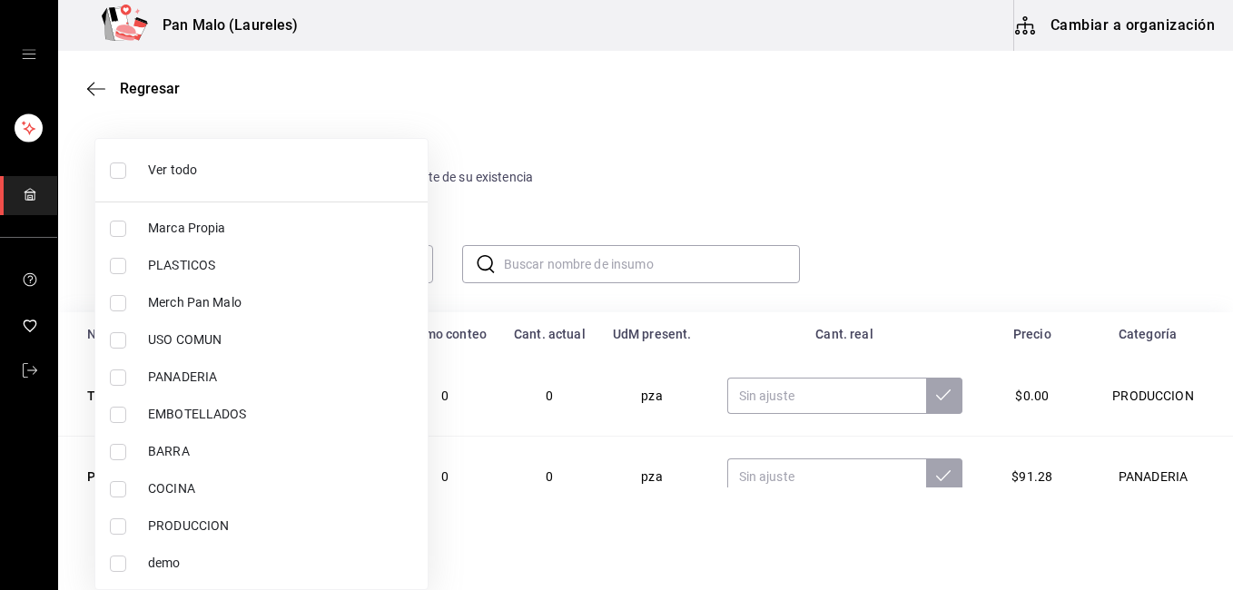
click at [213, 186] on li "Ver todo" at bounding box center [261, 170] width 332 height 48
type input "57a97c15-a577-4602-bf7e-77eca11ca1d4,845d24ca-60dd-4e7e-b3c9-ca2702778d83,d2582…"
checkbox input "true"
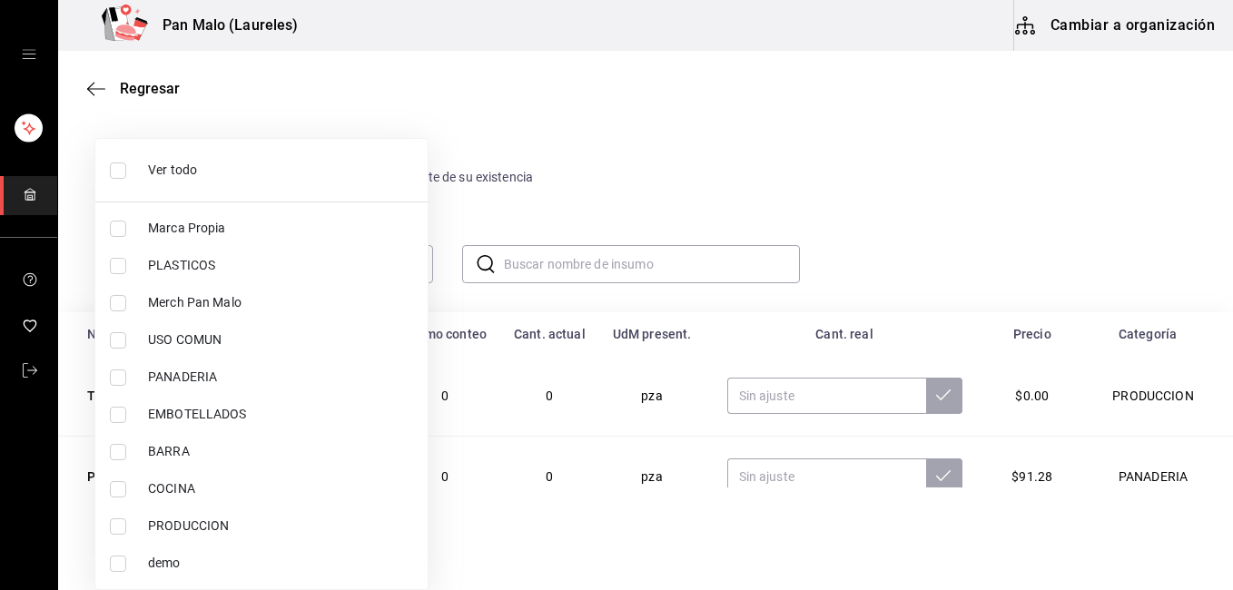
checkbox input "true"
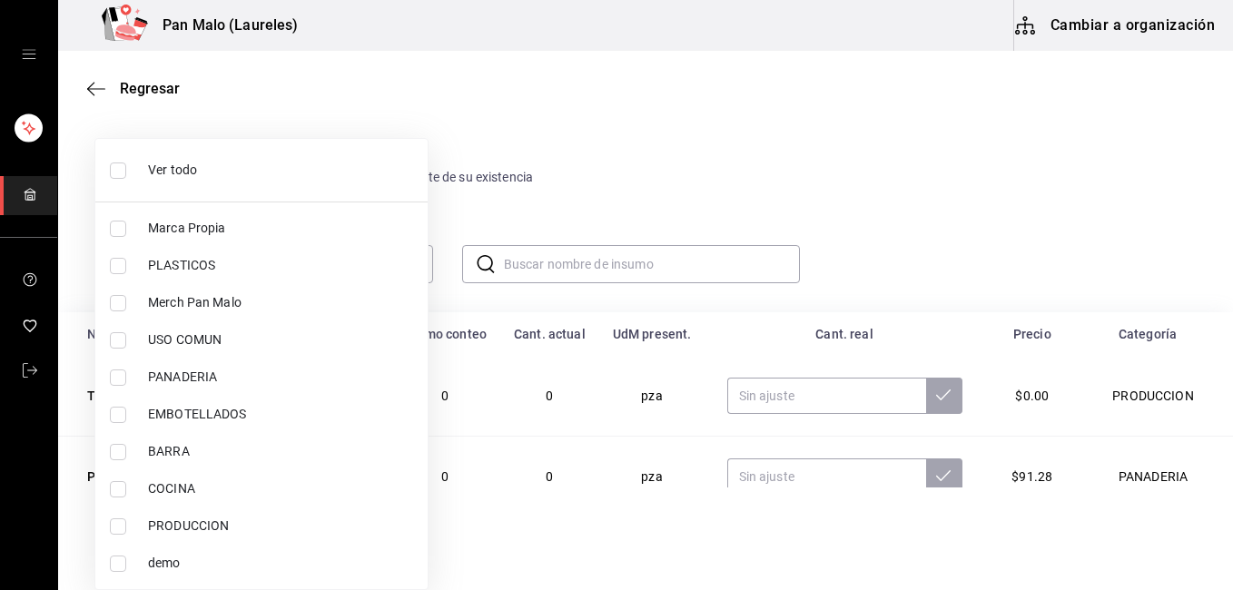
checkbox input "true"
click at [798, 121] on div at bounding box center [616, 295] width 1233 height 590
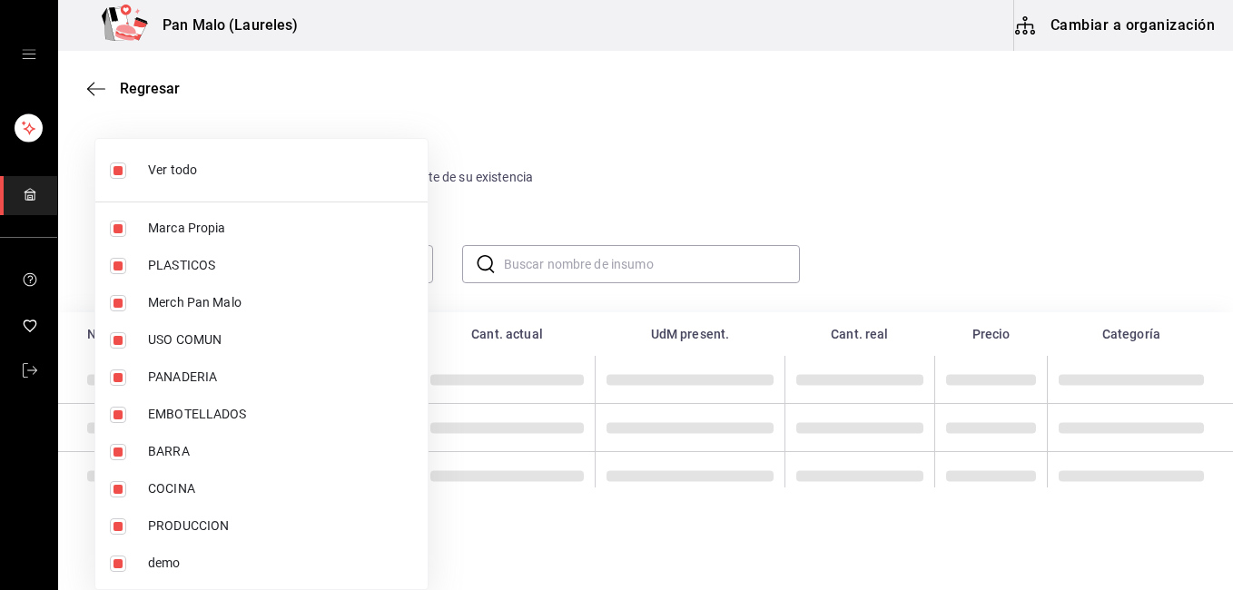
click at [798, 121] on div at bounding box center [616, 295] width 1233 height 590
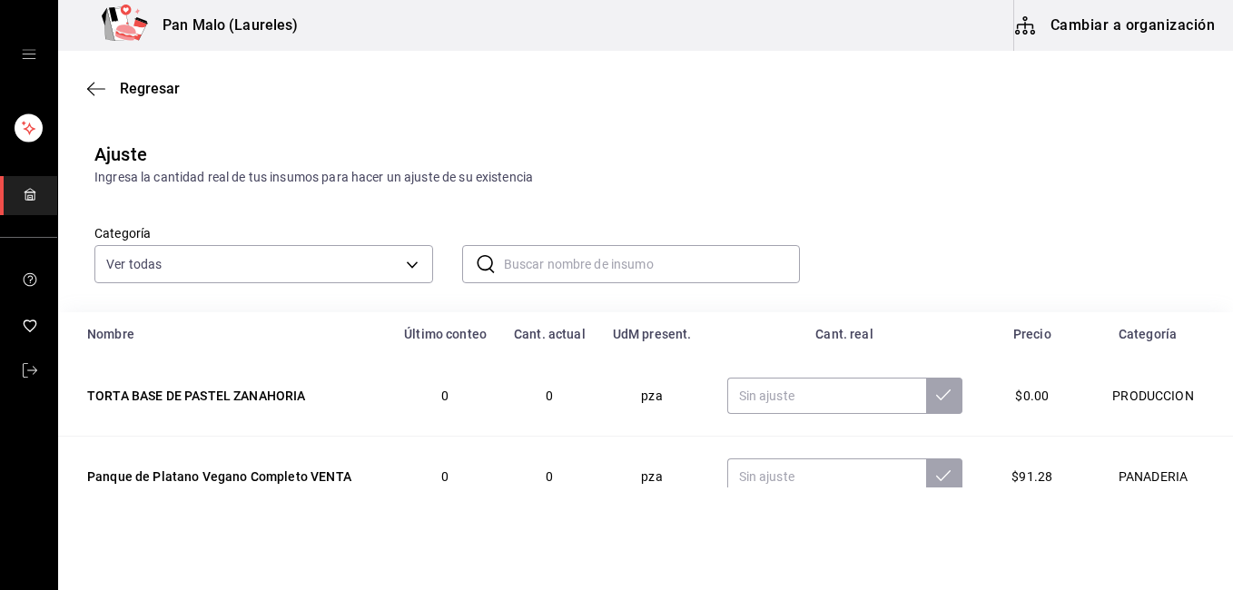
click at [1047, 143] on div at bounding box center [616, 295] width 1233 height 590
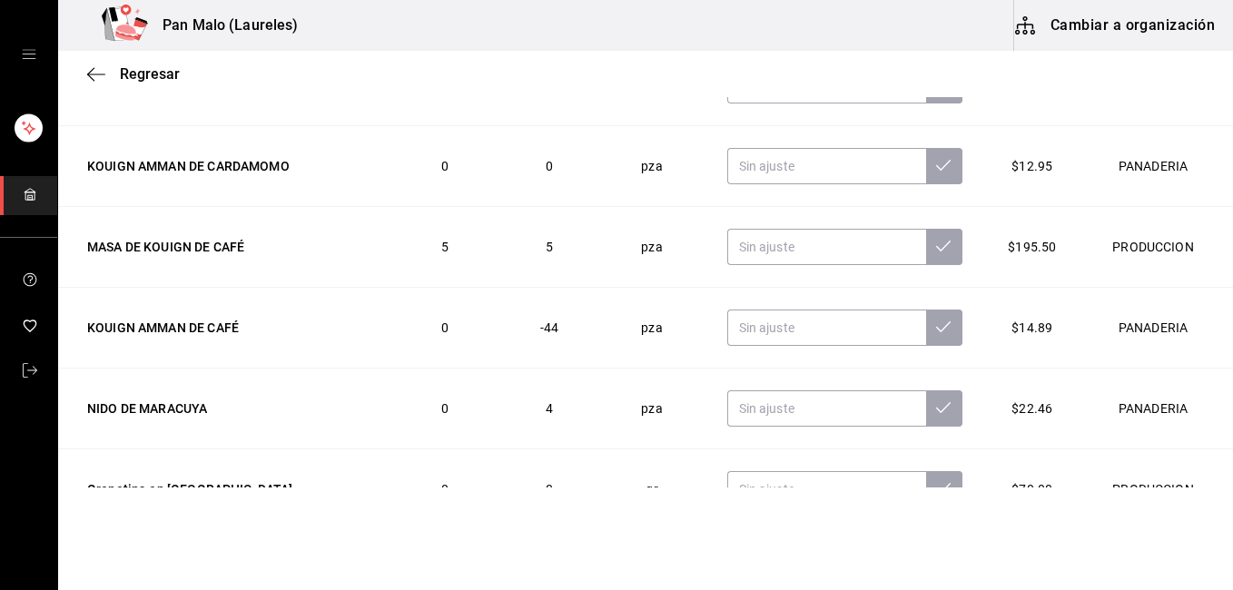
scroll to position [1744, 0]
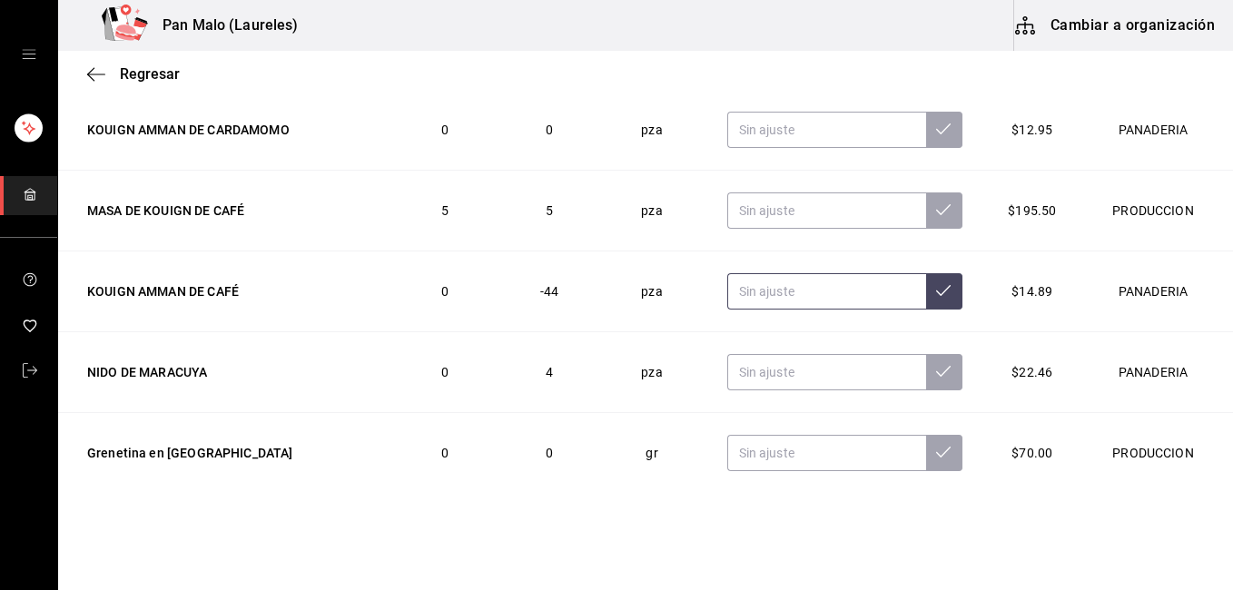
click at [779, 295] on input "text" at bounding box center [826, 291] width 199 height 36
type input "0.00"
click at [936, 298] on icon at bounding box center [943, 290] width 15 height 15
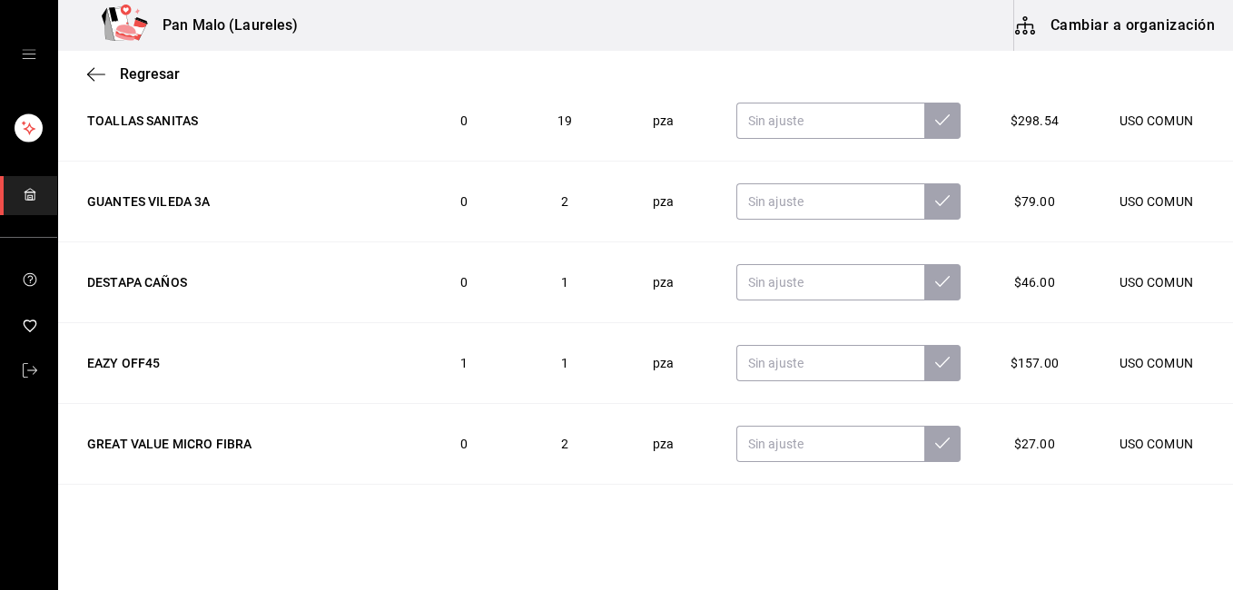
scroll to position [5669, 0]
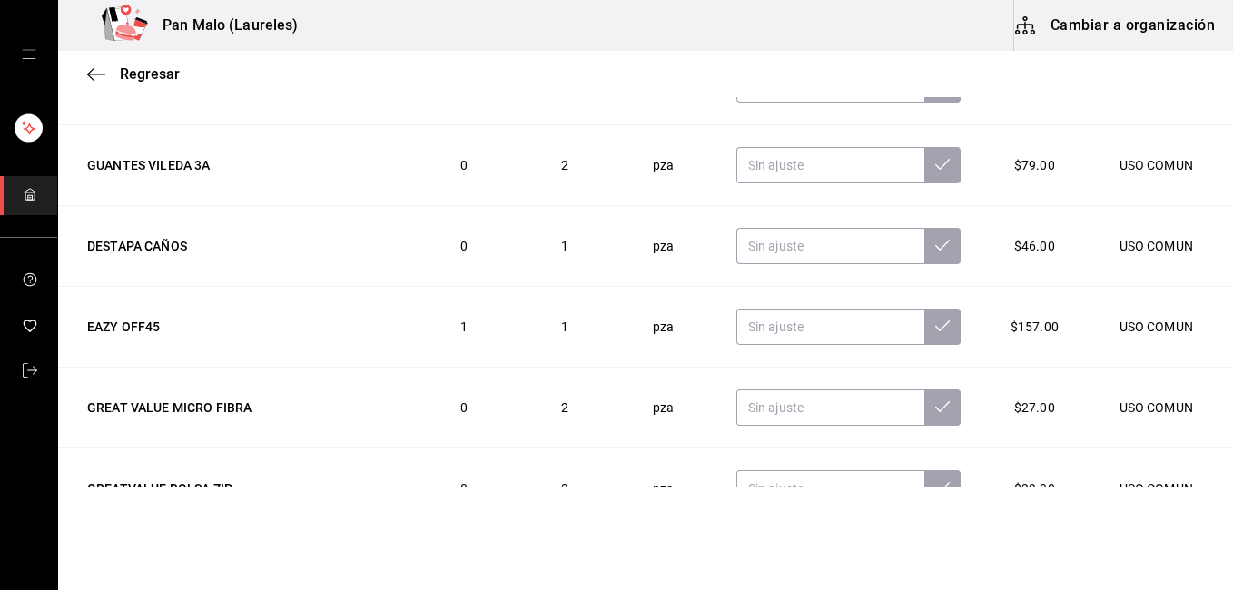
click at [1214, 488] on html "Pan Malo (Laureles) Cambiar a organización Regresar Ajuste Ingresa la cantidad …" at bounding box center [616, 244] width 1233 height 488
